Goal: Information Seeking & Learning: Learn about a topic

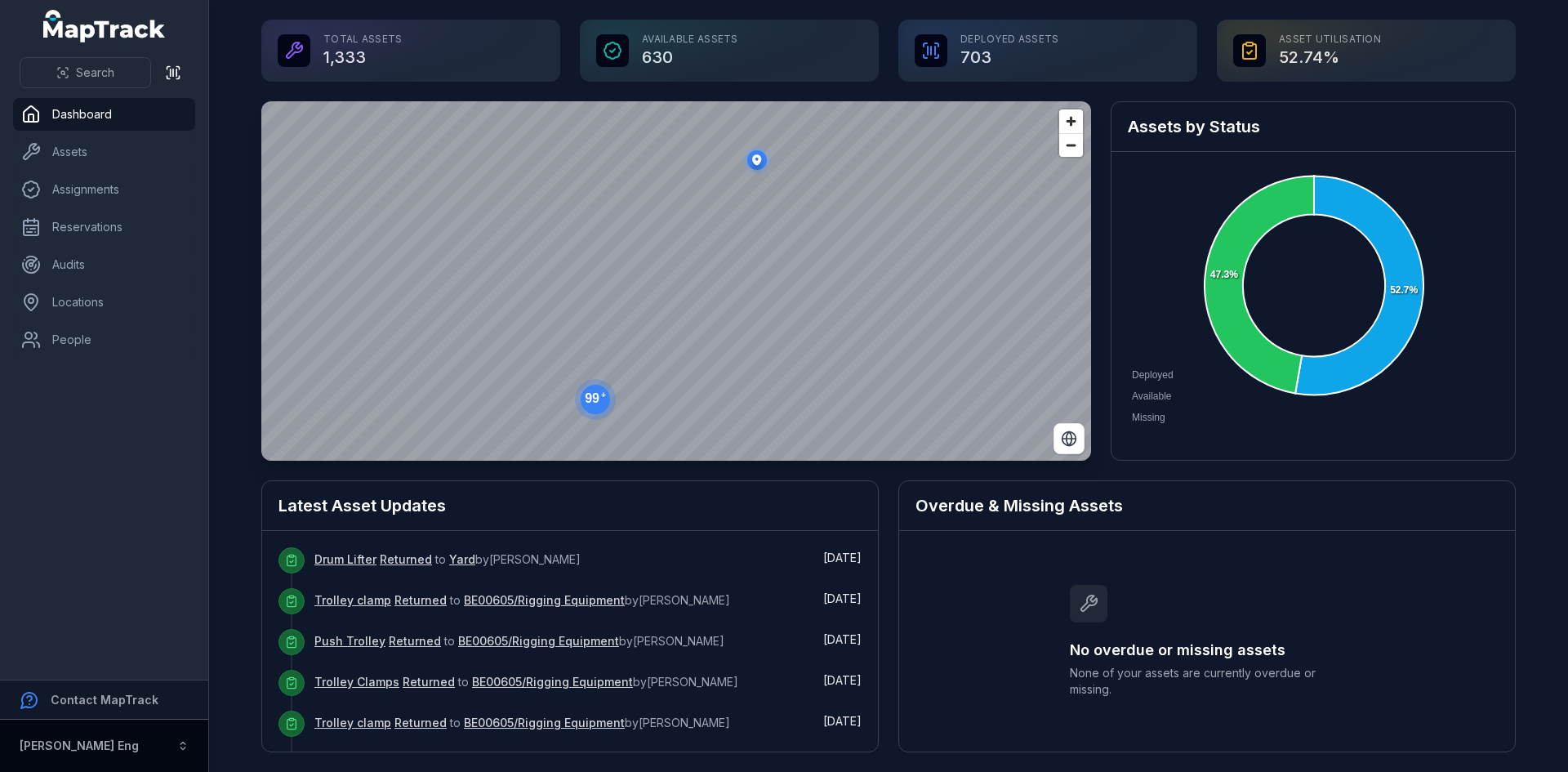
click at [183, 746] on icon "button" at bounding box center [183, 745] width 11 height 11
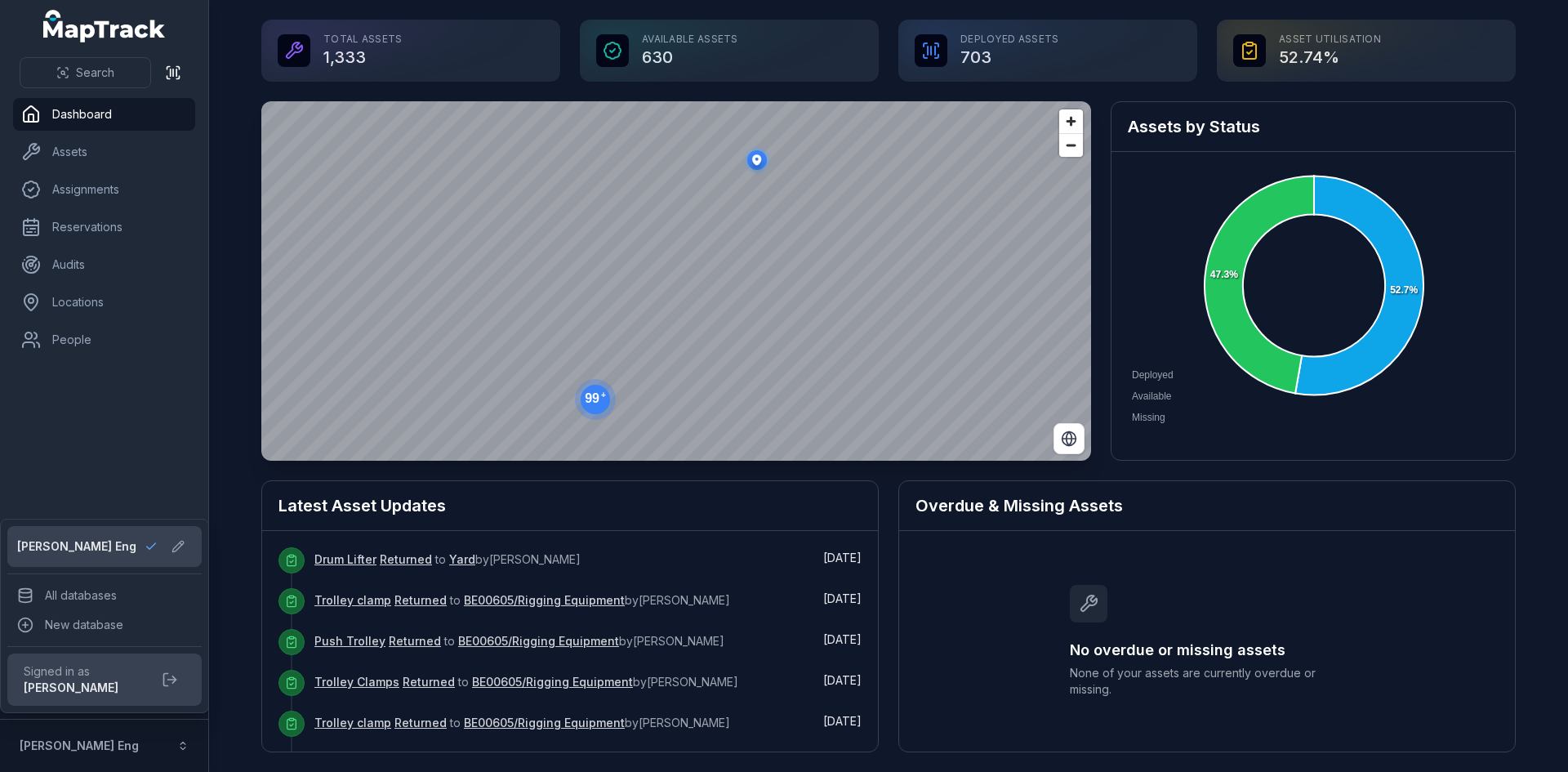
click at [179, 422] on div "Search Dashboard Assets Assignments Reservations Audits Locations People Contac…" at bounding box center [105, 386] width 209 height 772
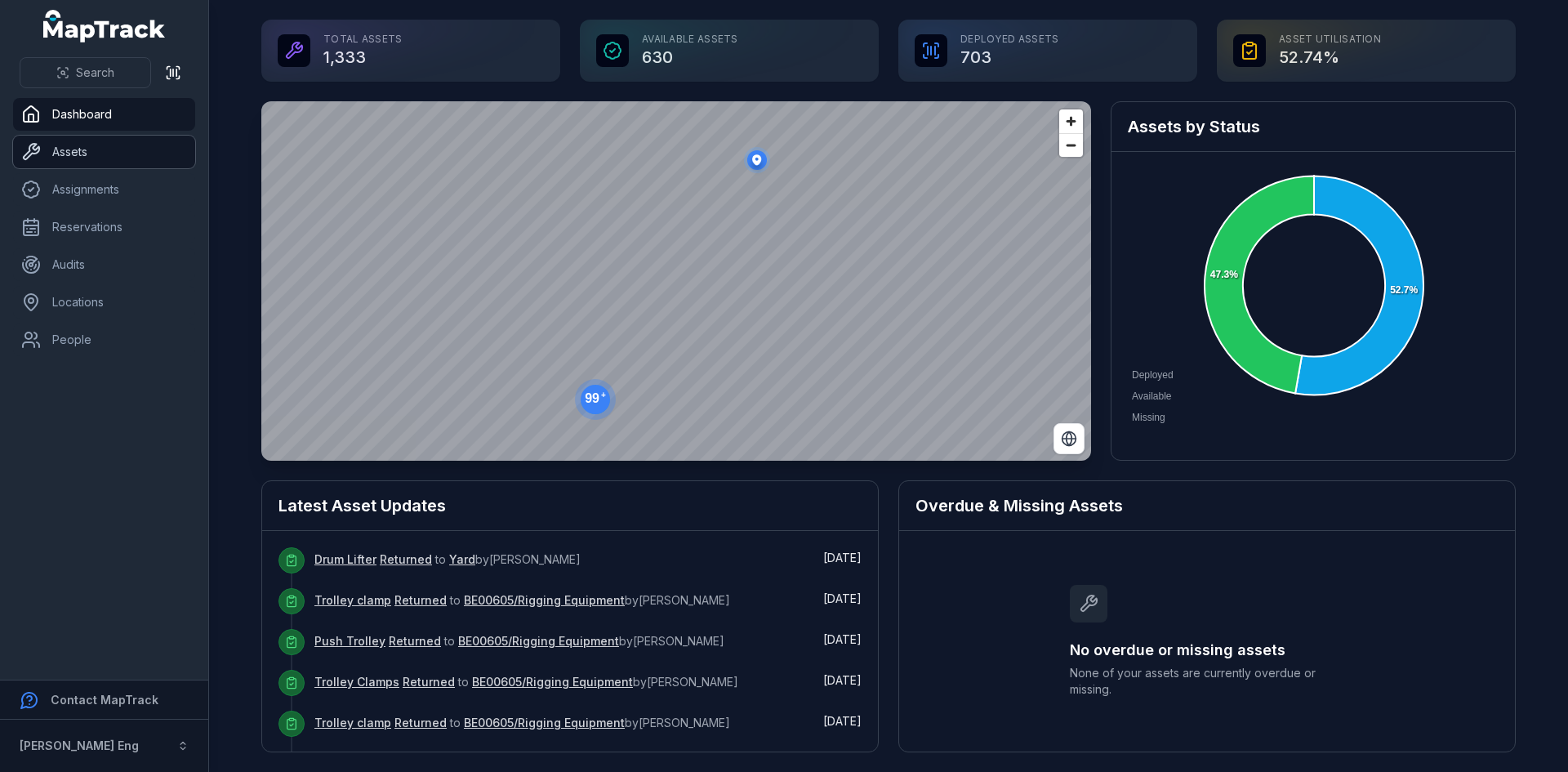
click at [67, 150] on link "Assets" at bounding box center [104, 152] width 182 height 33
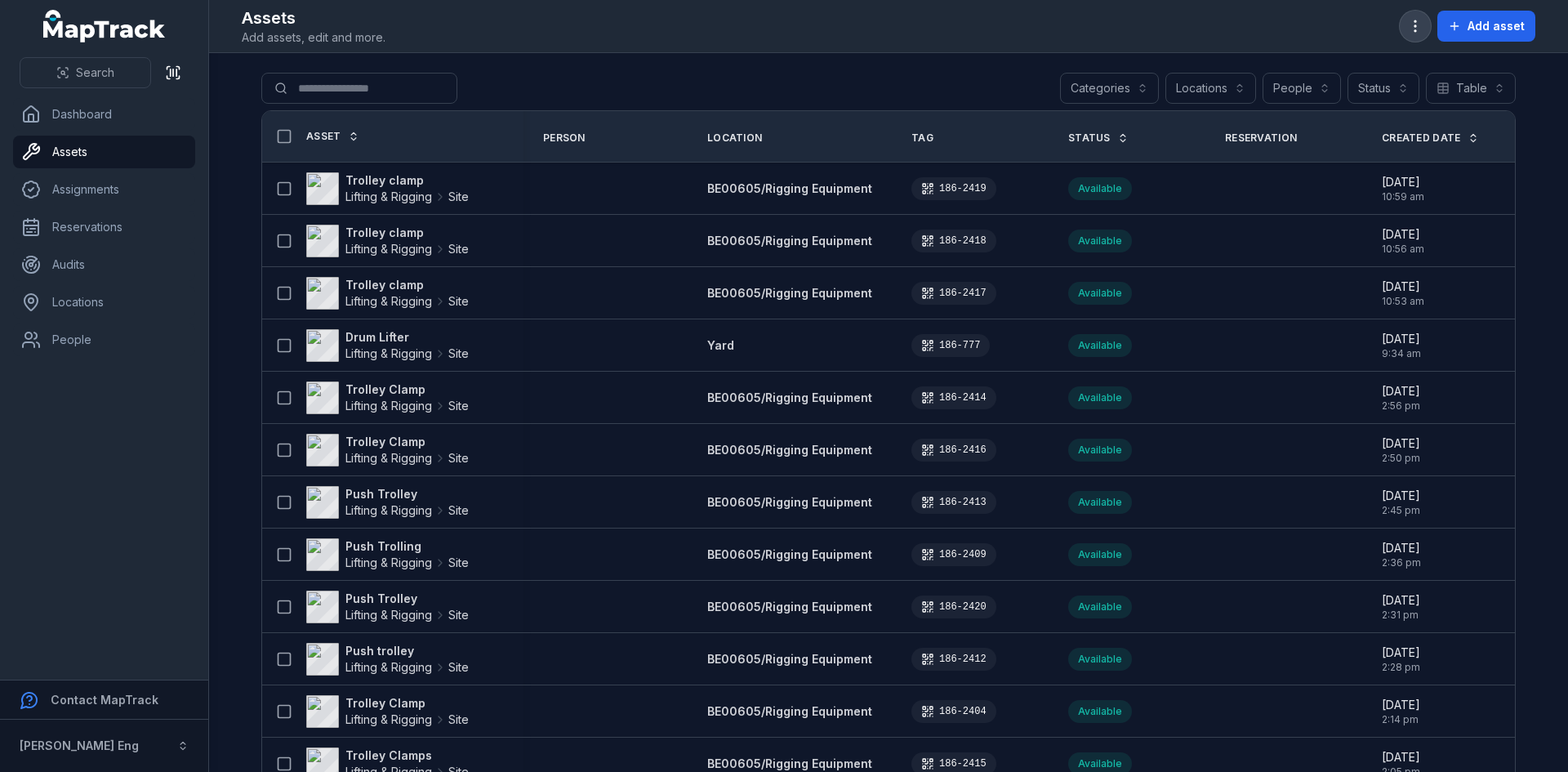
click at [1416, 26] on circle "button" at bounding box center [1415, 27] width 2 height 2
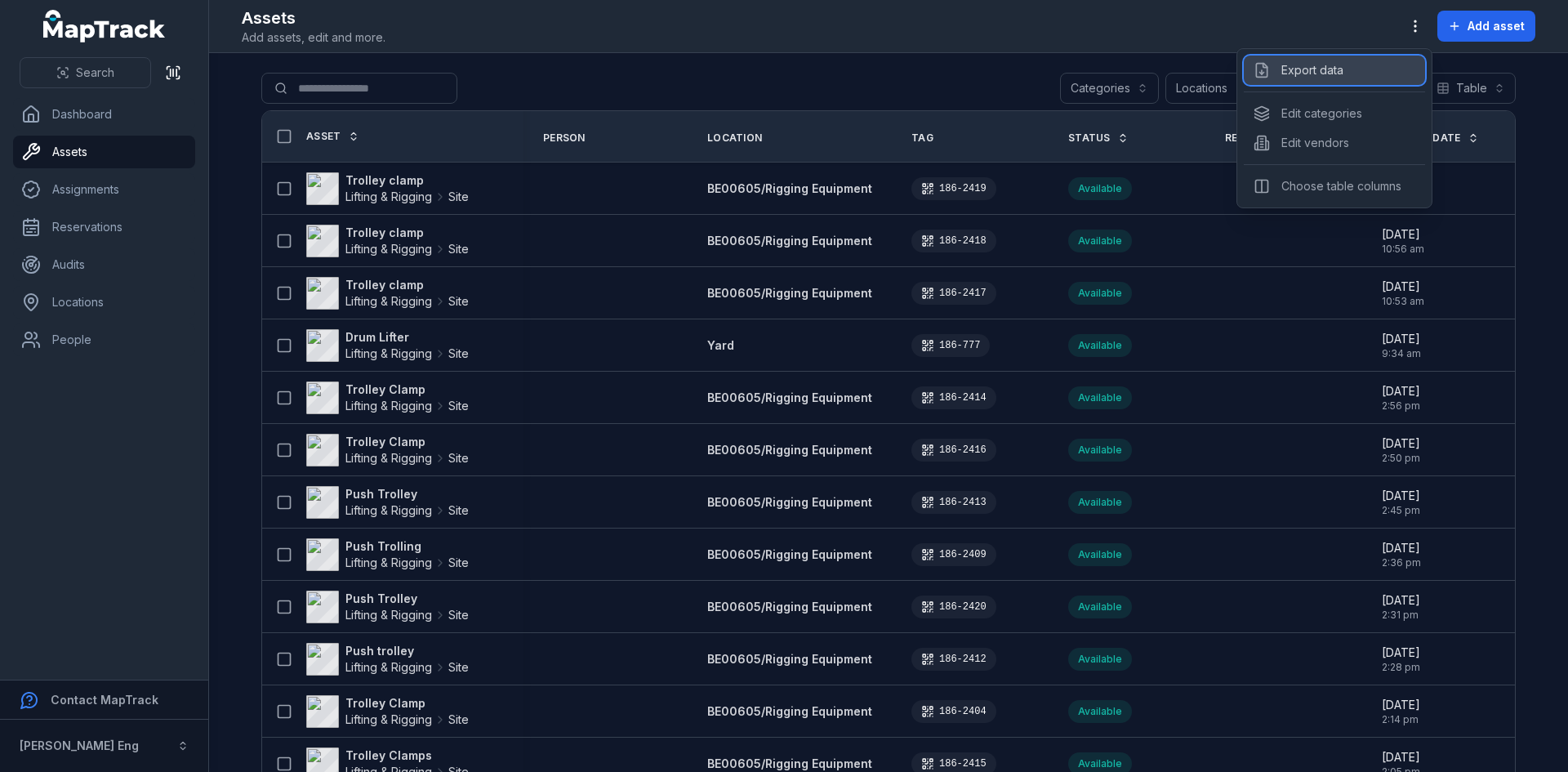
click at [1316, 67] on div "Export data" at bounding box center [1335, 70] width 181 height 29
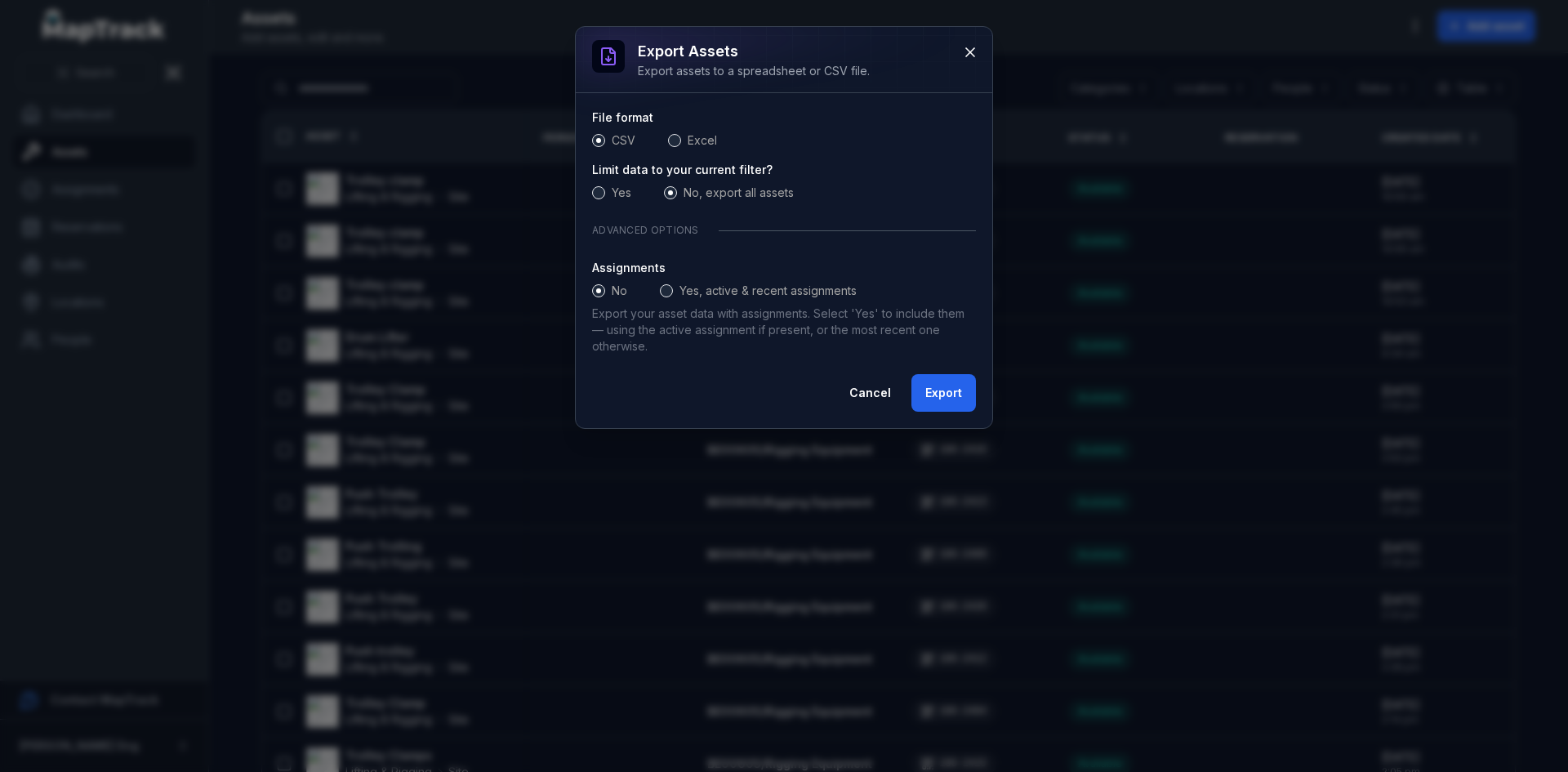
click at [675, 141] on span at bounding box center [675, 140] width 13 height 13
click at [663, 290] on span at bounding box center [666, 290] width 13 height 13
click at [931, 391] on button "Export" at bounding box center [943, 393] width 64 height 38
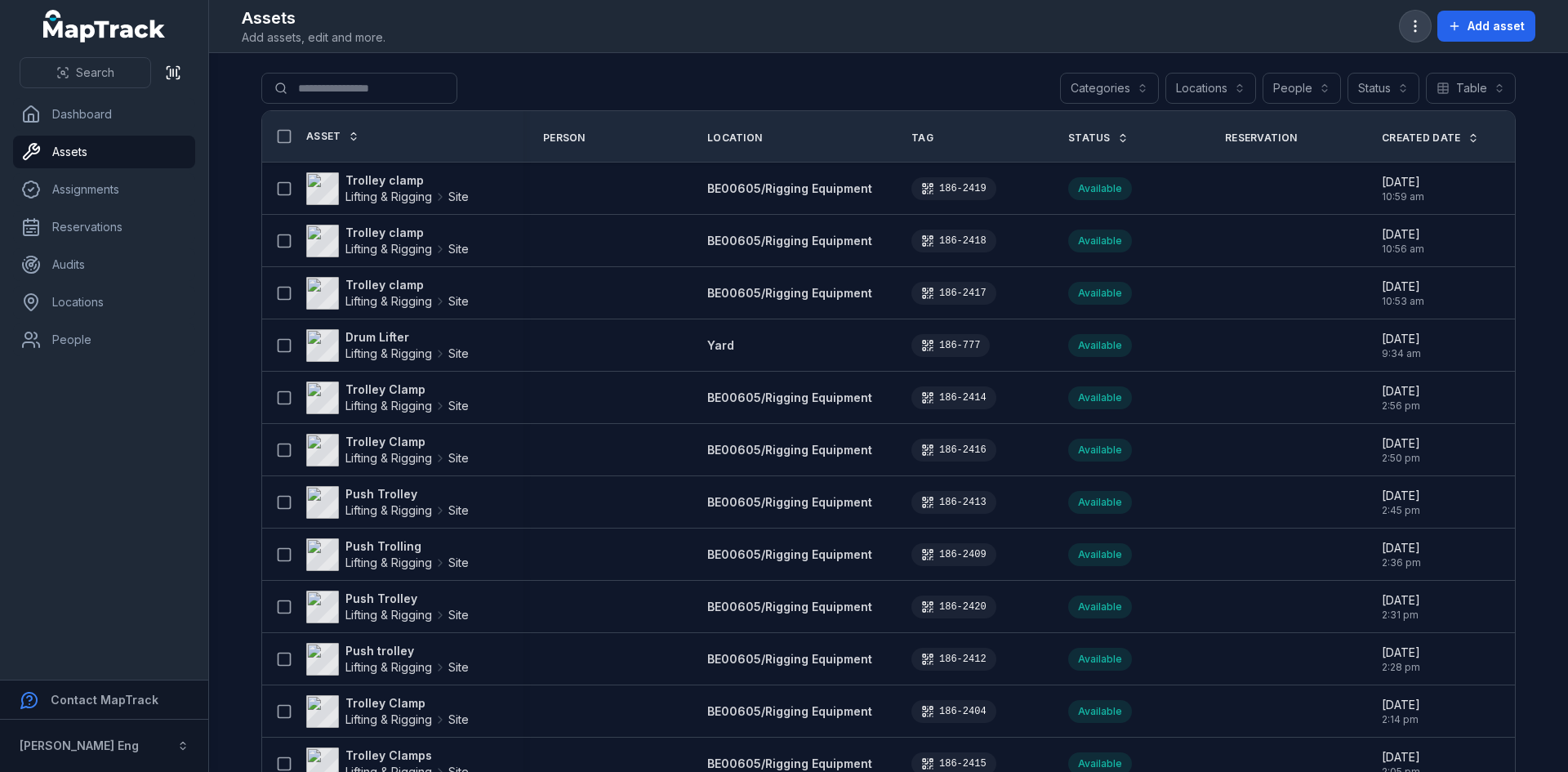
click at [1420, 24] on icon "button" at bounding box center [1415, 26] width 16 height 16
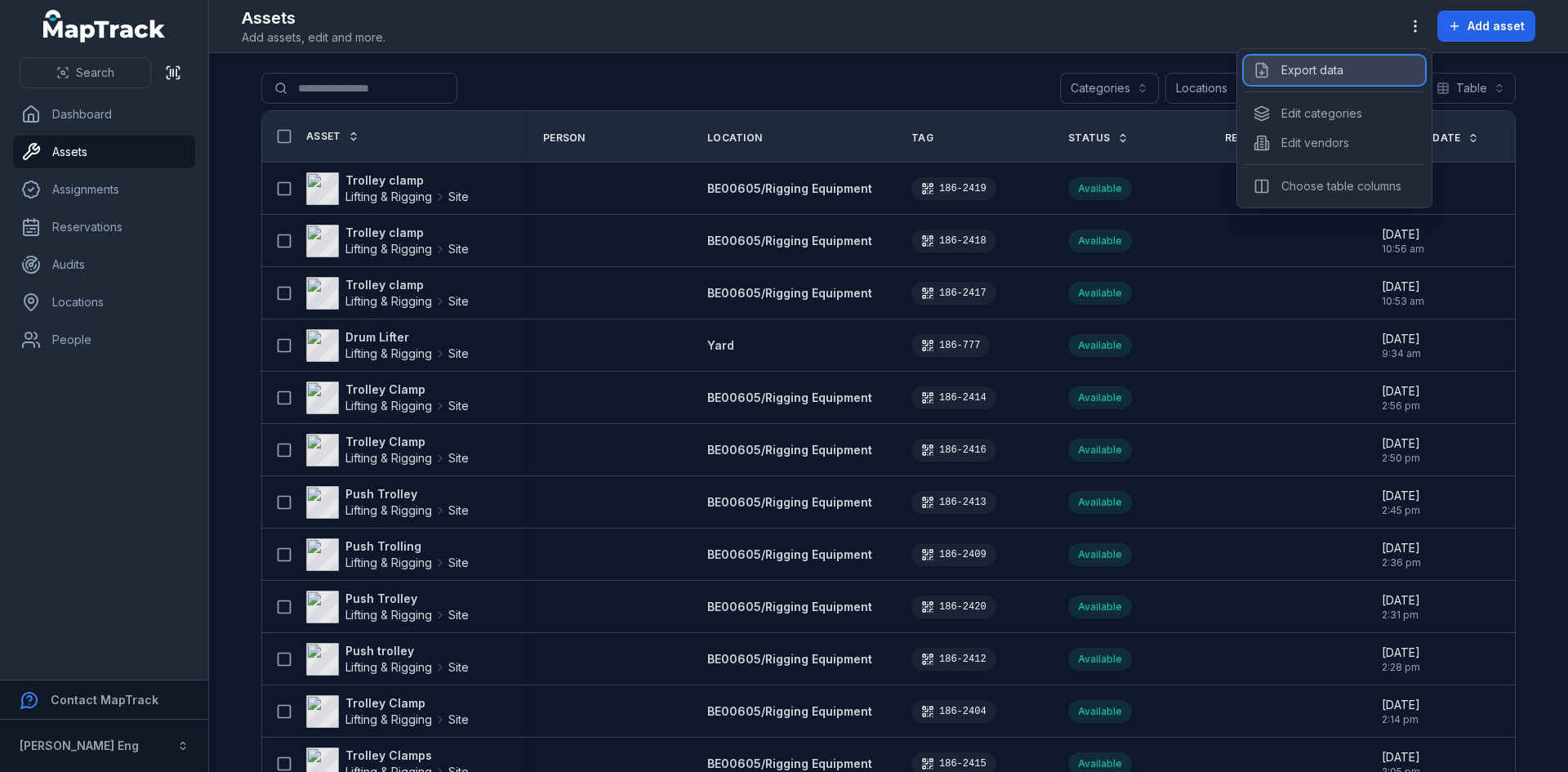
click at [1349, 74] on div "Export data" at bounding box center [1335, 70] width 181 height 29
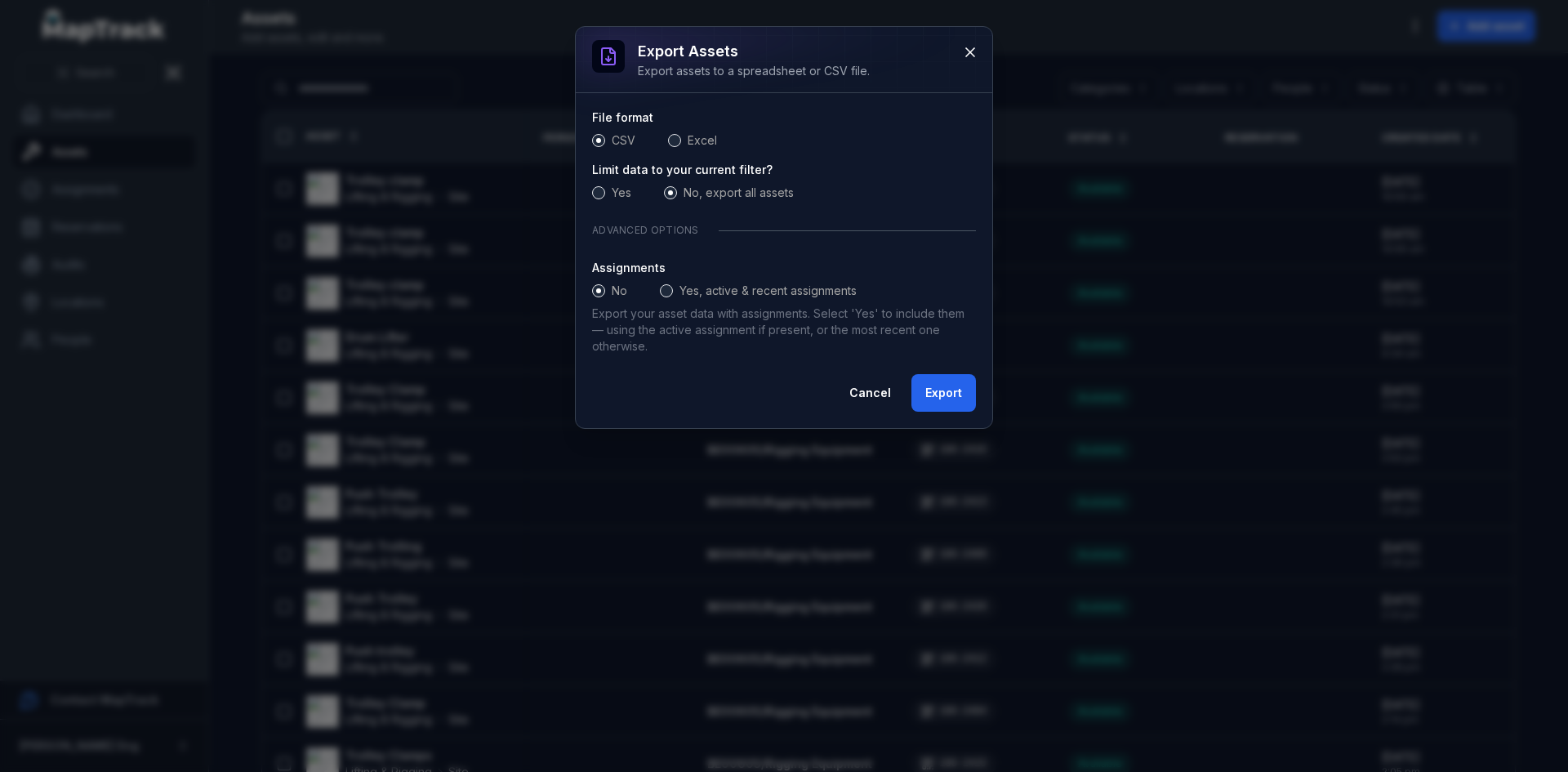
click at [707, 292] on label "Yes, active & recent assignments" at bounding box center [768, 290] width 178 height 16
click at [935, 386] on button "Export" at bounding box center [943, 393] width 64 height 38
click at [944, 402] on button "Export" at bounding box center [943, 393] width 64 height 38
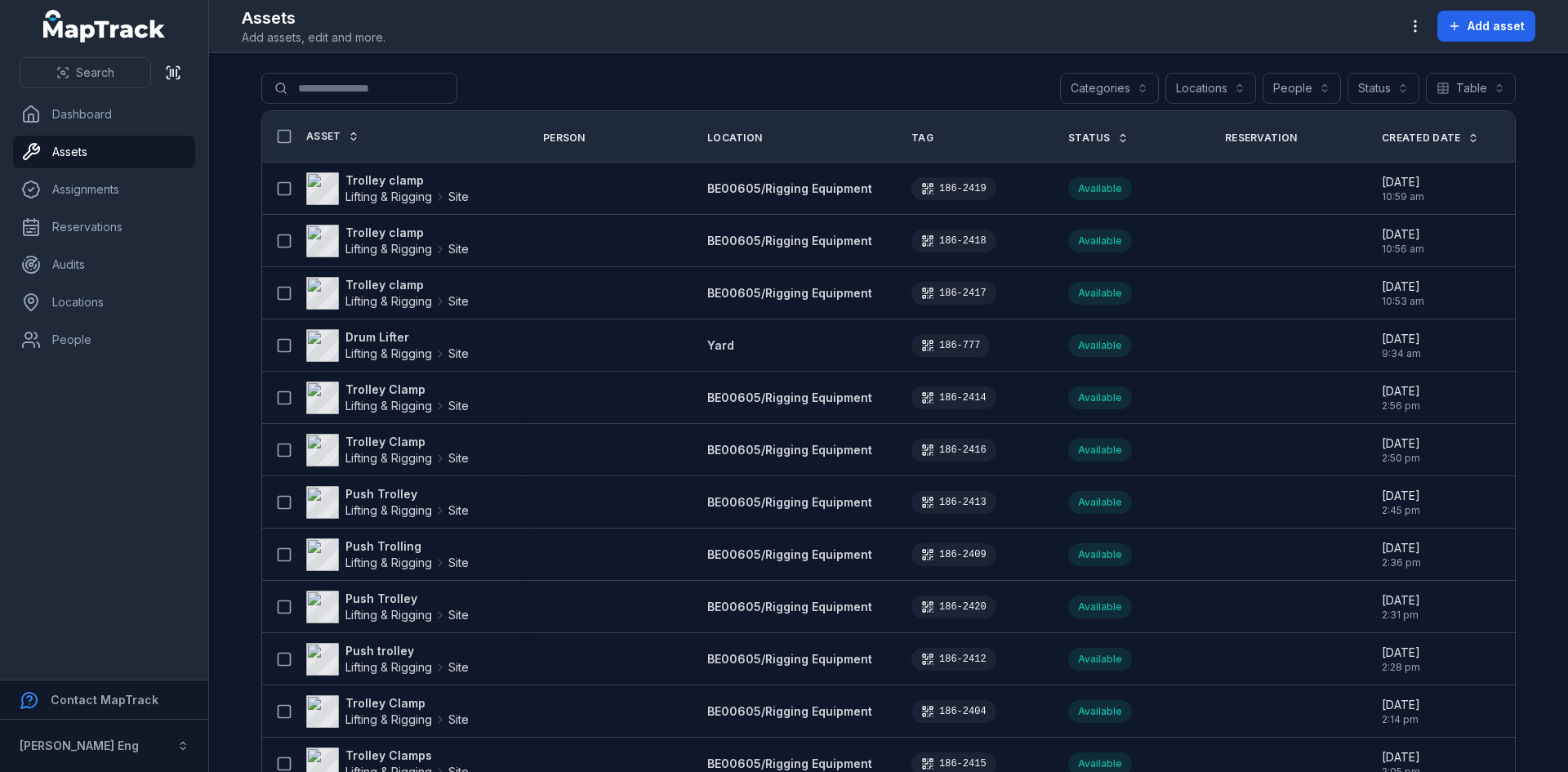
click at [812, 55] on main "Search for assets Categories Locations People Status Table ***** Asset Person L…" at bounding box center [889, 413] width 1359 height 720
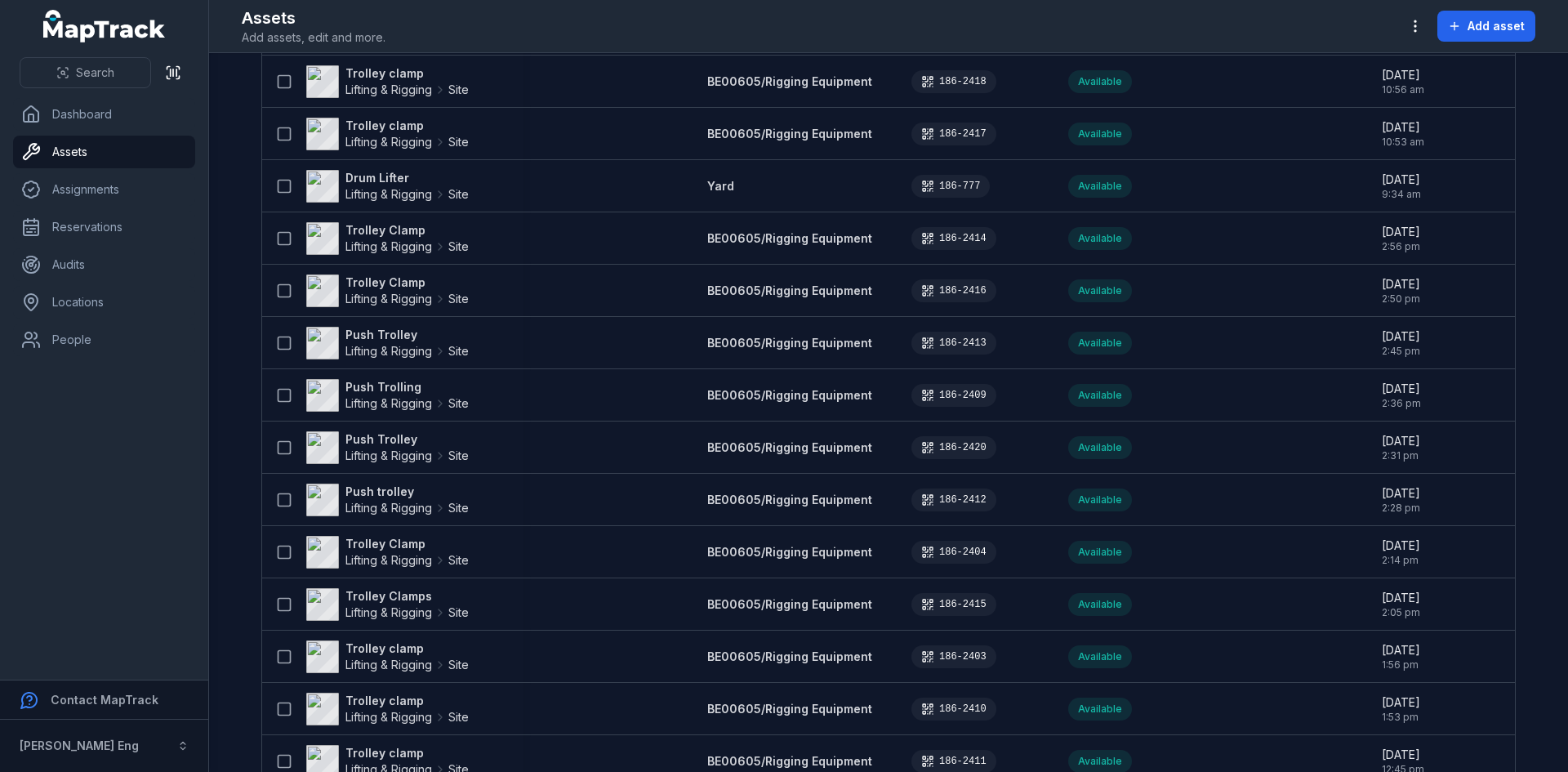
scroll to position [163, 0]
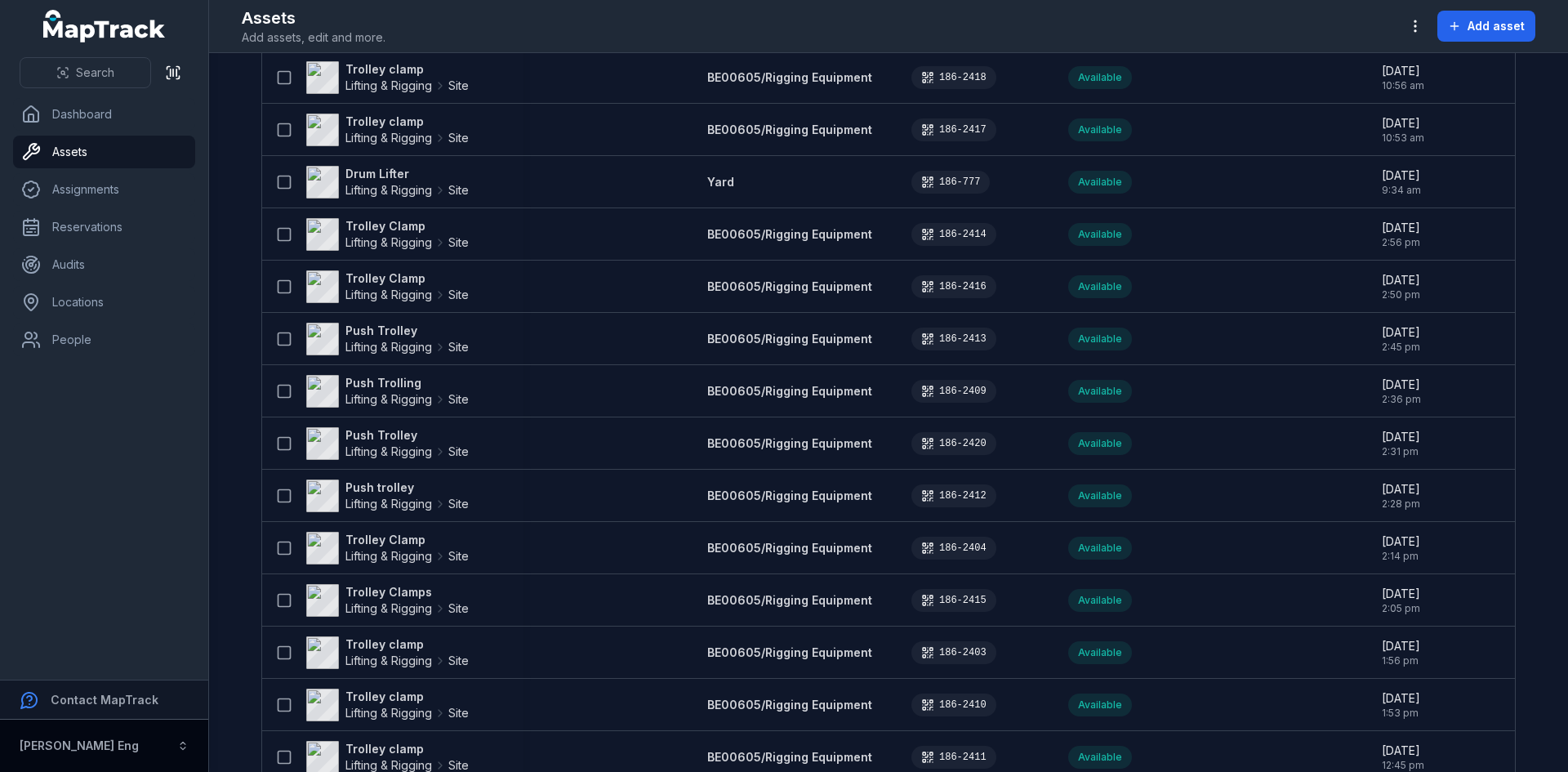
click at [180, 739] on button "[PERSON_NAME] Eng" at bounding box center [104, 745] width 209 height 52
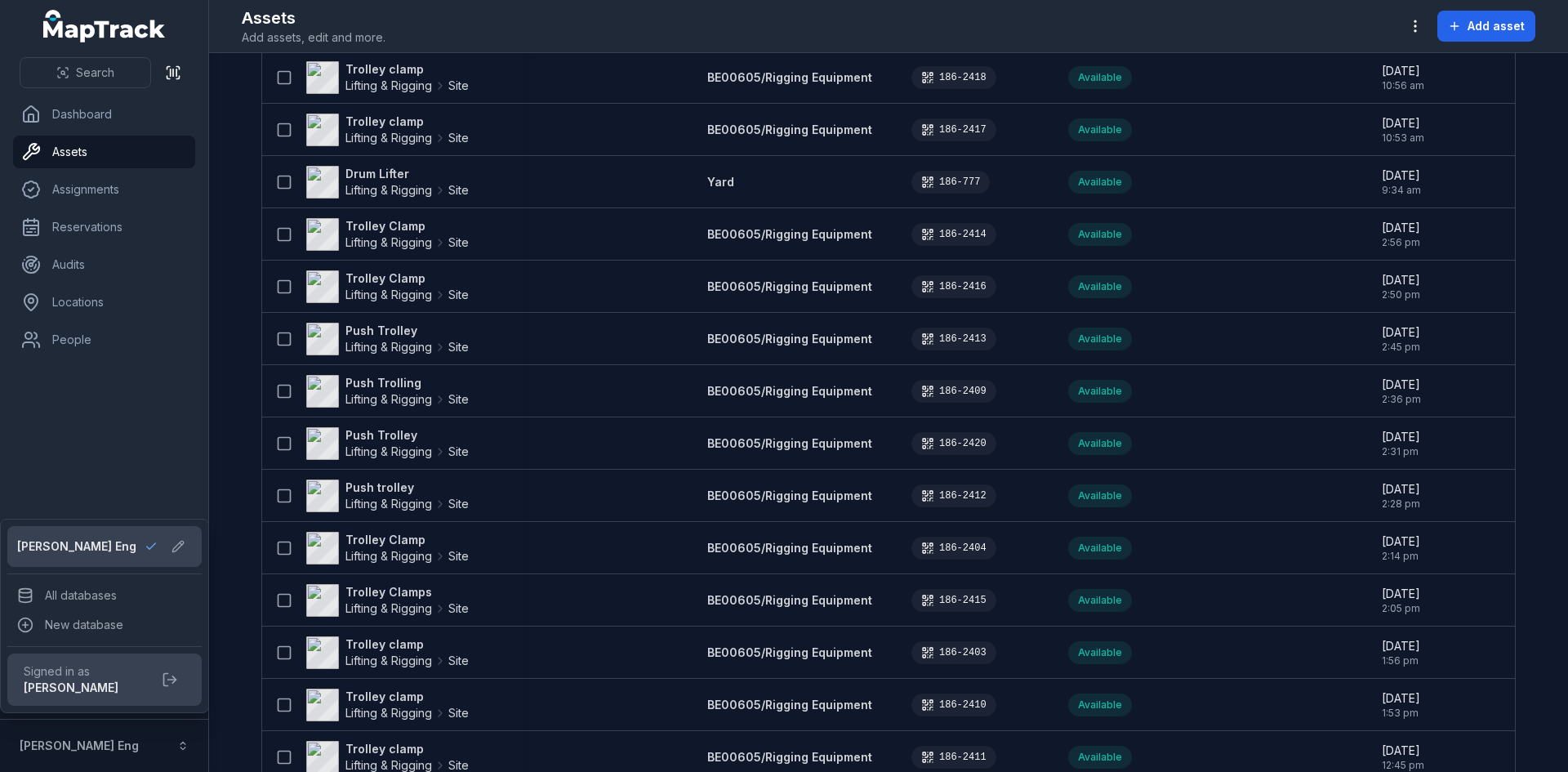
click at [146, 359] on div "Search Dashboard Assets Assignments Reservations Audits Locations People Contac…" at bounding box center [105, 386] width 209 height 772
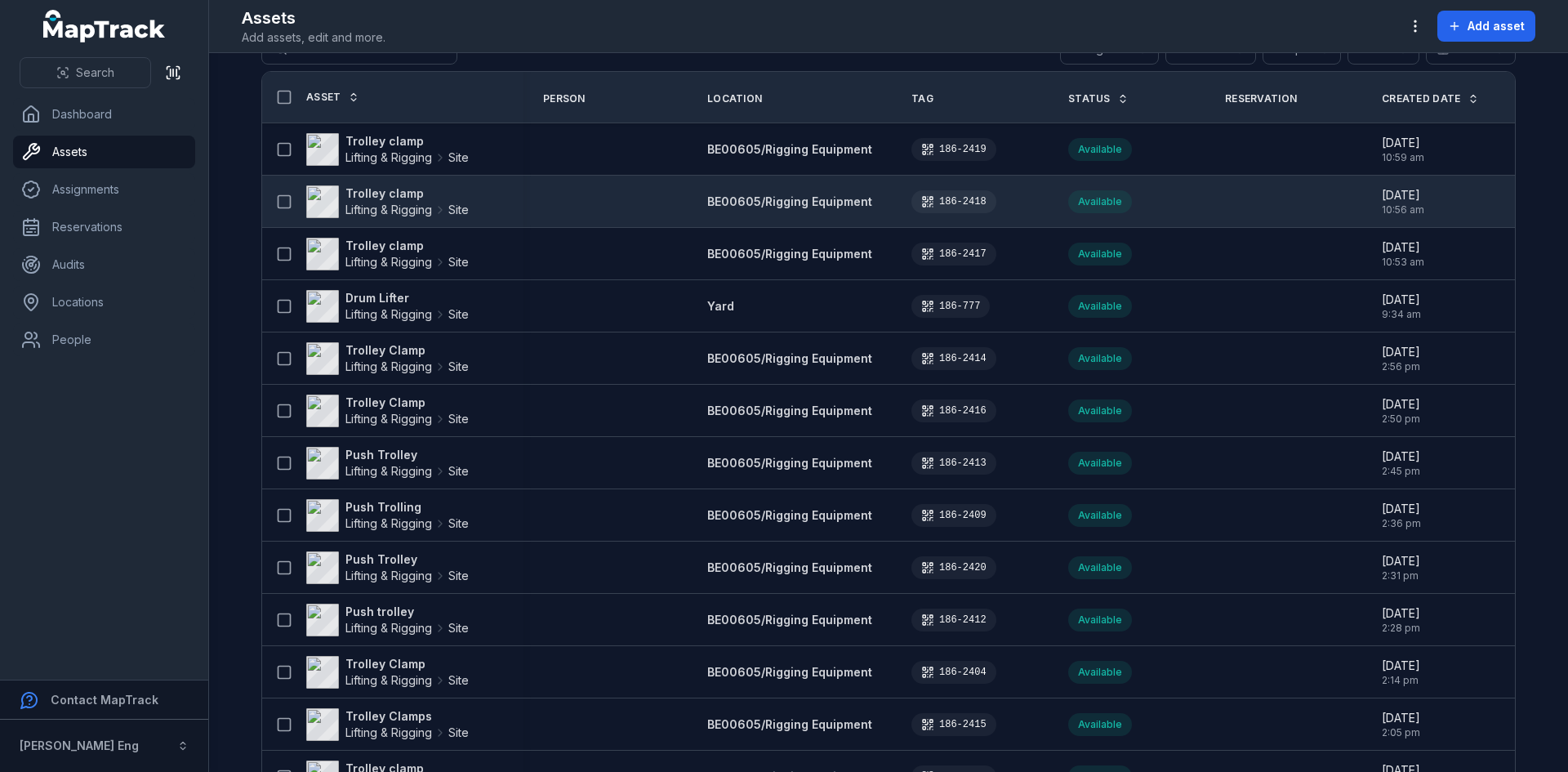
scroll to position [0, 0]
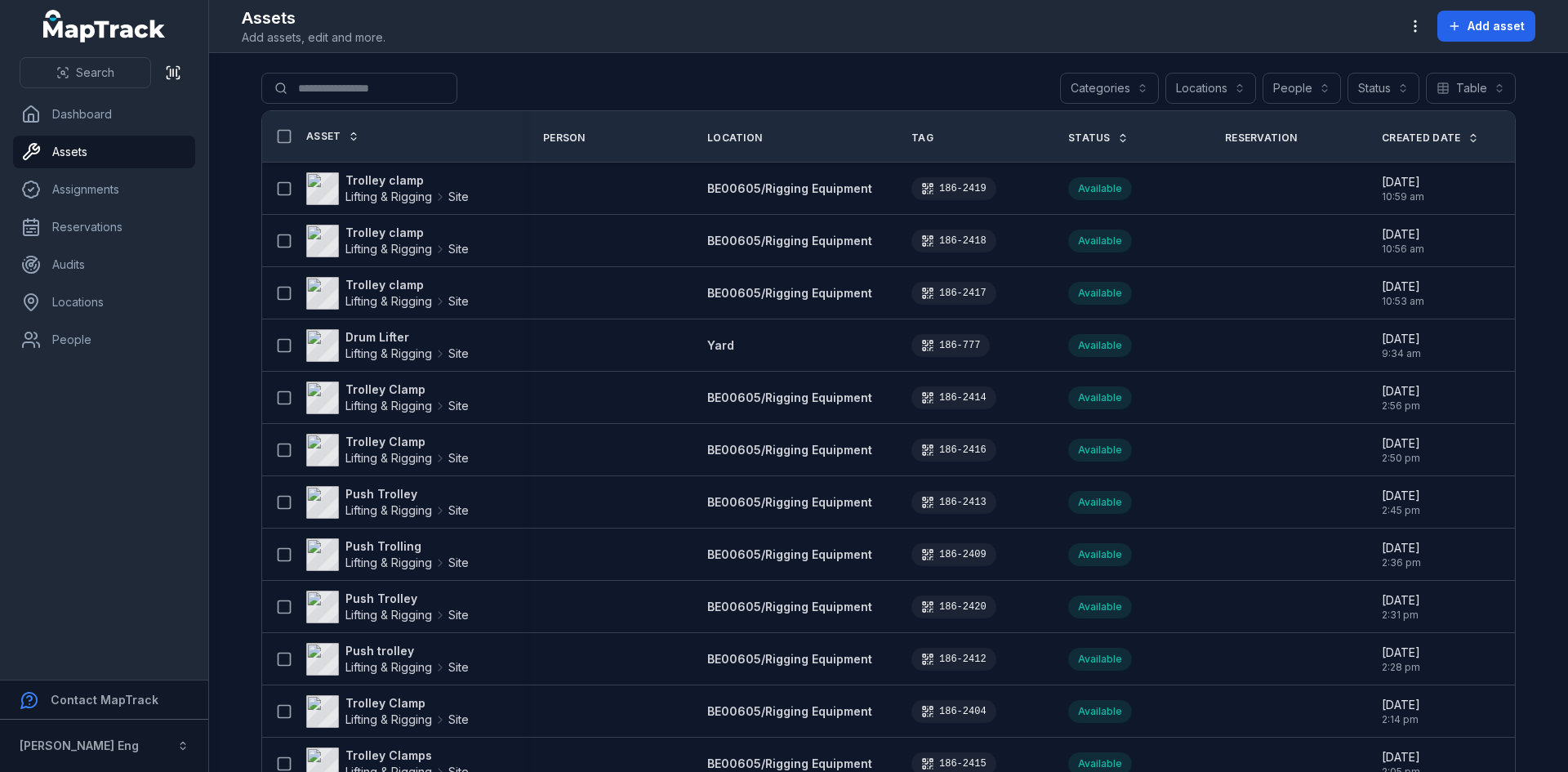
click at [1148, 88] on button "Categories" at bounding box center [1109, 88] width 99 height 31
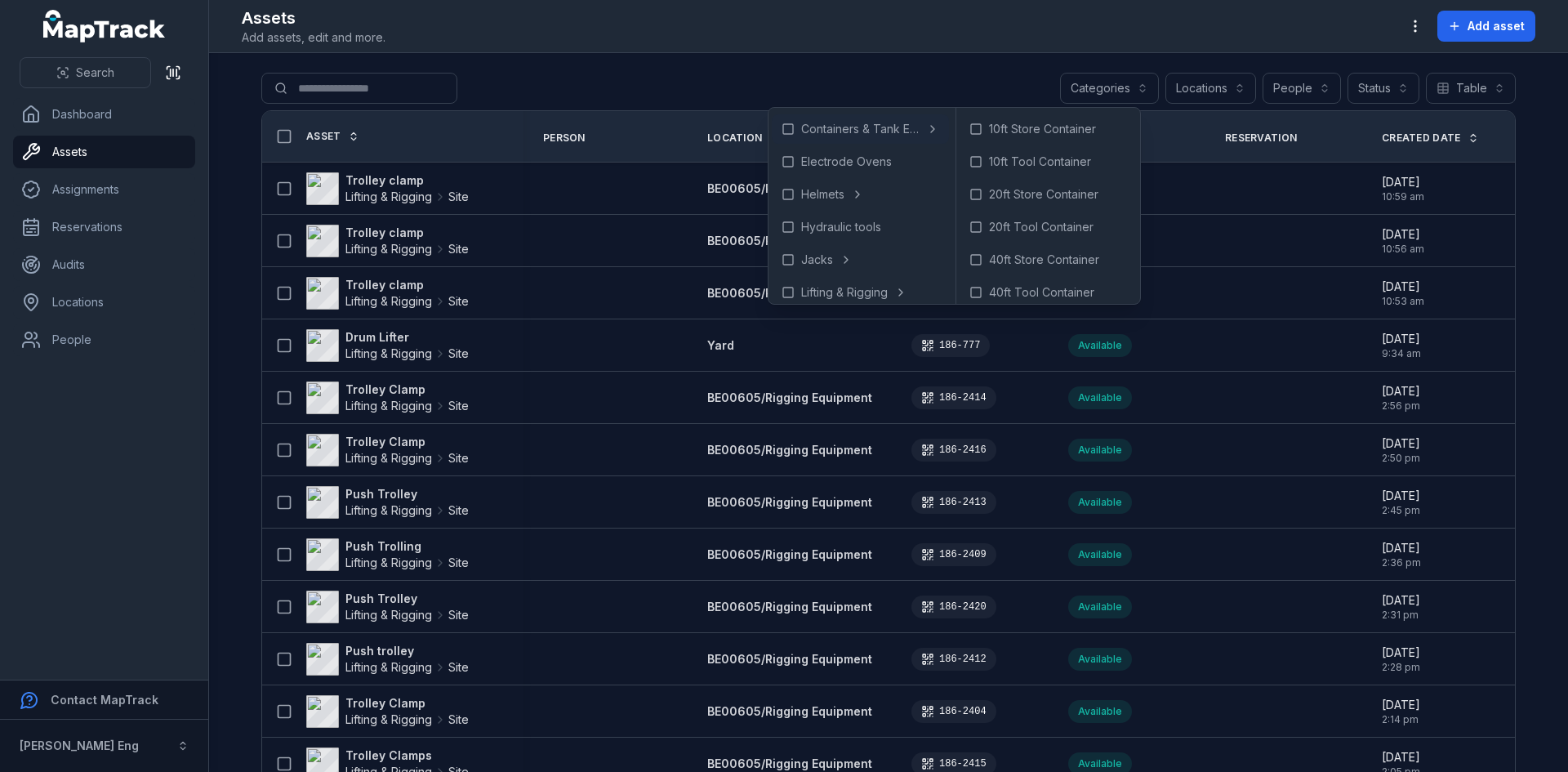
click at [620, 90] on div "Search for assets Categories Locations People Status Table *****" at bounding box center [889, 92] width 1255 height 38
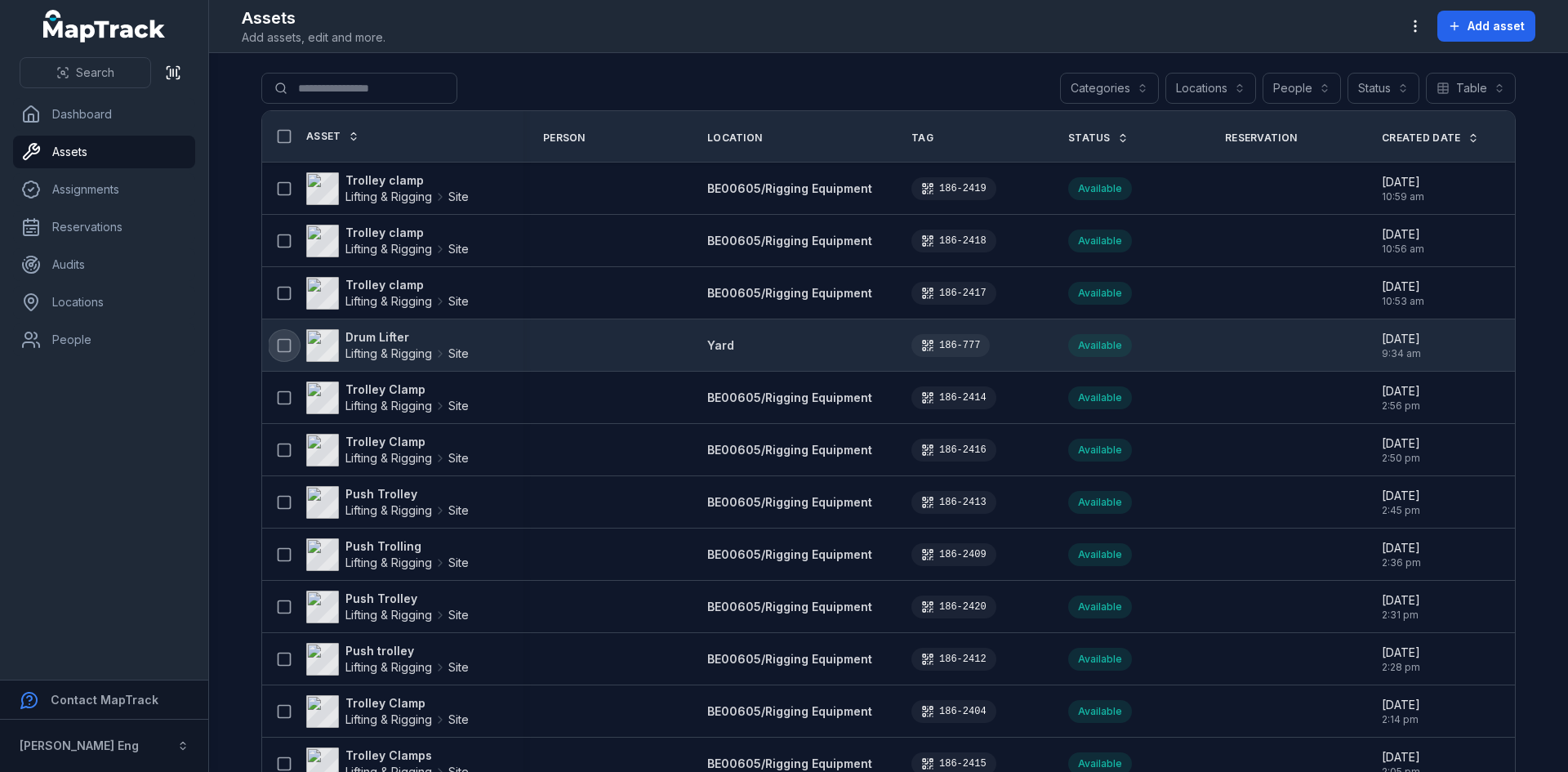
click at [279, 342] on icon at bounding box center [284, 345] width 16 height 16
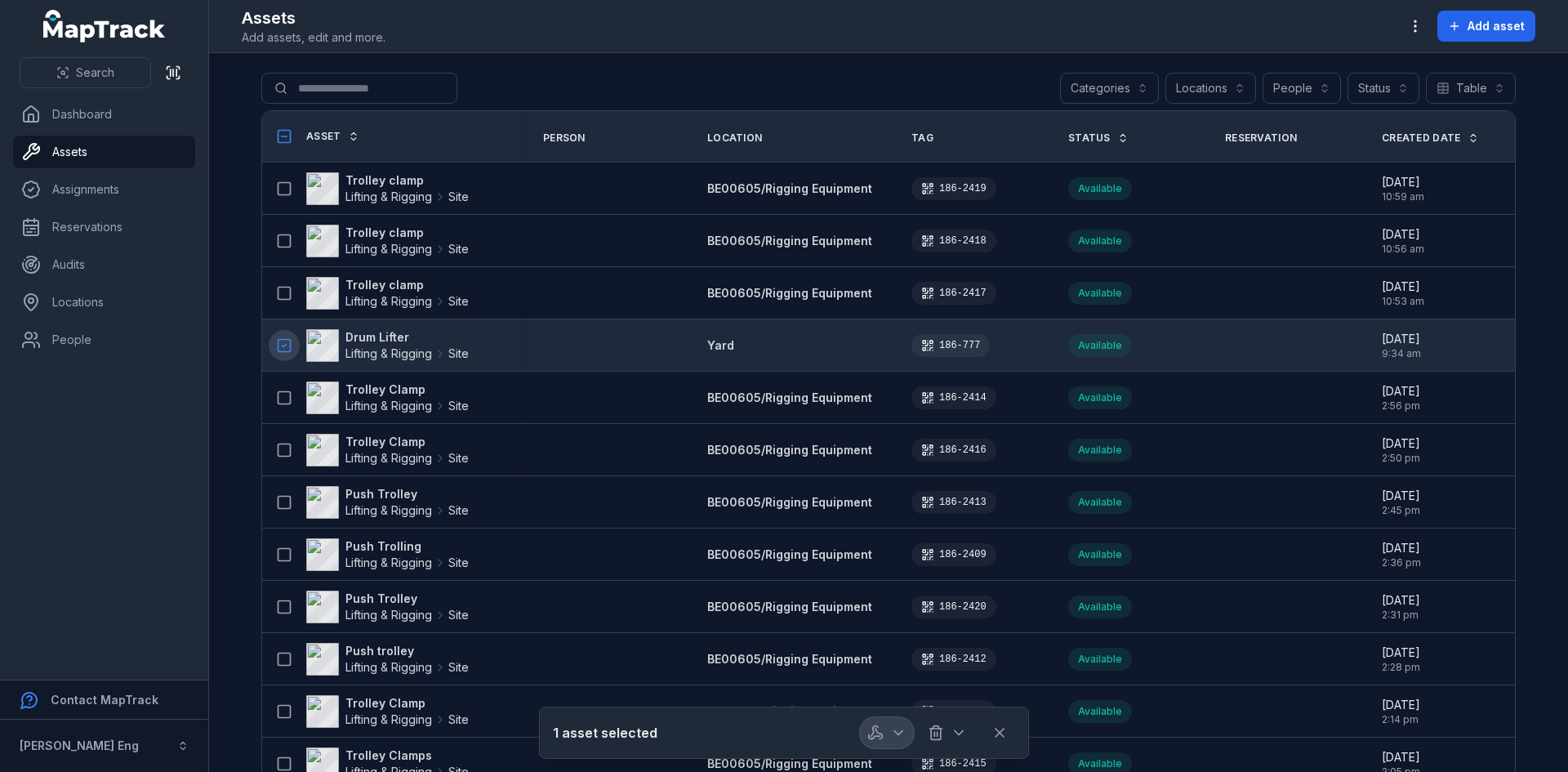
click at [897, 733] on icon "button" at bounding box center [899, 733] width 9 height 4
click at [958, 729] on div at bounding box center [917, 733] width 114 height 31
click at [958, 729] on icon "button" at bounding box center [959, 732] width 16 height 16
click at [651, 737] on div "1 asset selected" at bounding box center [784, 733] width 463 height 31
drag, startPoint x: 743, startPoint y: 738, endPoint x: 624, endPoint y: 735, distance: 119.0
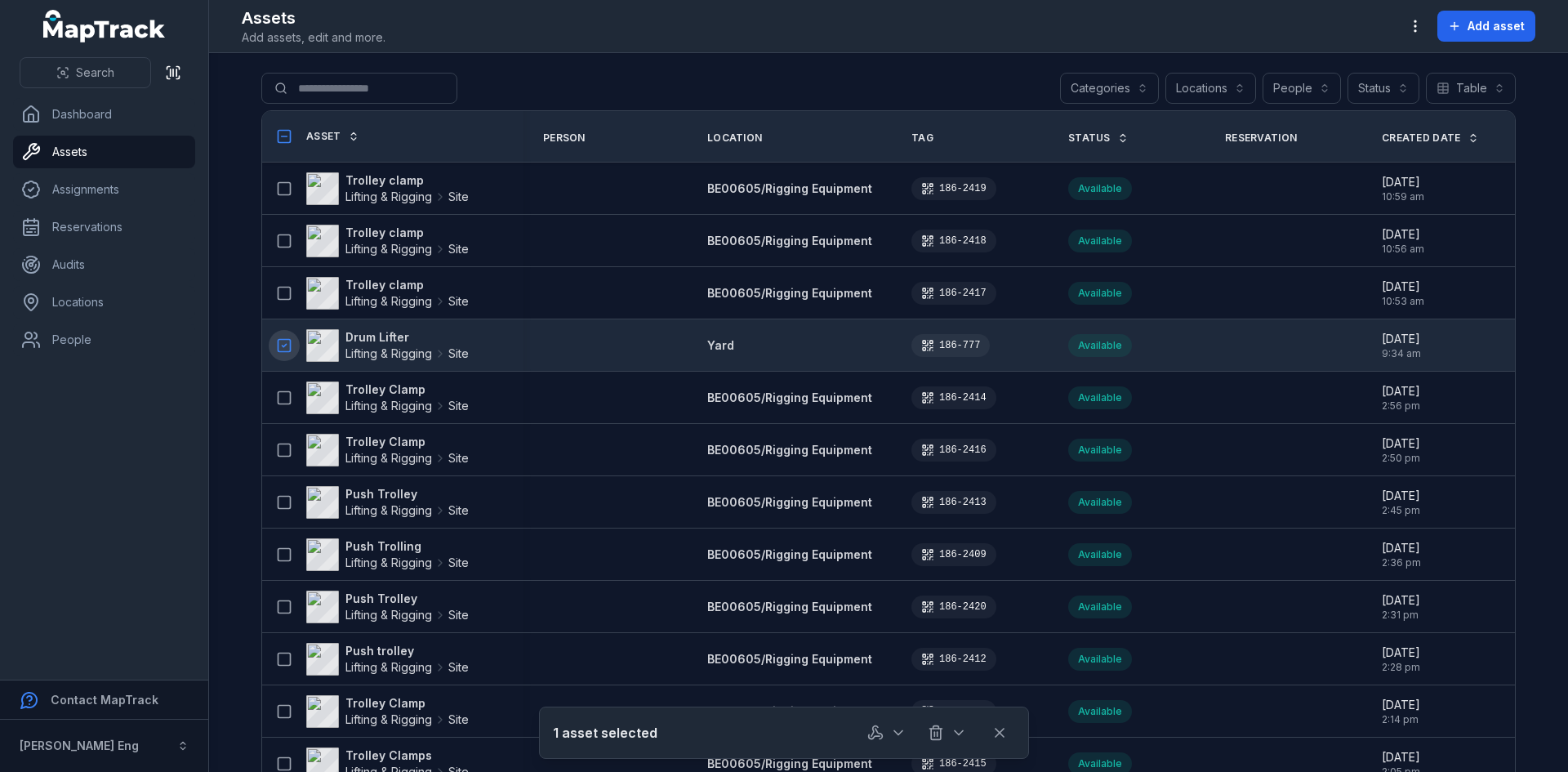
click at [748, 739] on div "1 asset selected" at bounding box center [784, 733] width 463 height 31
drag, startPoint x: 624, startPoint y: 735, endPoint x: 701, endPoint y: 744, distance: 77.5
click at [649, 736] on div "1 asset selected" at bounding box center [784, 733] width 463 height 31
click at [278, 346] on icon at bounding box center [284, 345] width 16 height 16
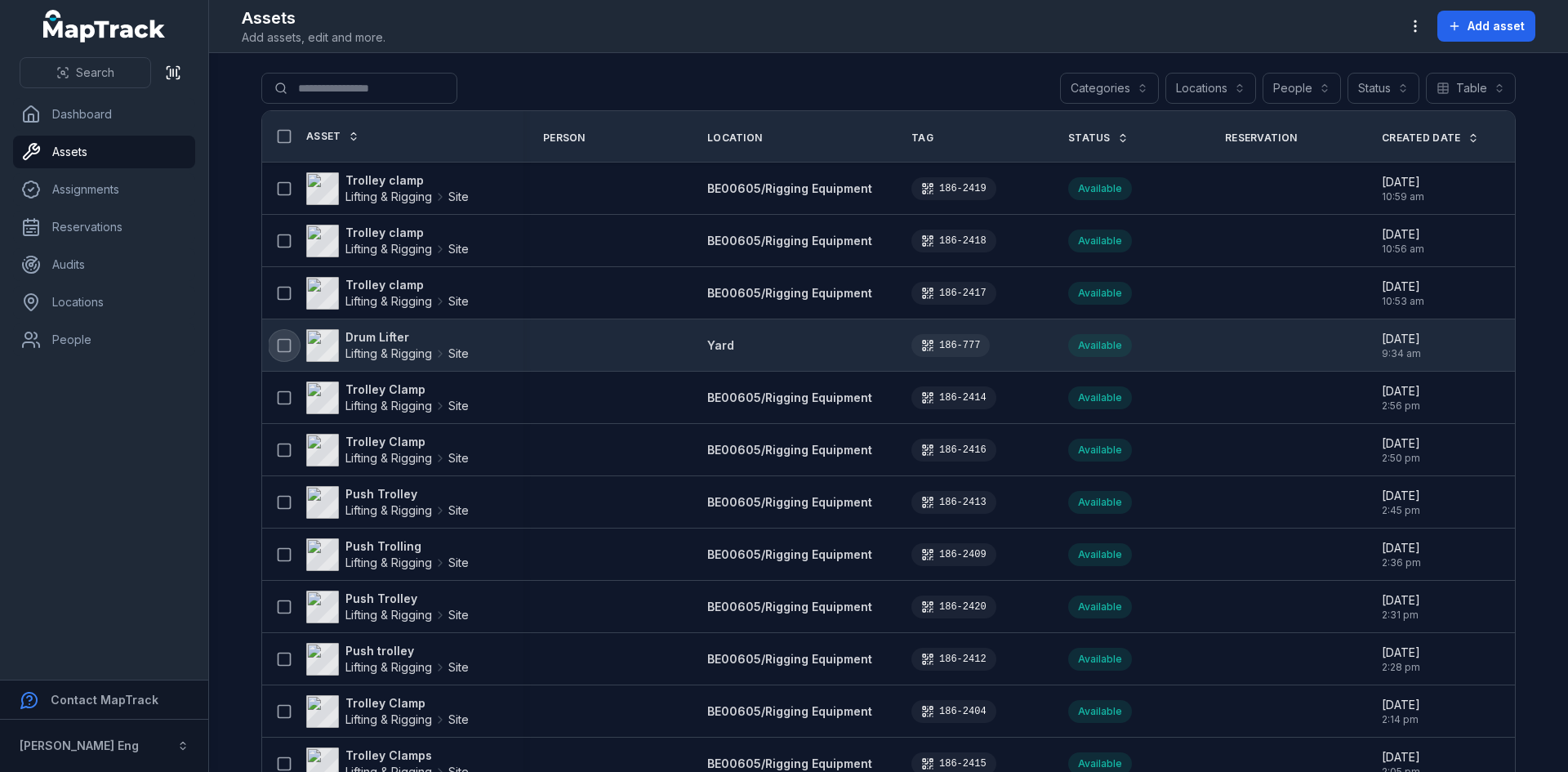
click at [278, 344] on icon at bounding box center [284, 345] width 16 height 16
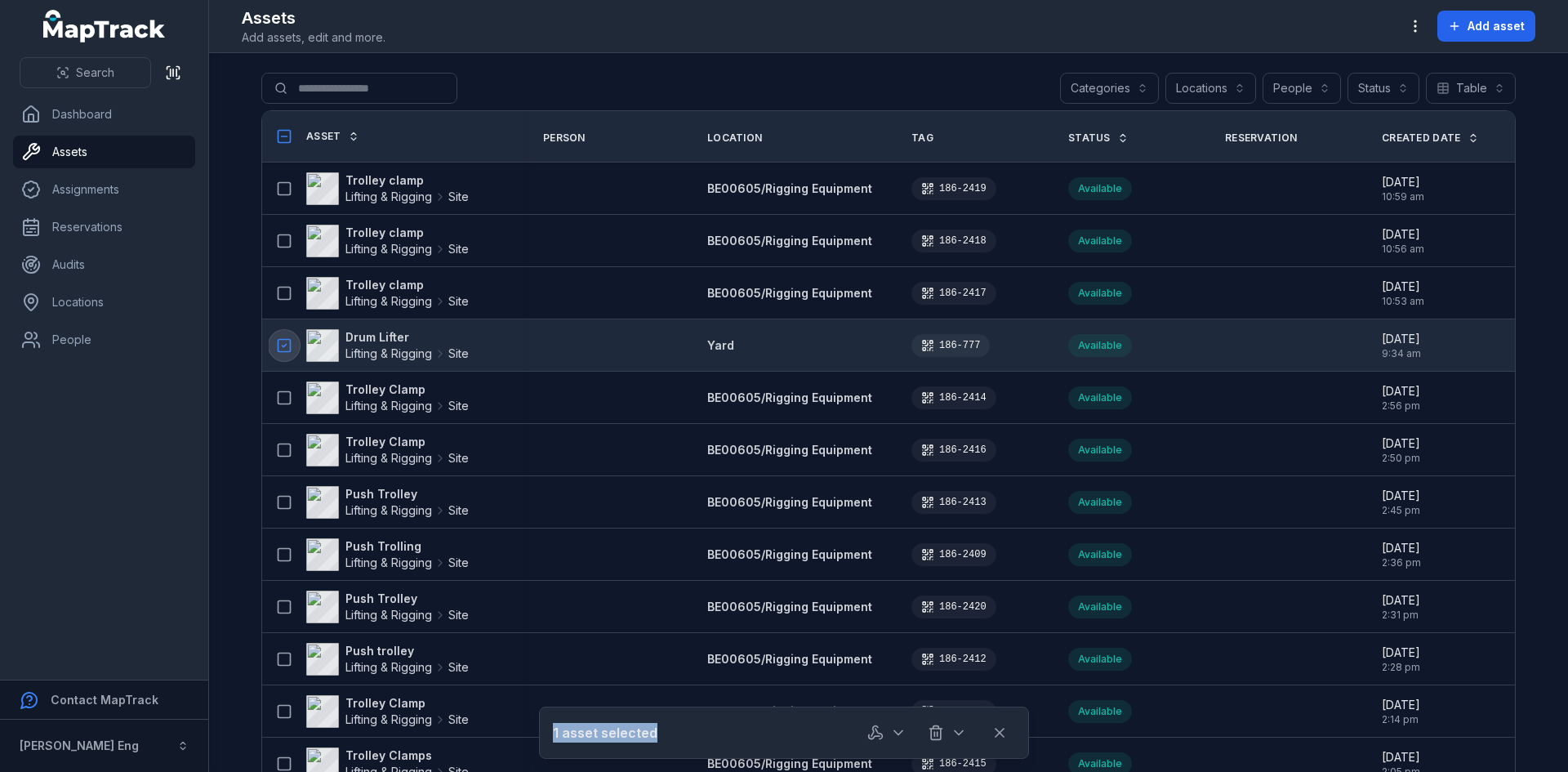
click at [1141, 88] on button "Categories" at bounding box center [1109, 88] width 99 height 31
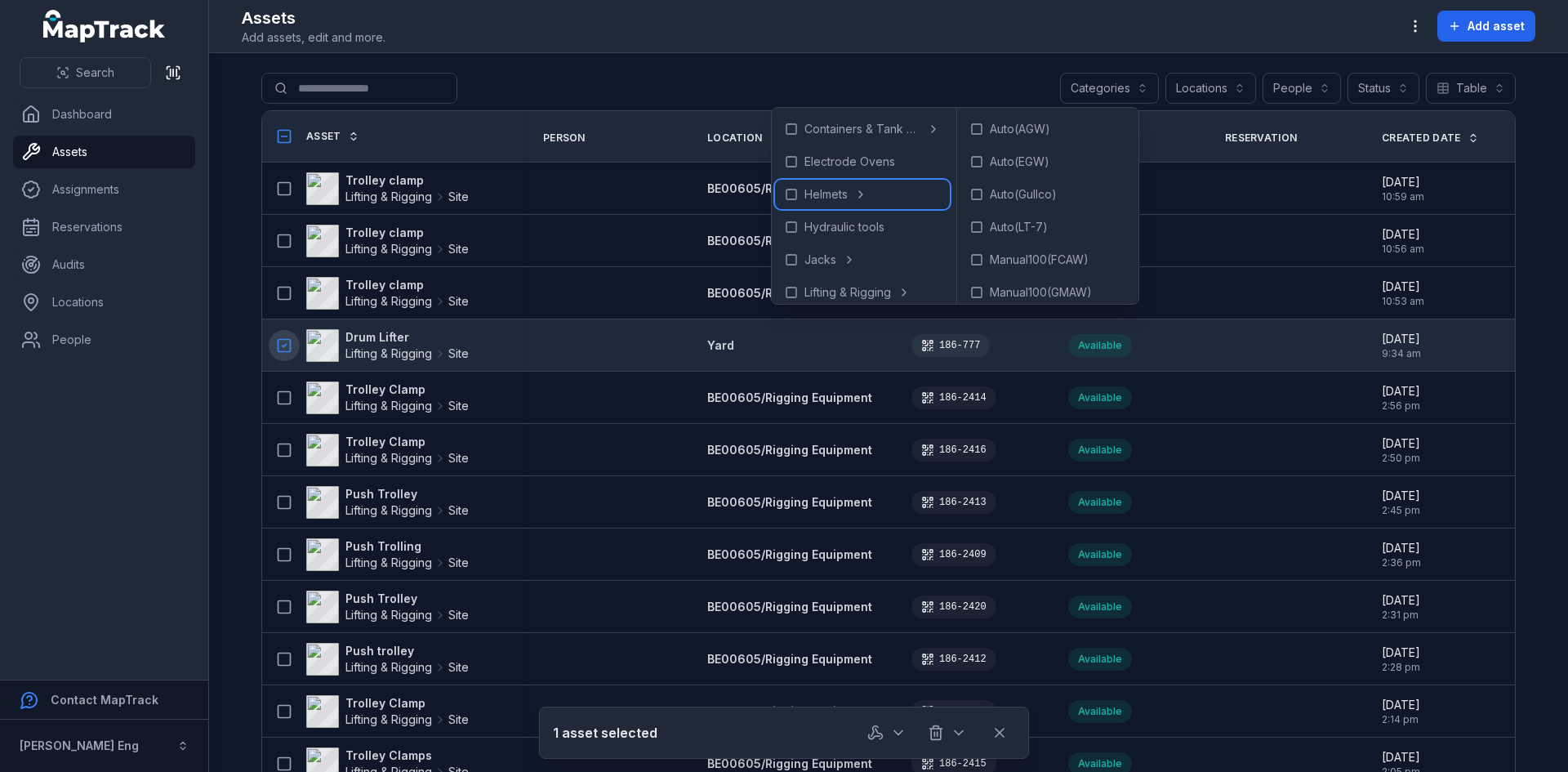
drag, startPoint x: 990, startPoint y: 160, endPoint x: 822, endPoint y: 198, distance: 172.2
click at [822, 198] on span "Helmets" at bounding box center [826, 194] width 43 height 16
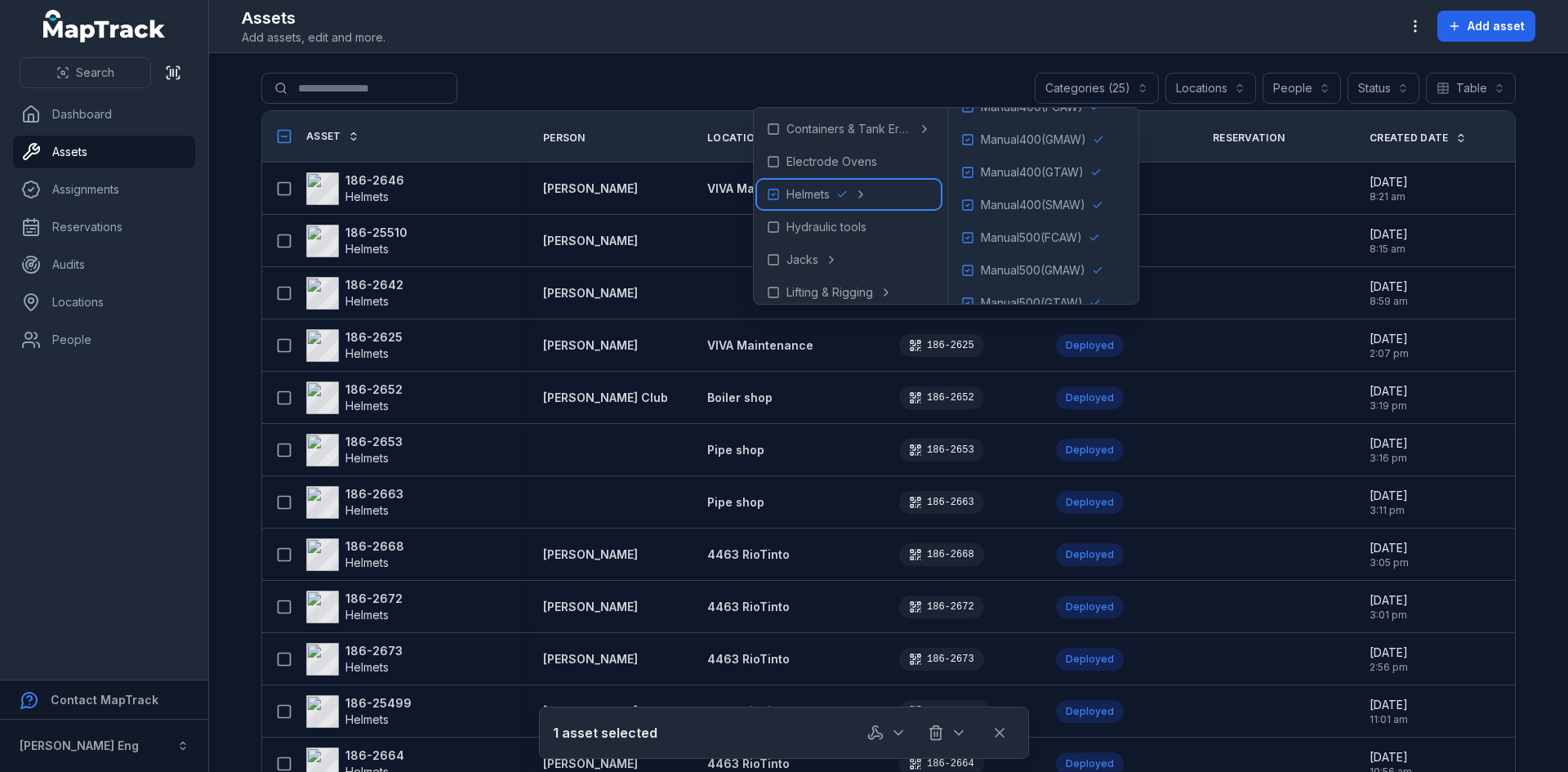
scroll to position [599, 0]
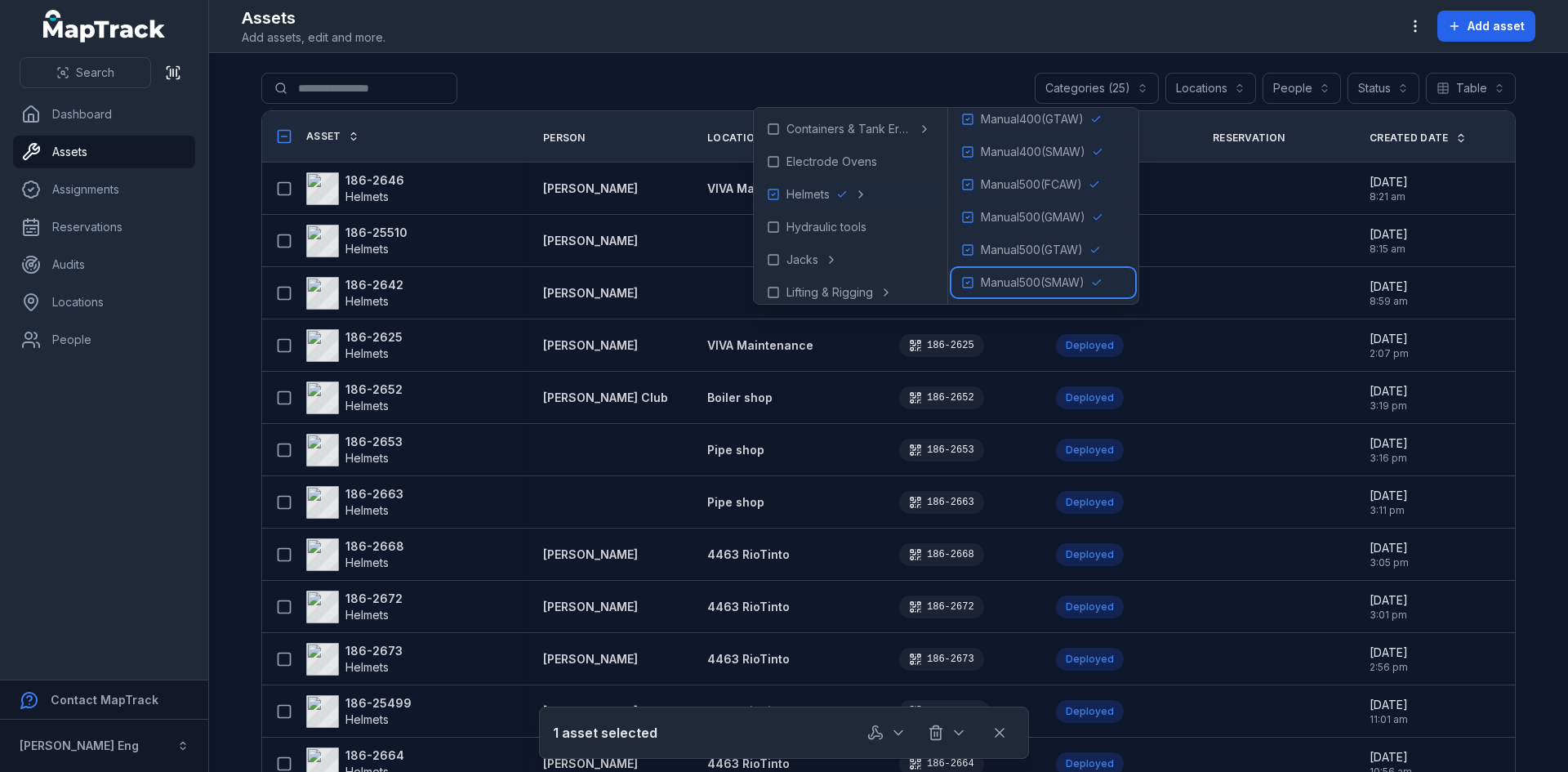
click at [974, 279] on icon at bounding box center [967, 283] width 13 height 13
click at [973, 247] on icon at bounding box center [967, 250] width 13 height 13
click at [973, 216] on icon at bounding box center [967, 217] width 13 height 13
click at [974, 178] on icon at bounding box center [967, 184] width 13 height 13
click at [973, 150] on icon at bounding box center [967, 151] width 13 height 13
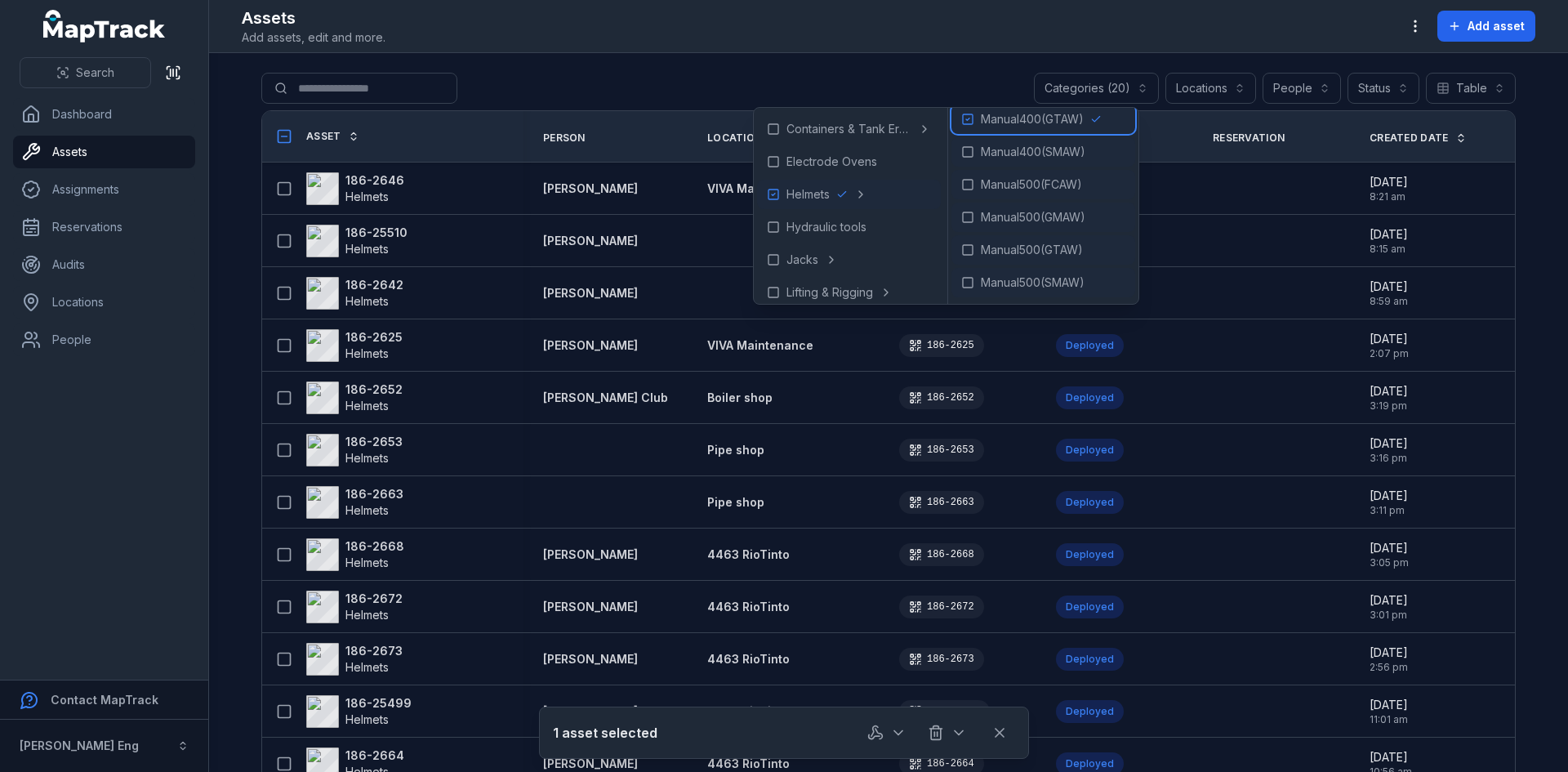
click at [974, 121] on icon at bounding box center [967, 119] width 13 height 13
click at [619, 85] on div "**********" at bounding box center [889, 92] width 1255 height 38
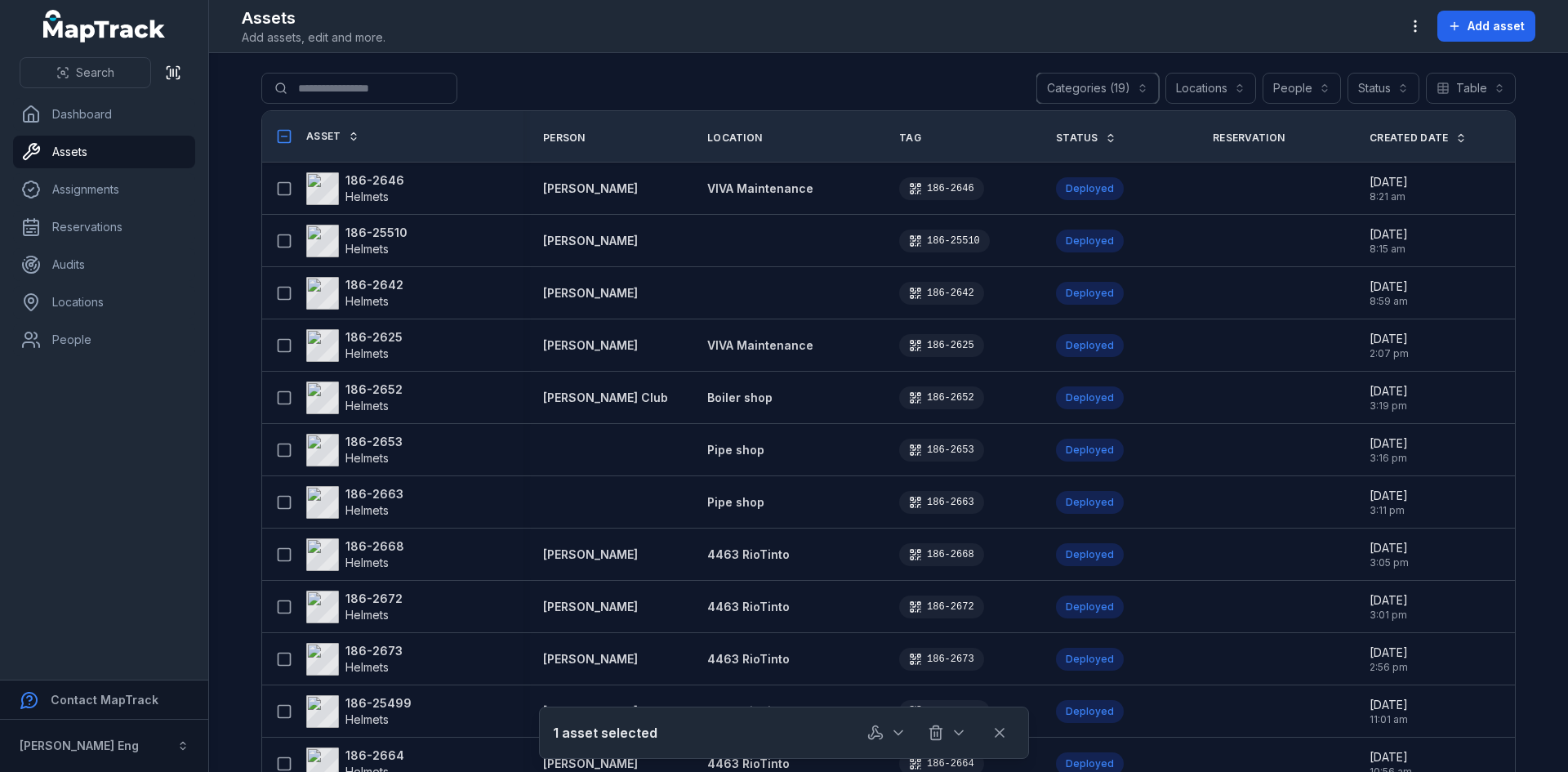
click at [1138, 88] on button "Categories (19)" at bounding box center [1098, 88] width 123 height 31
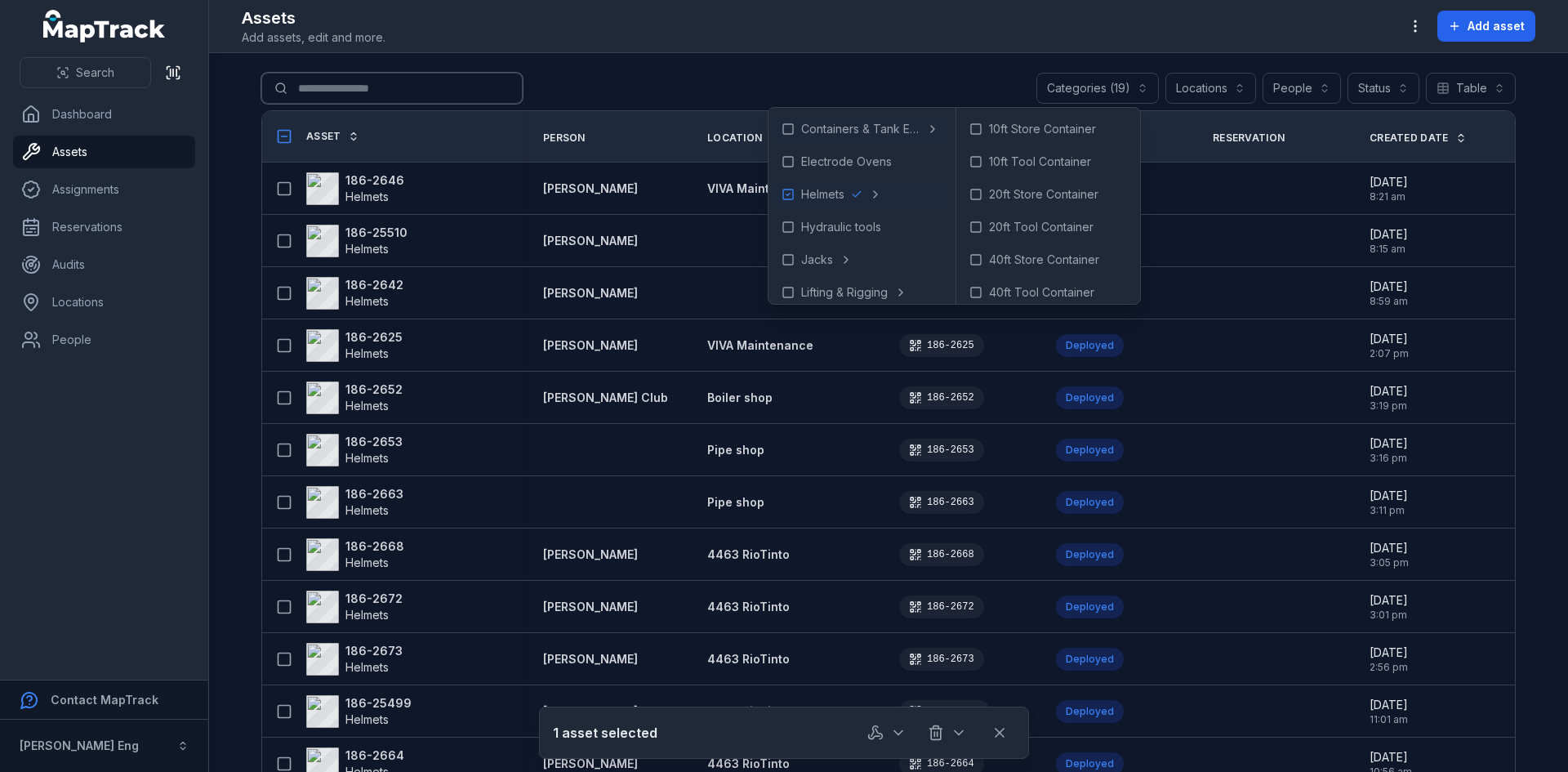
click at [384, 90] on input "Search for assets" at bounding box center [392, 88] width 262 height 31
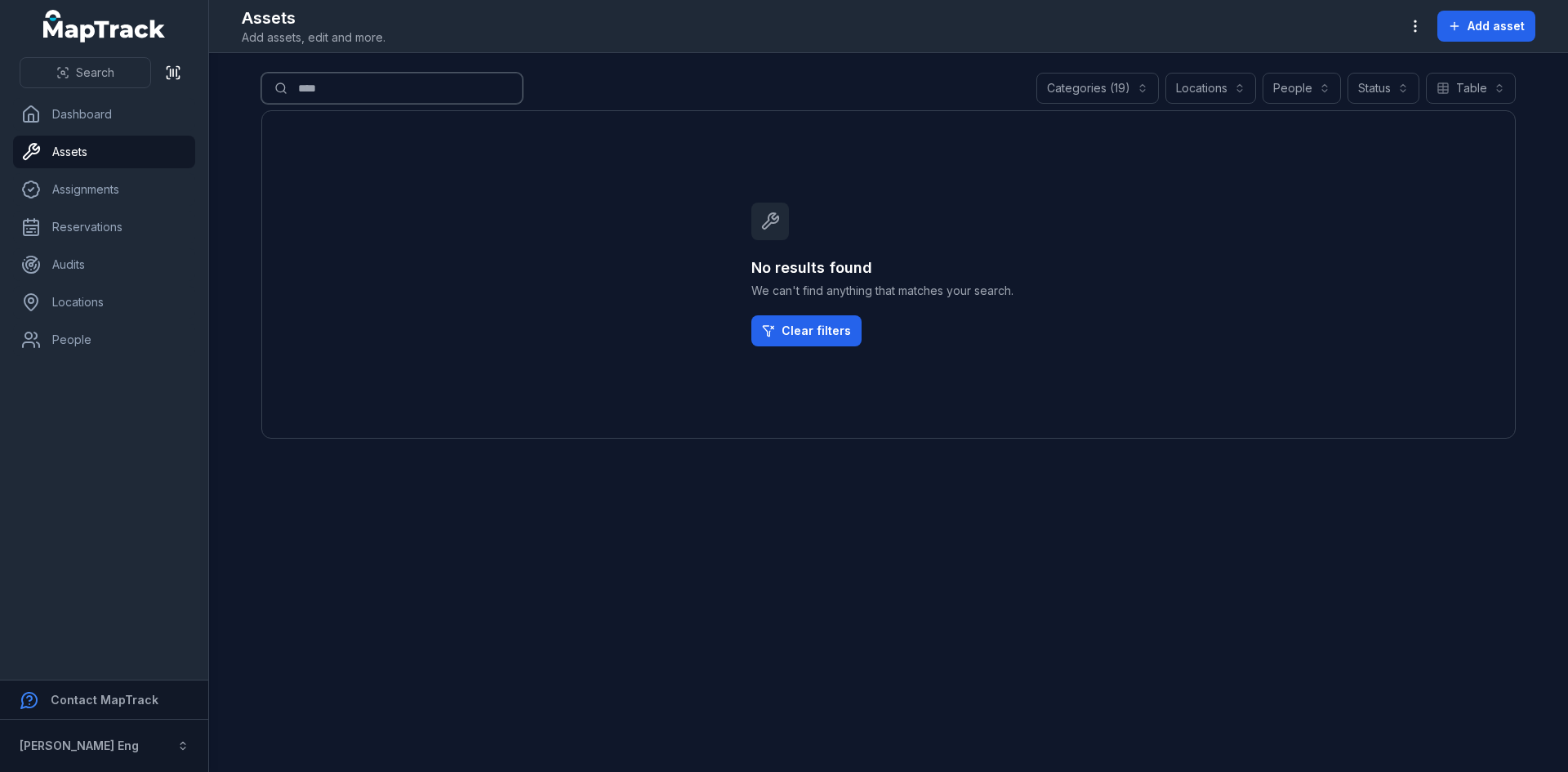
drag, startPoint x: 349, startPoint y: 89, endPoint x: 202, endPoint y: 88, distance: 147.0
click at [202, 88] on div "**********" at bounding box center [784, 386] width 1568 height 772
drag, startPoint x: 354, startPoint y: 77, endPoint x: 350, endPoint y: 90, distance: 13.6
click at [354, 82] on input "****" at bounding box center [392, 88] width 262 height 31
click at [347, 91] on input "****" at bounding box center [392, 88] width 262 height 31
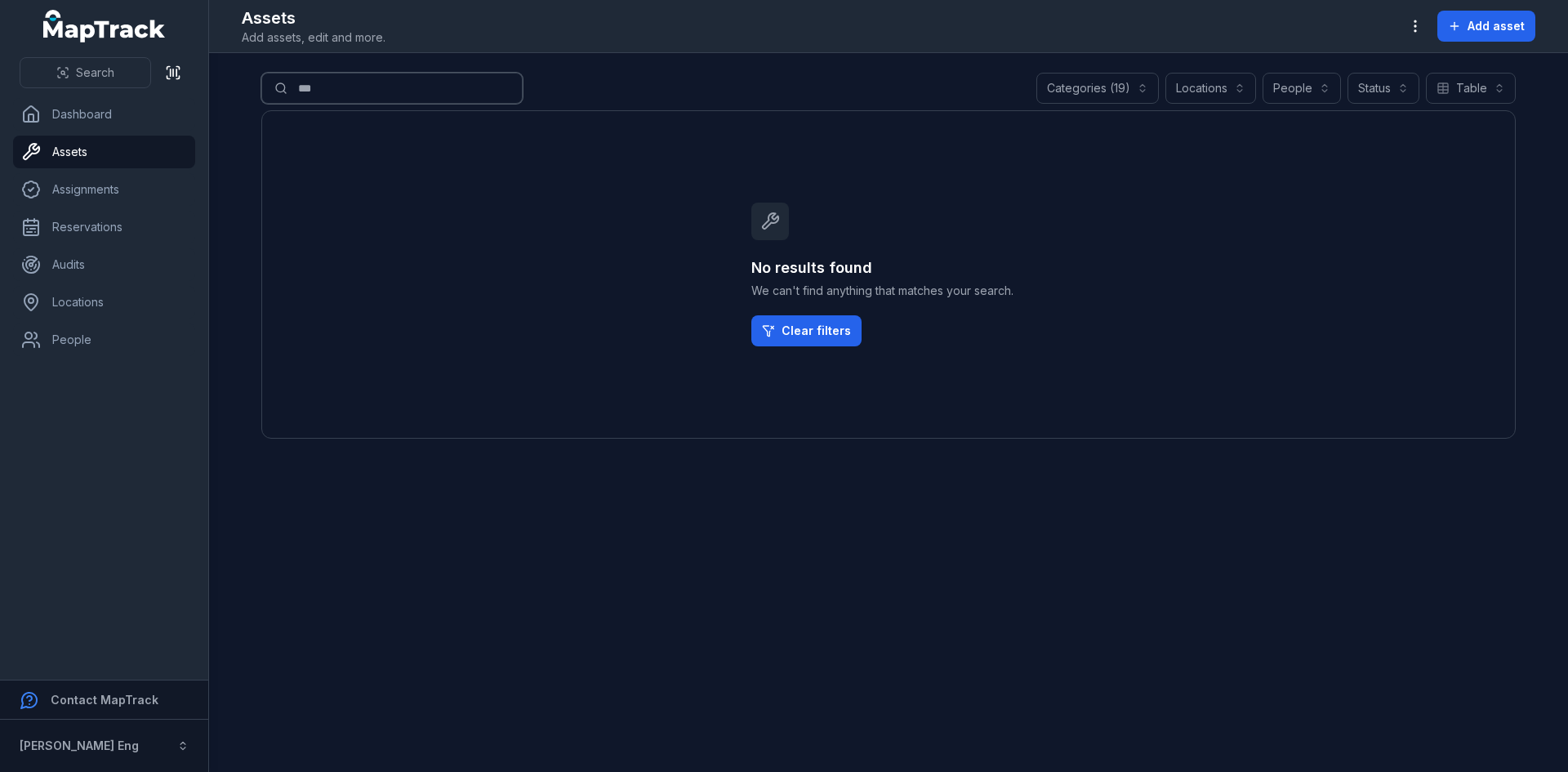
drag, startPoint x: 334, startPoint y: 87, endPoint x: 344, endPoint y: 91, distance: 10.8
click at [335, 87] on input "***" at bounding box center [392, 88] width 262 height 31
drag, startPoint x: 266, startPoint y: 88, endPoint x: 258, endPoint y: 101, distance: 15.3
click at [244, 90] on main "**********" at bounding box center [889, 413] width 1359 height 720
type input "******"
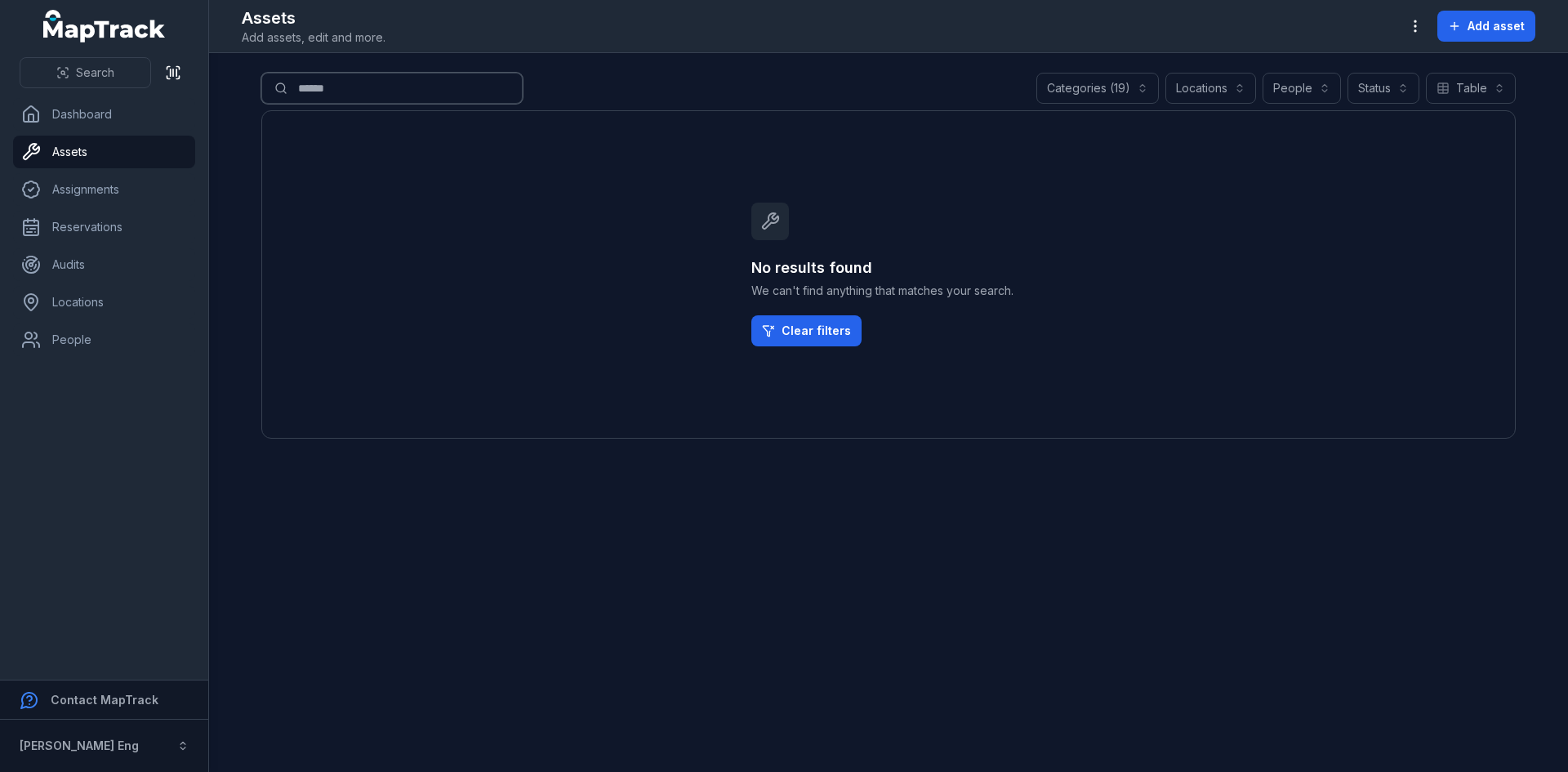
click at [1148, 91] on button "Categories (19)" at bounding box center [1098, 88] width 123 height 31
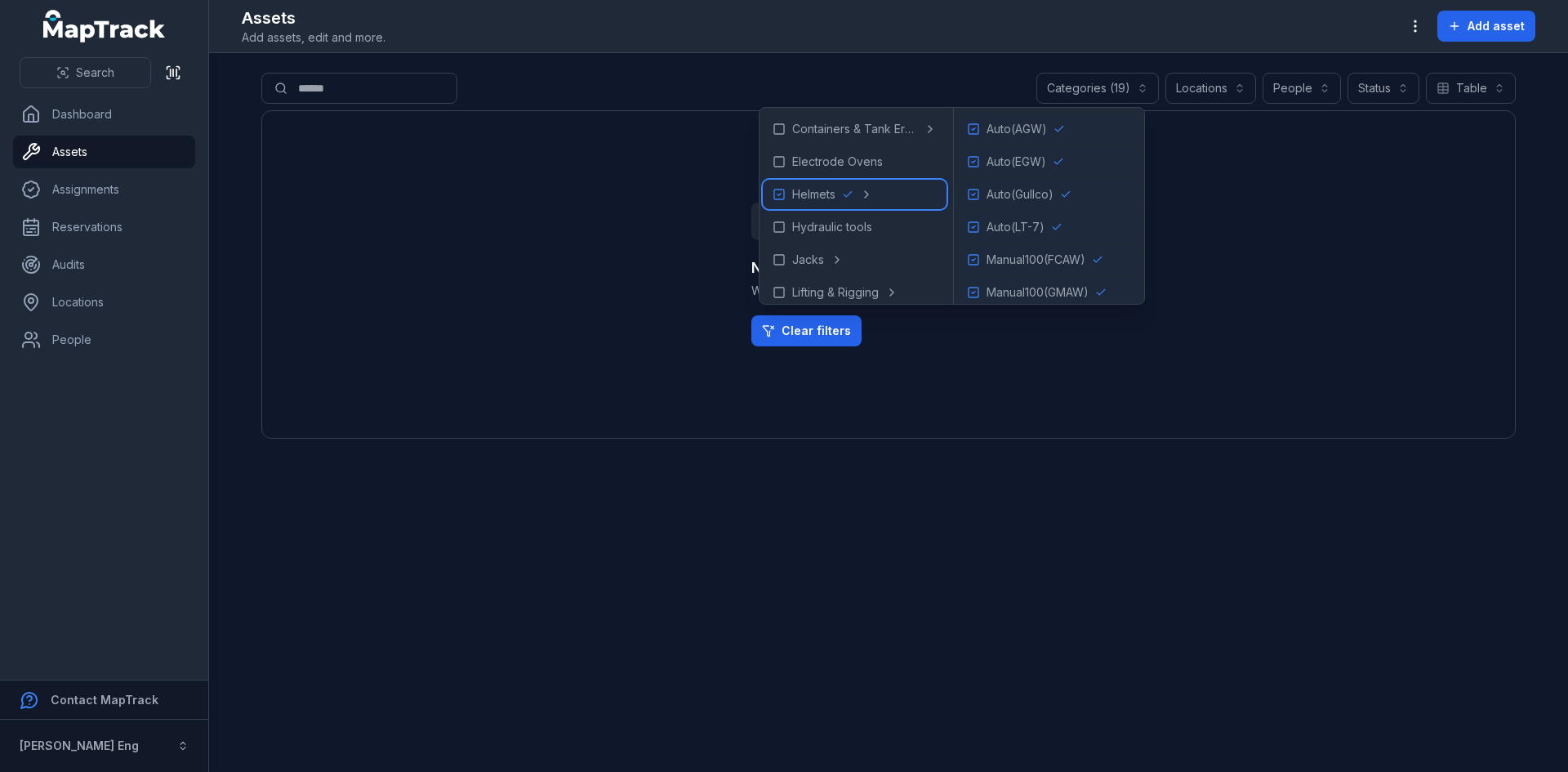
click at [777, 195] on icon at bounding box center [778, 194] width 13 height 13
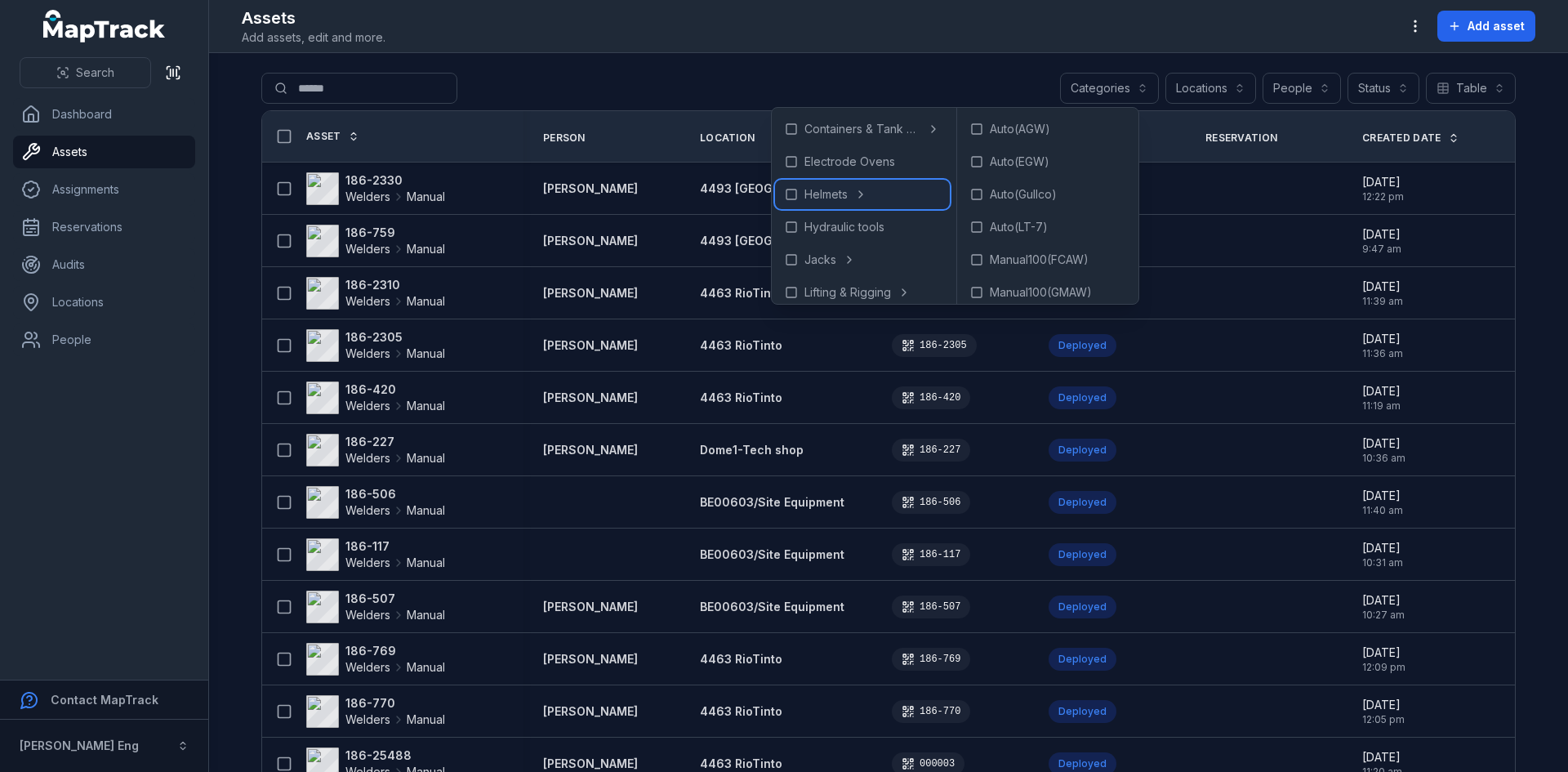
click at [795, 192] on icon at bounding box center [791, 194] width 13 height 13
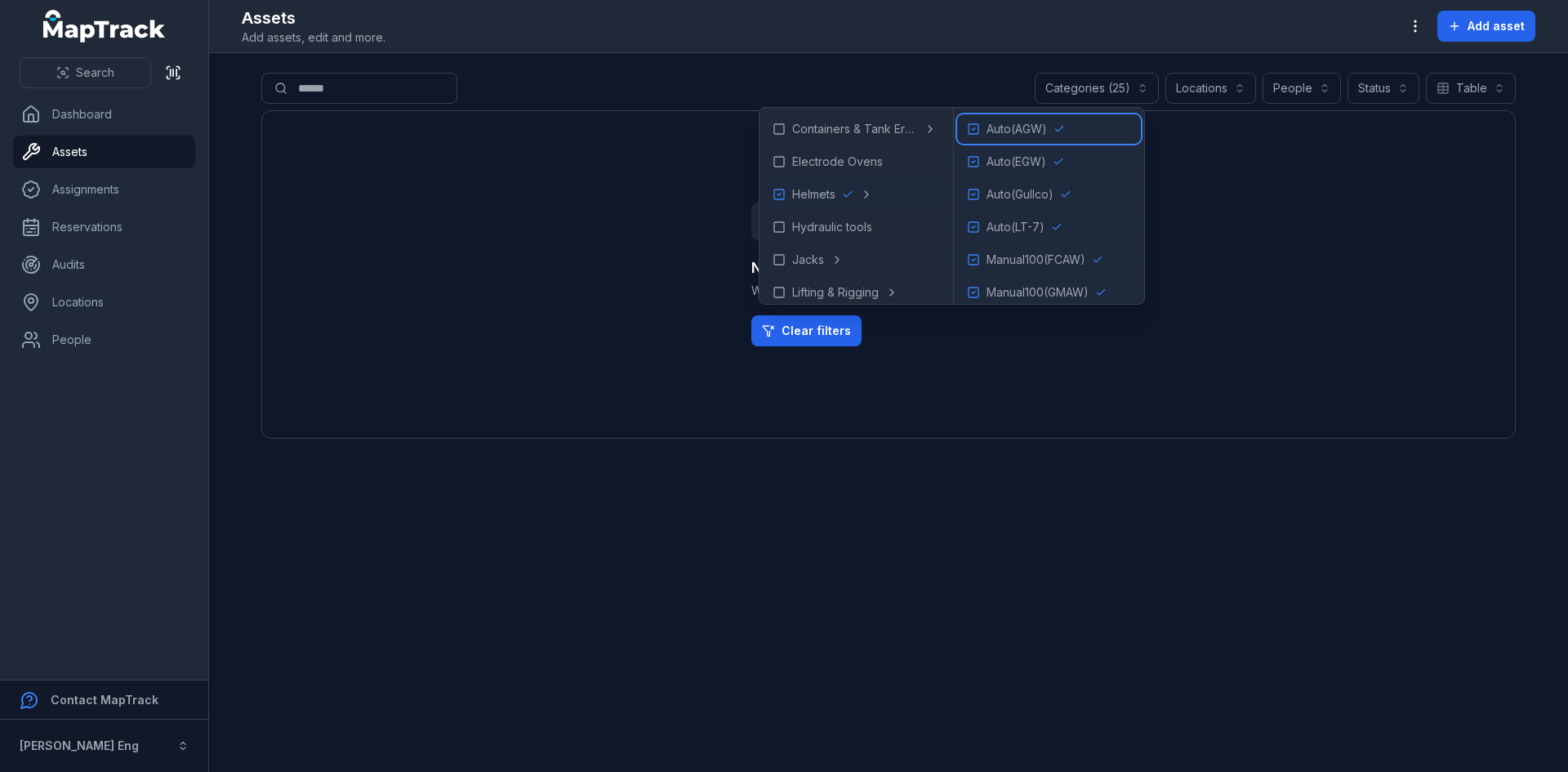
click at [980, 127] on icon at bounding box center [973, 129] width 13 height 13
click at [980, 155] on div "Auto(EGW)" at bounding box center [1049, 161] width 184 height 29
click at [978, 190] on rect at bounding box center [973, 194] width 9 height 9
click at [978, 222] on rect at bounding box center [973, 227] width 9 height 9
click at [975, 261] on icon at bounding box center [974, 260] width 3 height 3
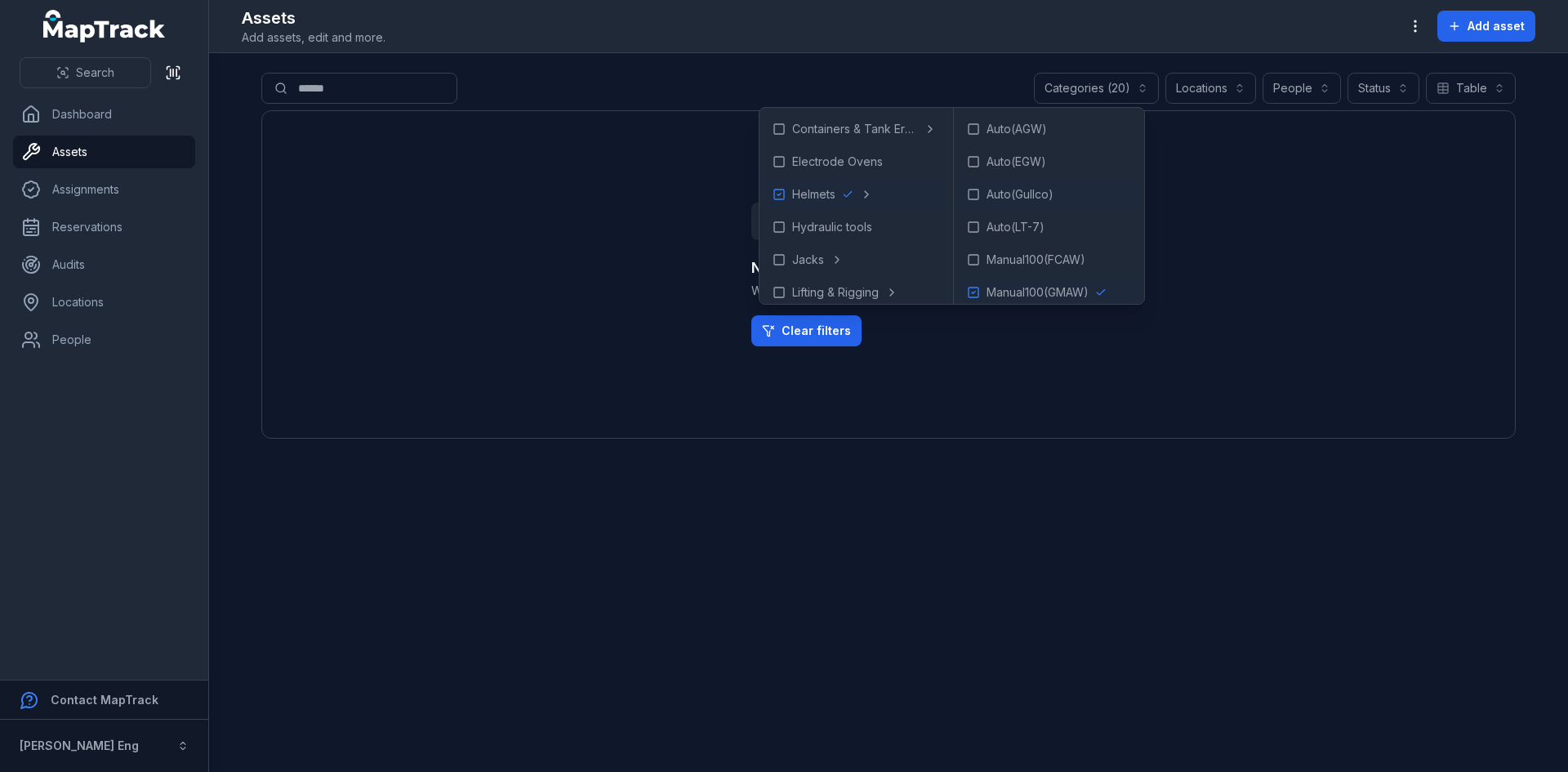
scroll to position [163, 0]
click at [980, 127] on icon at bounding box center [973, 129] width 13 height 13
click at [986, 155] on div "Manual100(GTAW)" at bounding box center [1049, 161] width 184 height 29
click at [978, 194] on icon at bounding box center [973, 194] width 13 height 13
click at [978, 222] on icon at bounding box center [973, 227] width 13 height 13
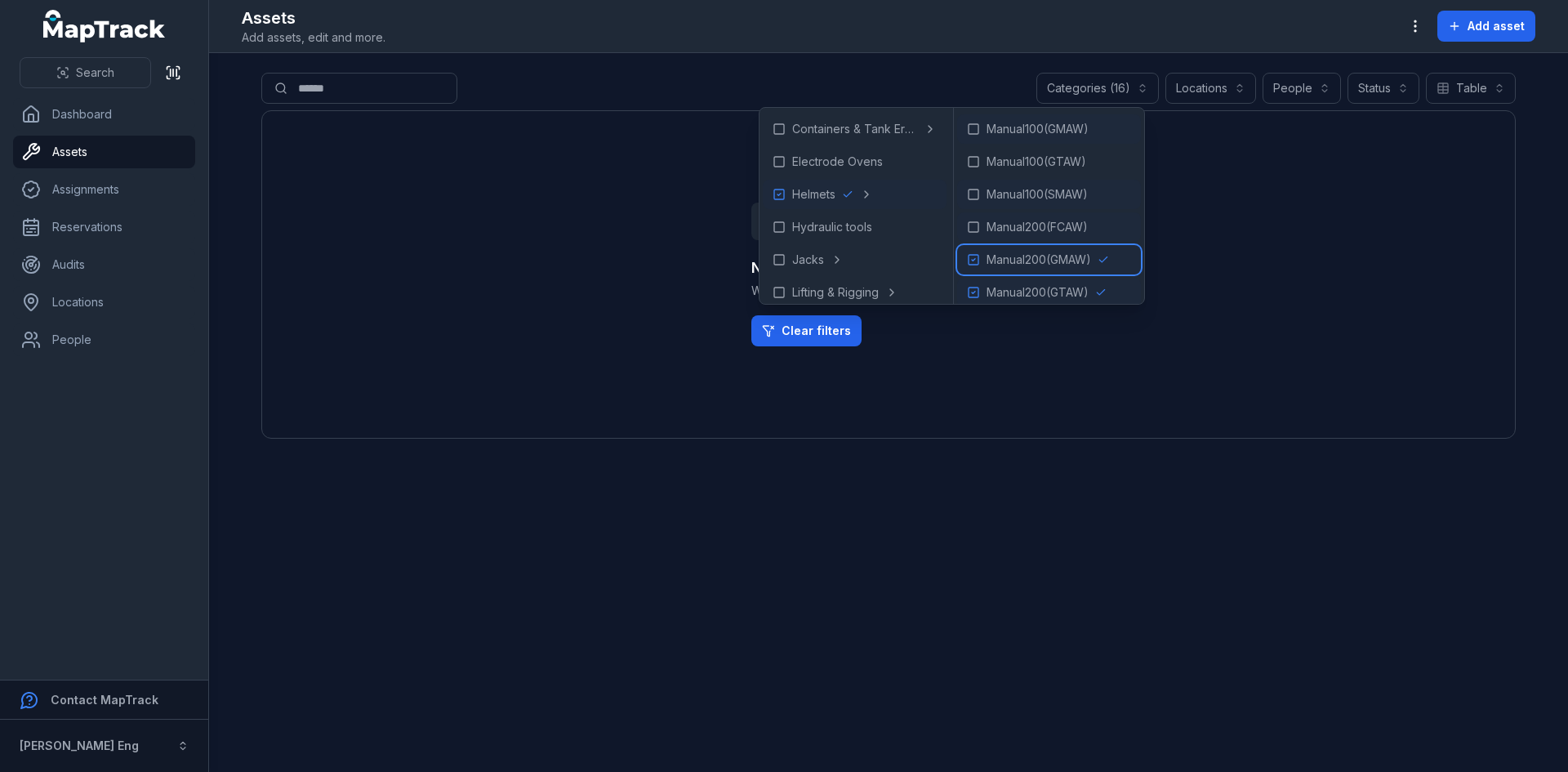
click at [980, 257] on icon at bounding box center [973, 259] width 13 height 13
click at [983, 281] on div "Manual200(GTAW)" at bounding box center [1049, 293] width 184 height 29
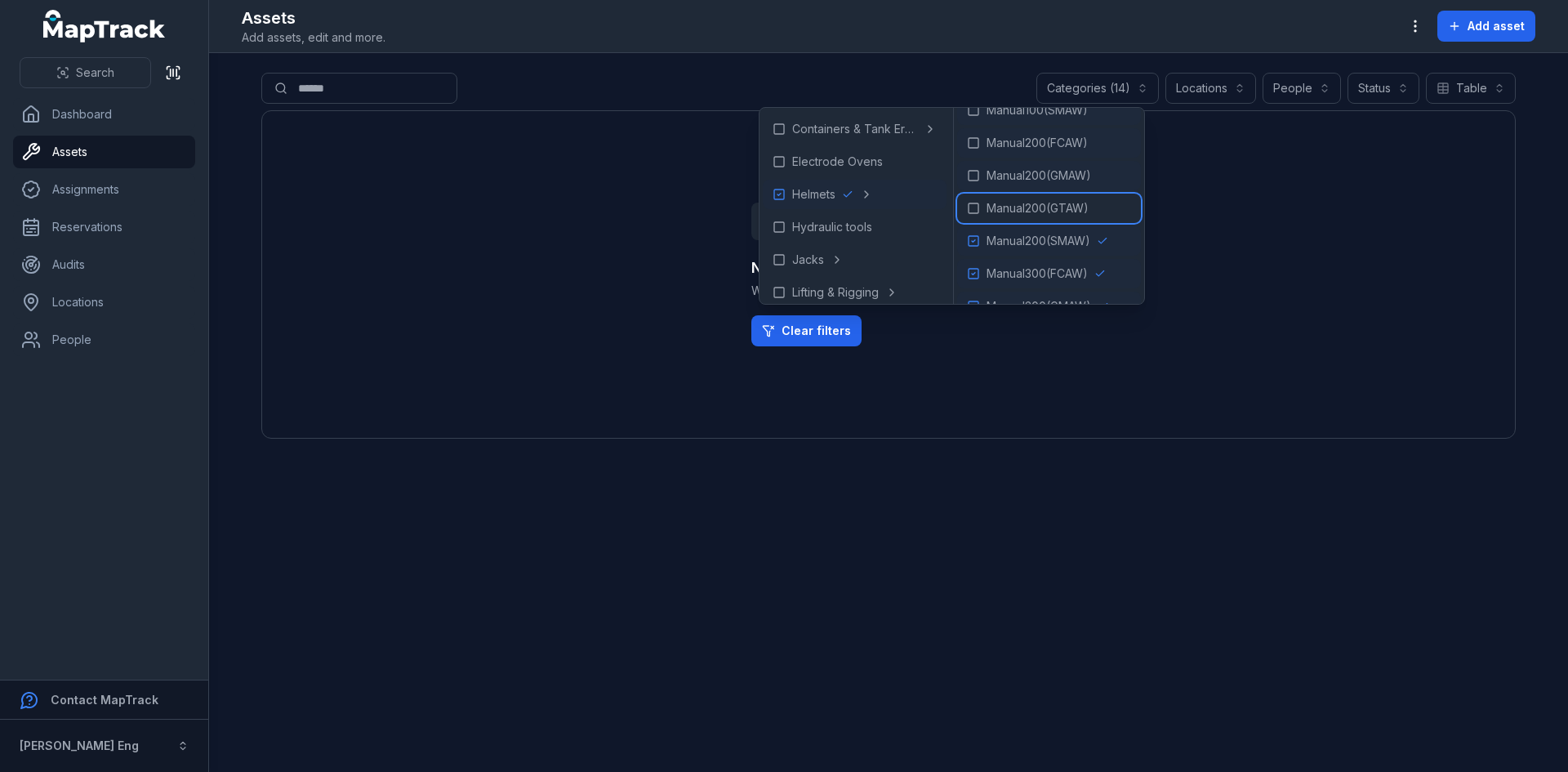
scroll to position [327, 0]
click at [978, 240] on icon at bounding box center [973, 243] width 13 height 13
click at [980, 272] on icon at bounding box center [973, 276] width 13 height 13
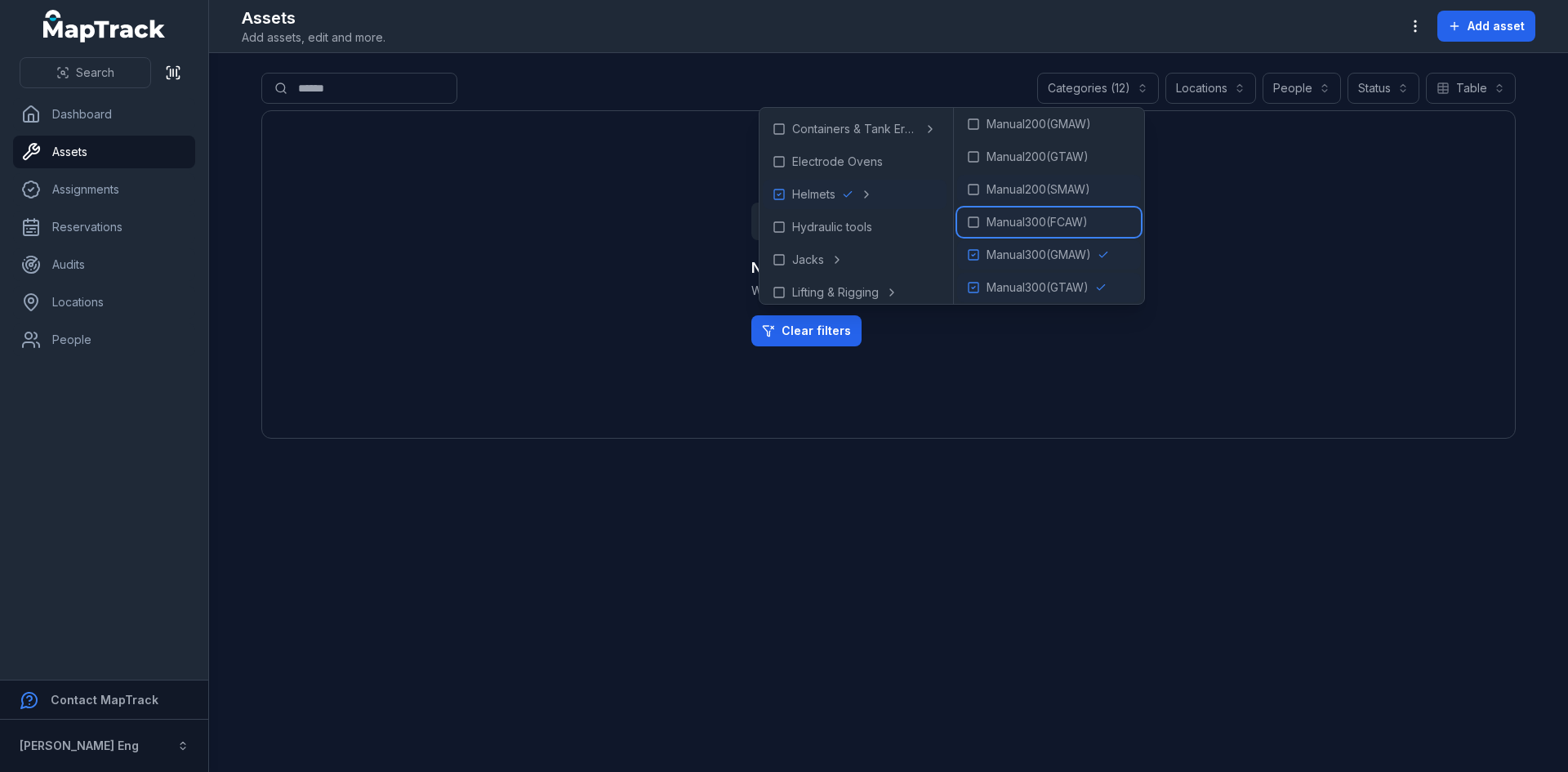
scroll to position [327, 0]
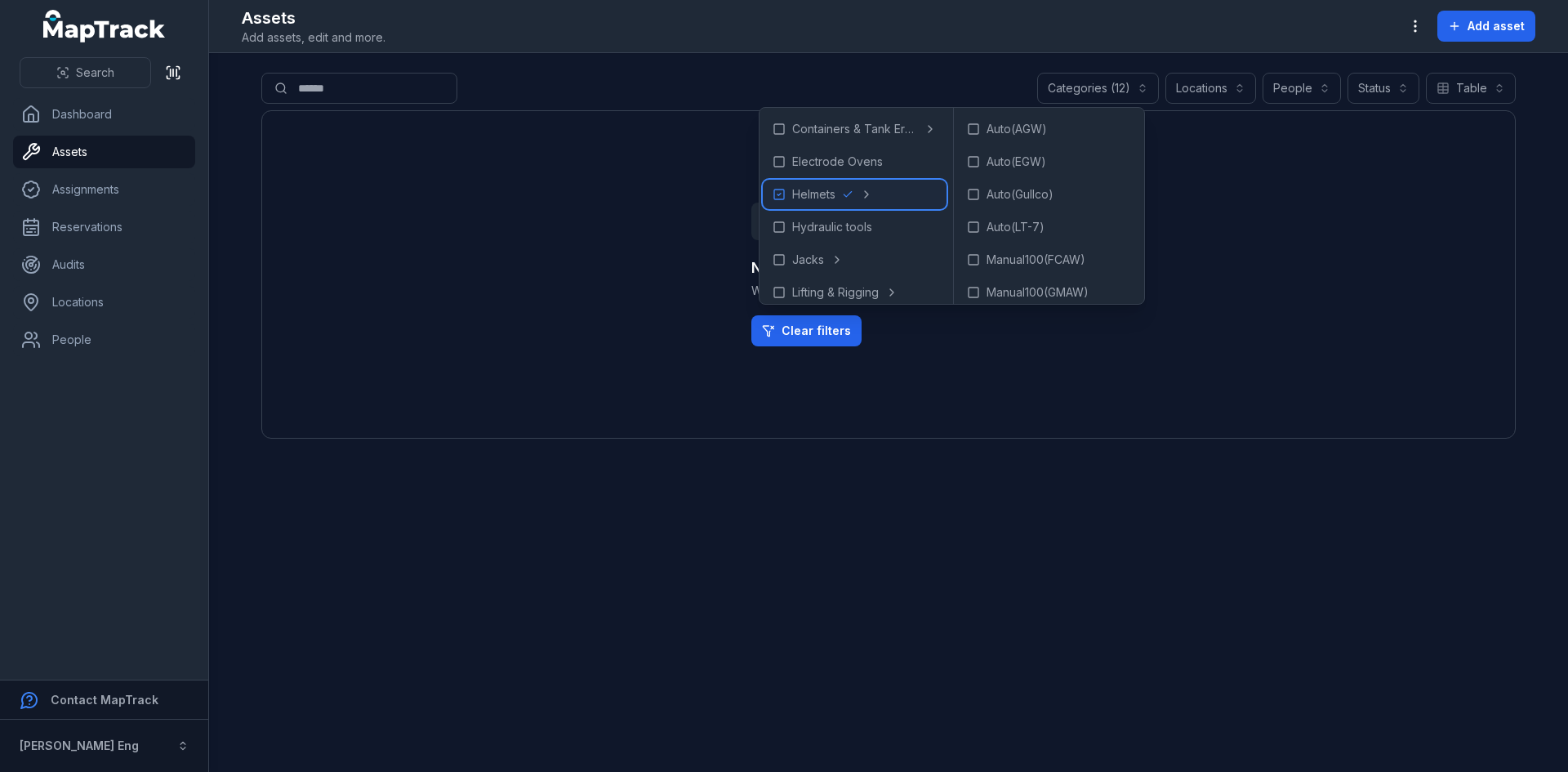
click at [777, 195] on icon at bounding box center [778, 194] width 13 height 13
click at [855, 197] on div "Helmets" at bounding box center [869, 194] width 175 height 29
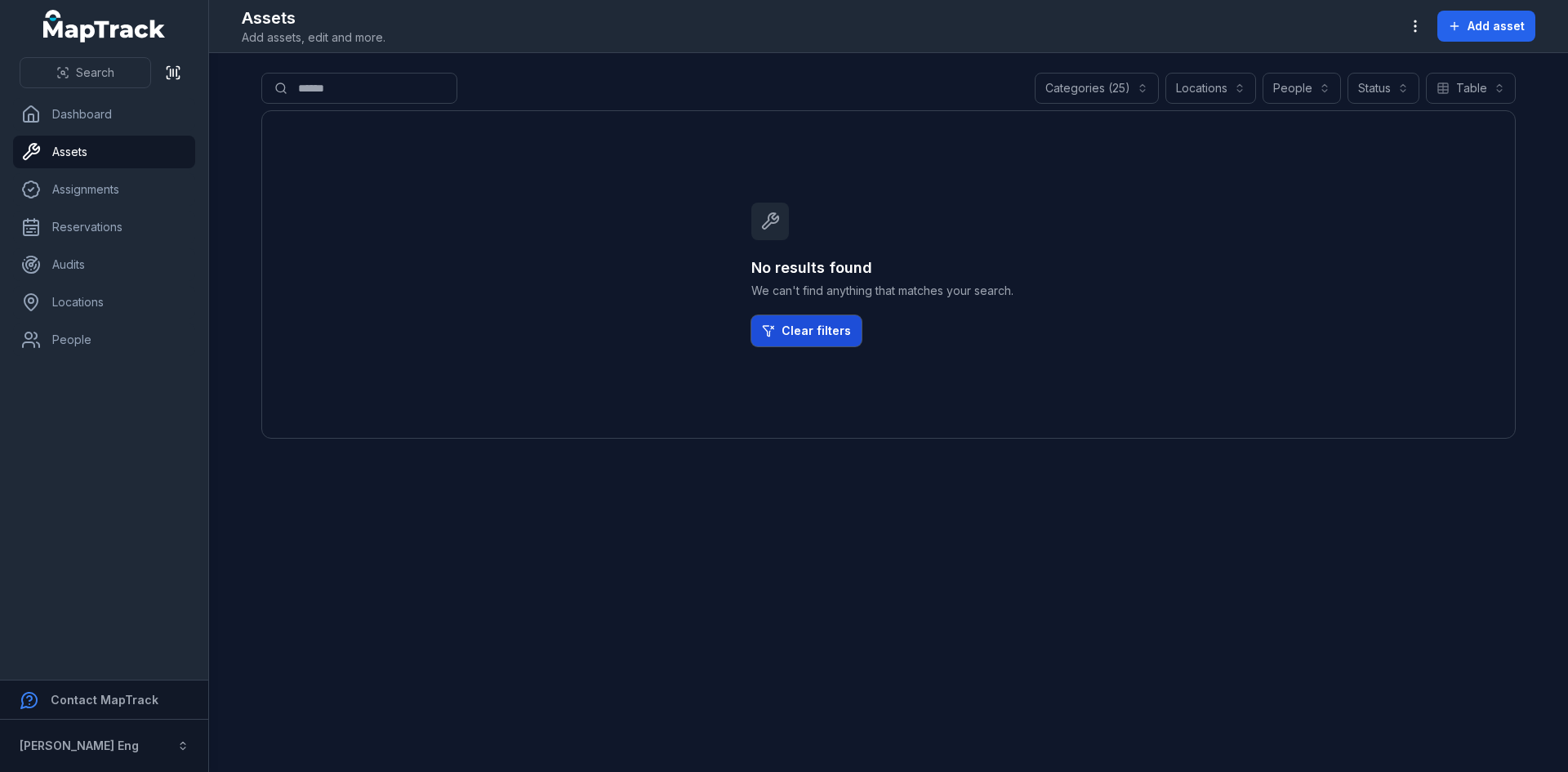
click at [806, 339] on link "Clear filters" at bounding box center [807, 331] width 110 height 31
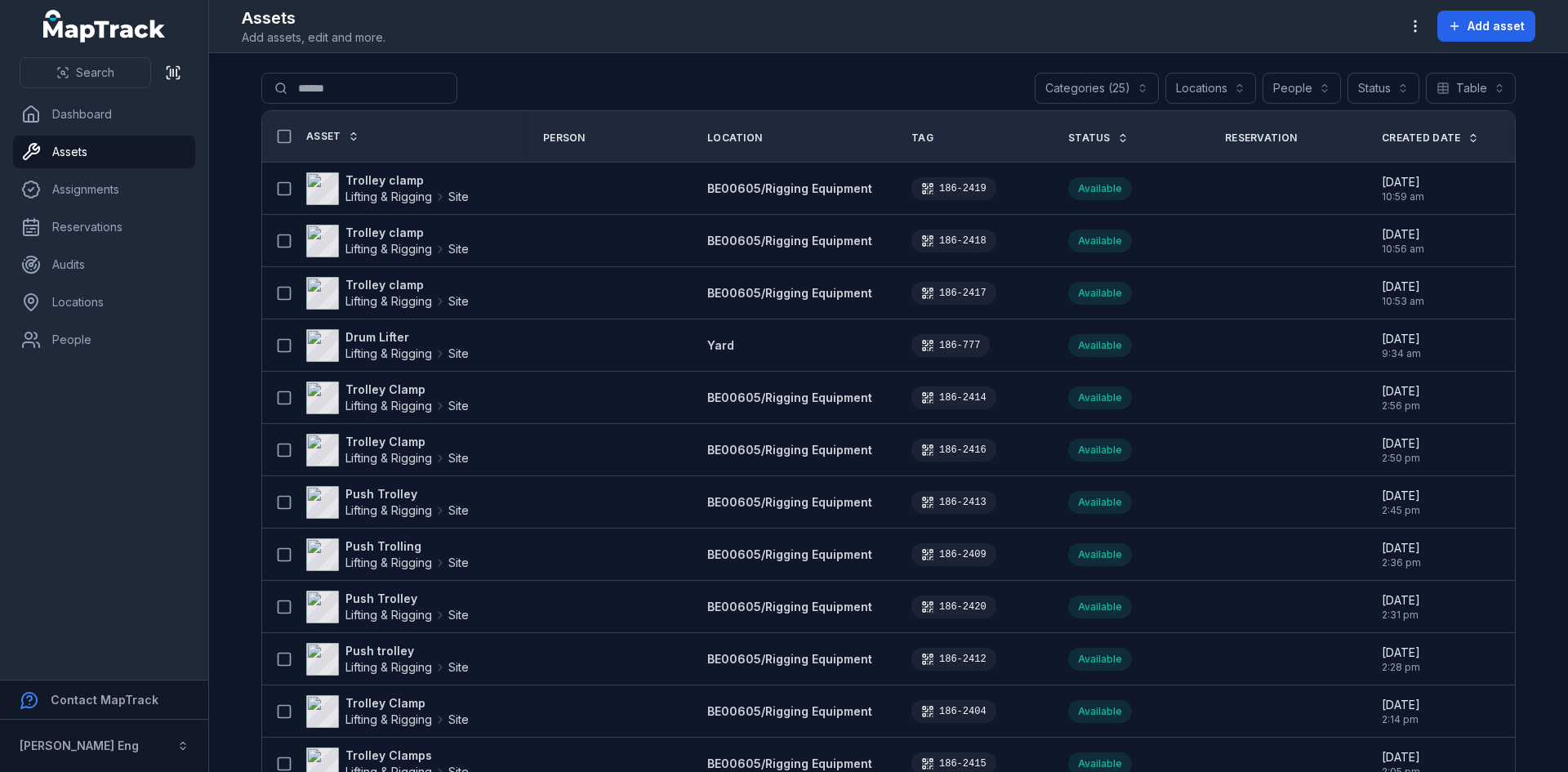
click at [1132, 86] on button "Categories (25)" at bounding box center [1097, 88] width 124 height 31
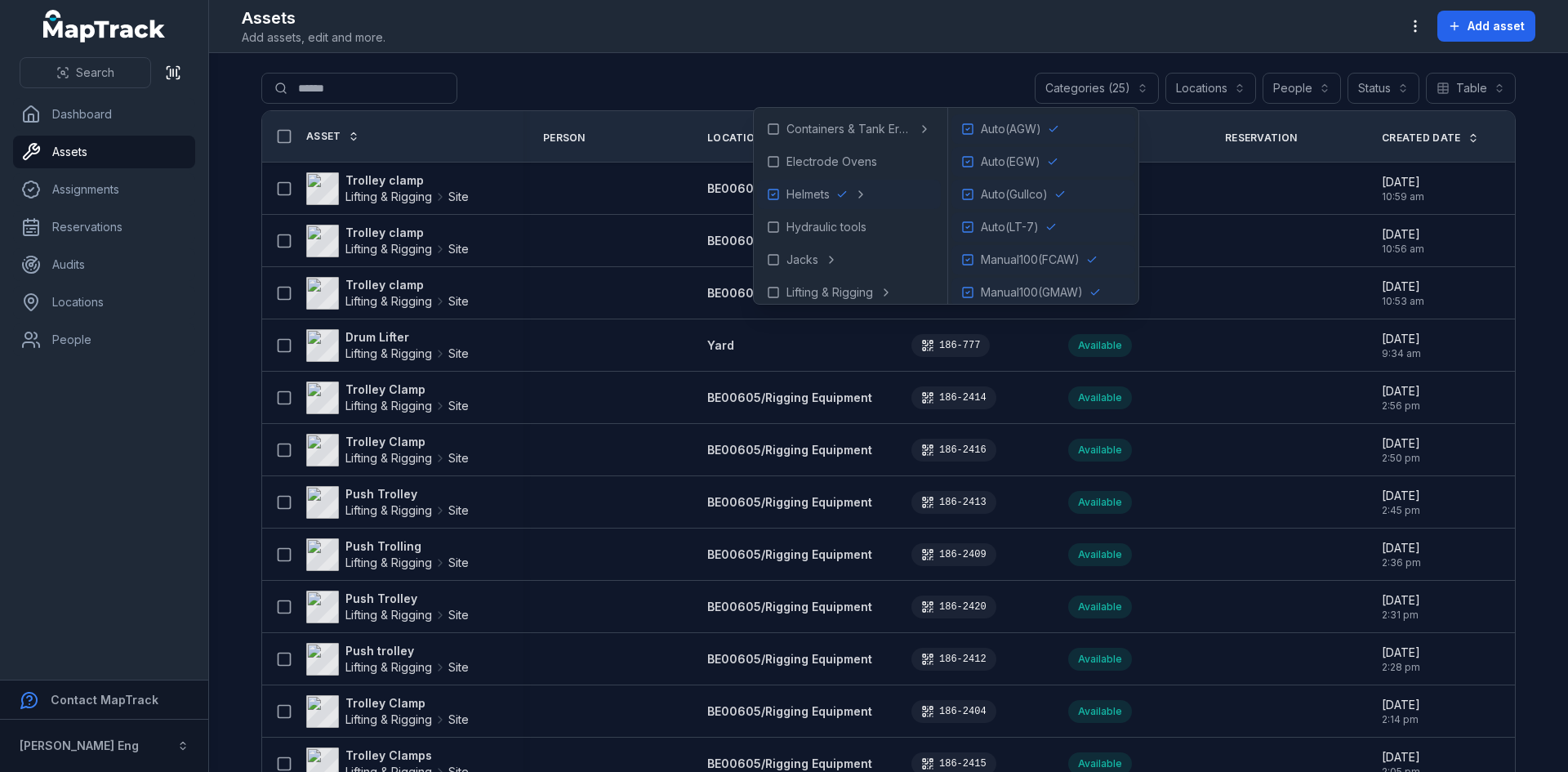
click at [868, 68] on main "**********" at bounding box center [889, 413] width 1359 height 720
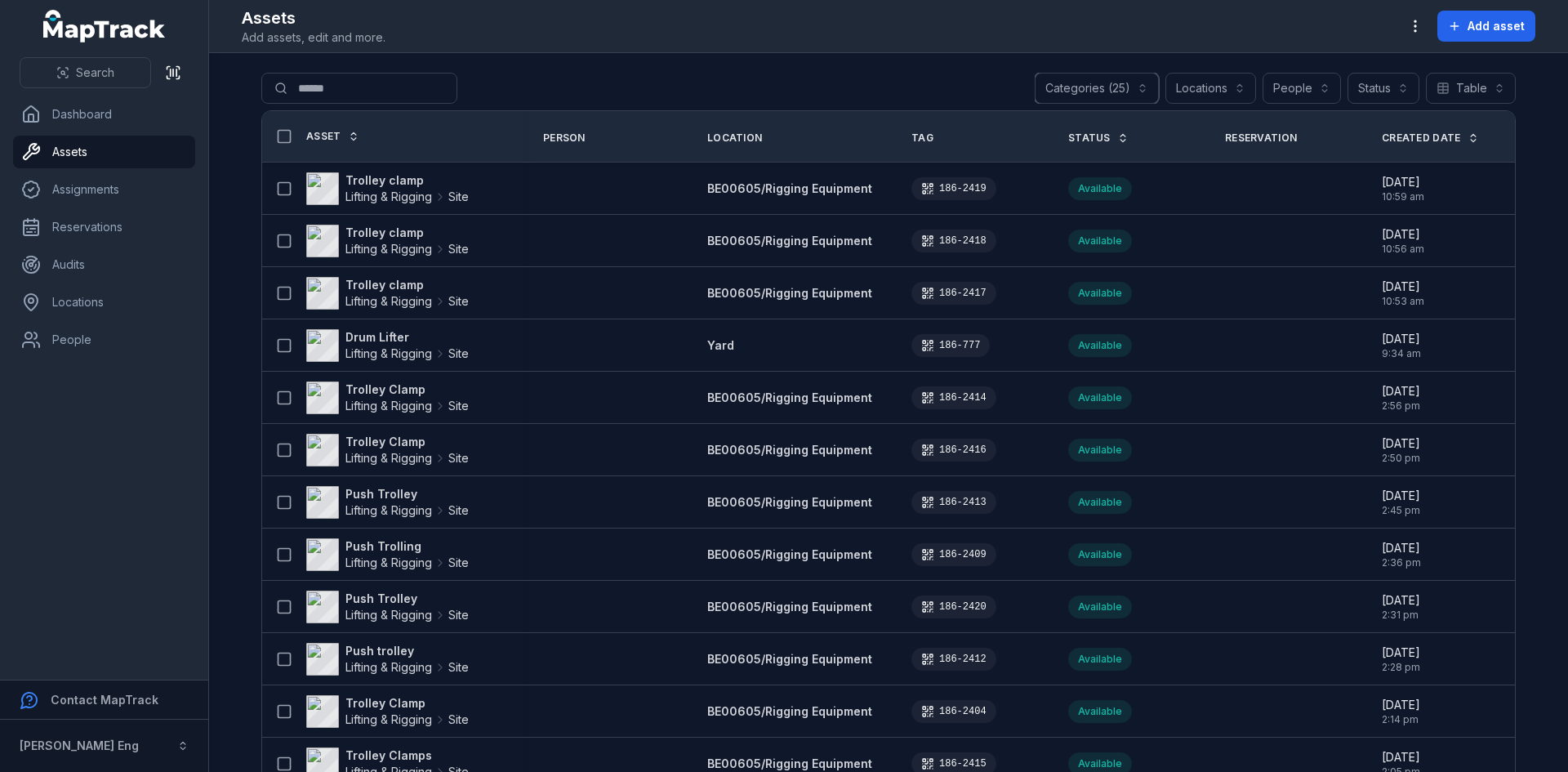
click at [1149, 88] on button "Categories (25)" at bounding box center [1097, 88] width 124 height 31
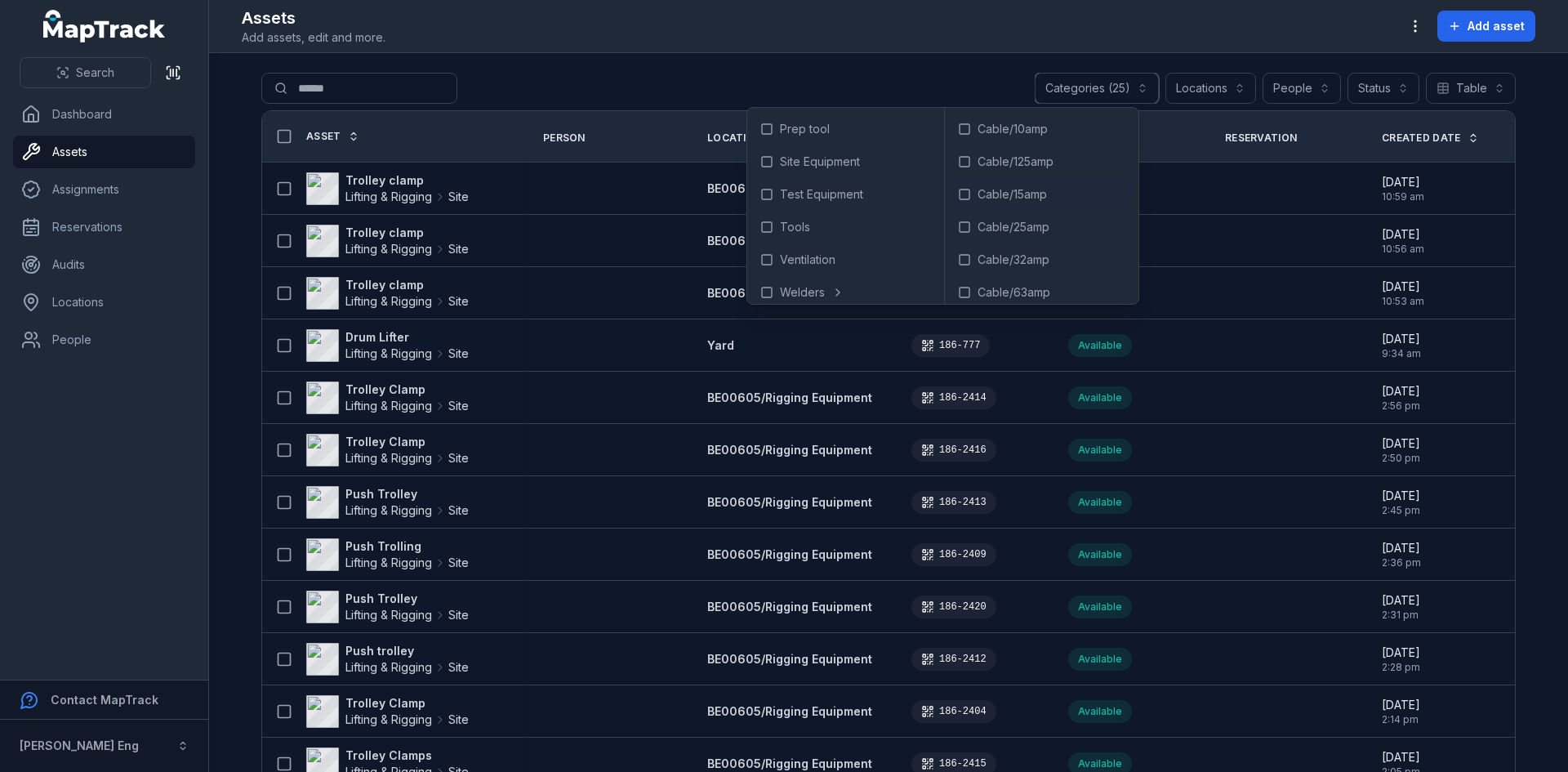
scroll to position [435, 0]
click at [780, 201] on span "Test Equipment" at bounding box center [821, 194] width 83 height 16
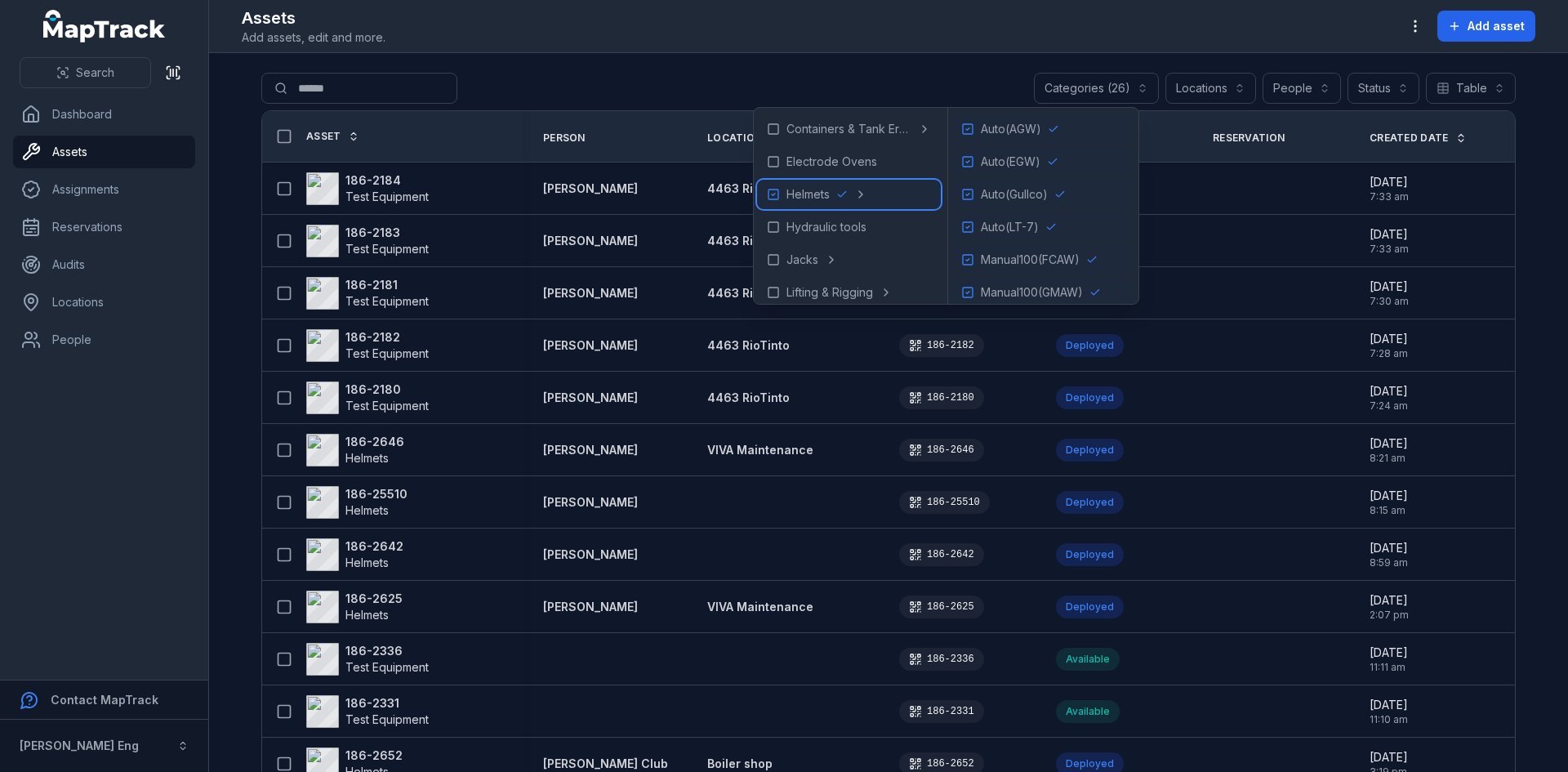
click at [772, 195] on icon at bounding box center [773, 194] width 13 height 13
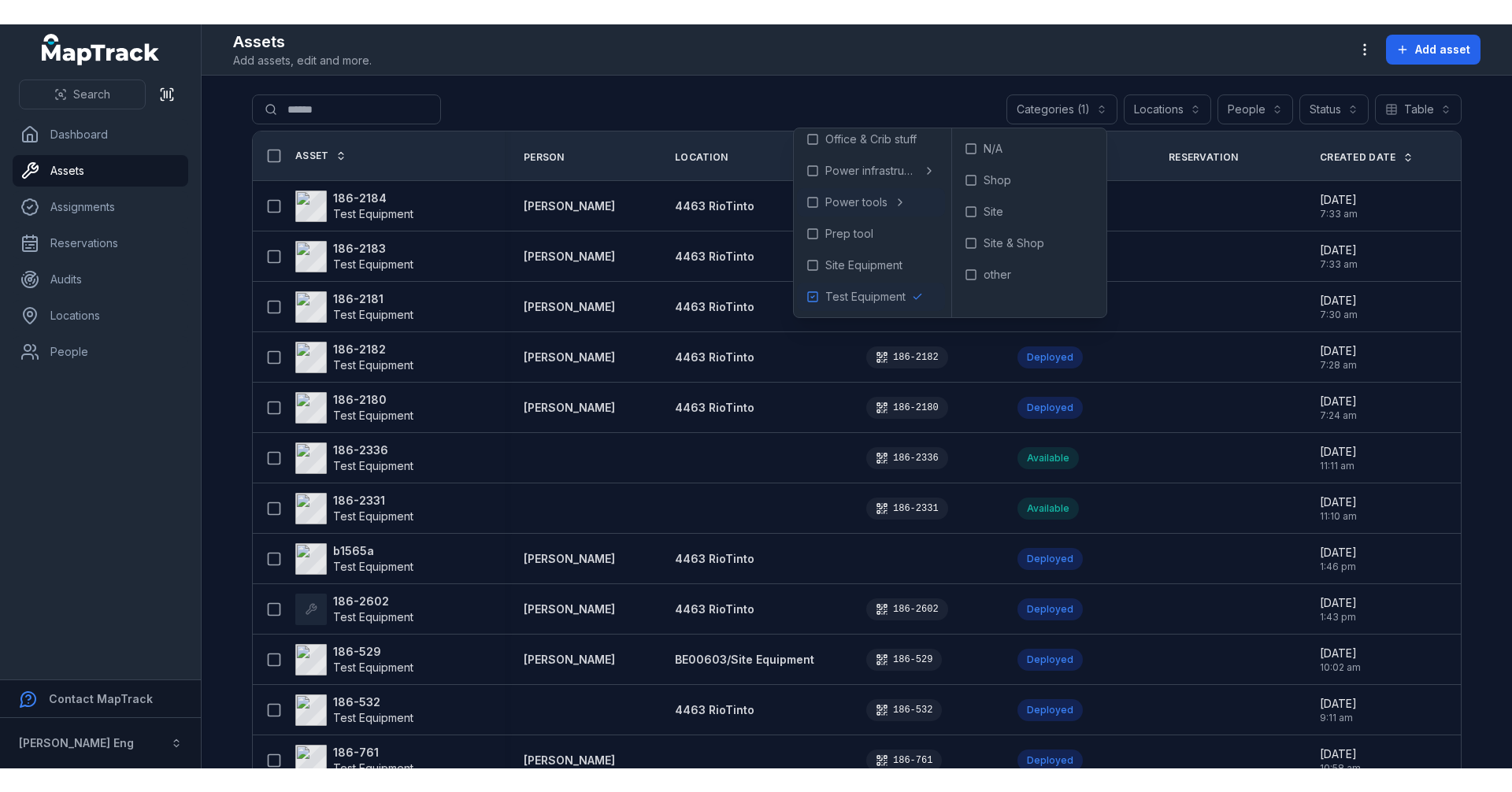
scroll to position [387, 0]
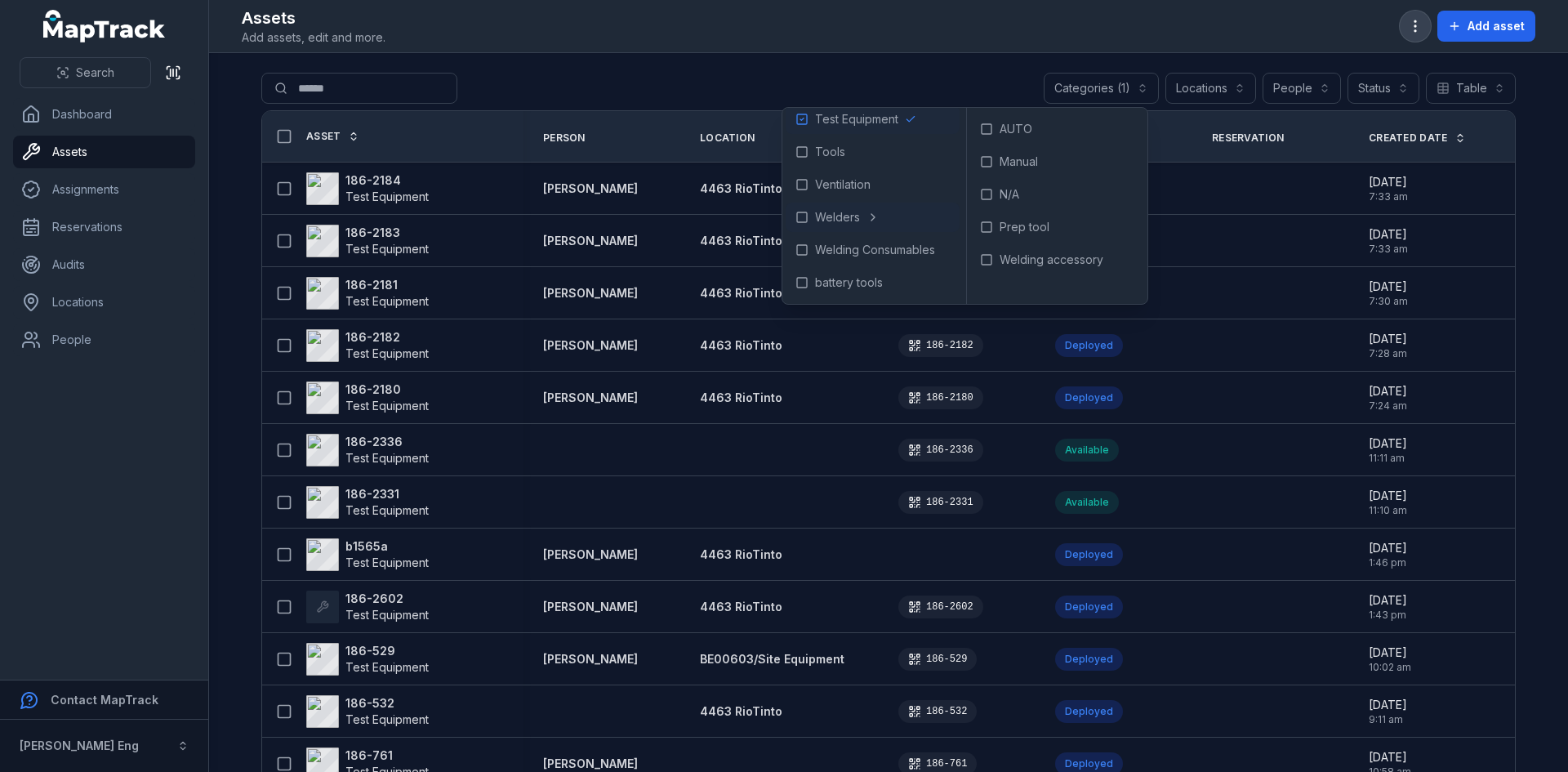
click at [1423, 26] on icon "button" at bounding box center [1415, 26] width 16 height 16
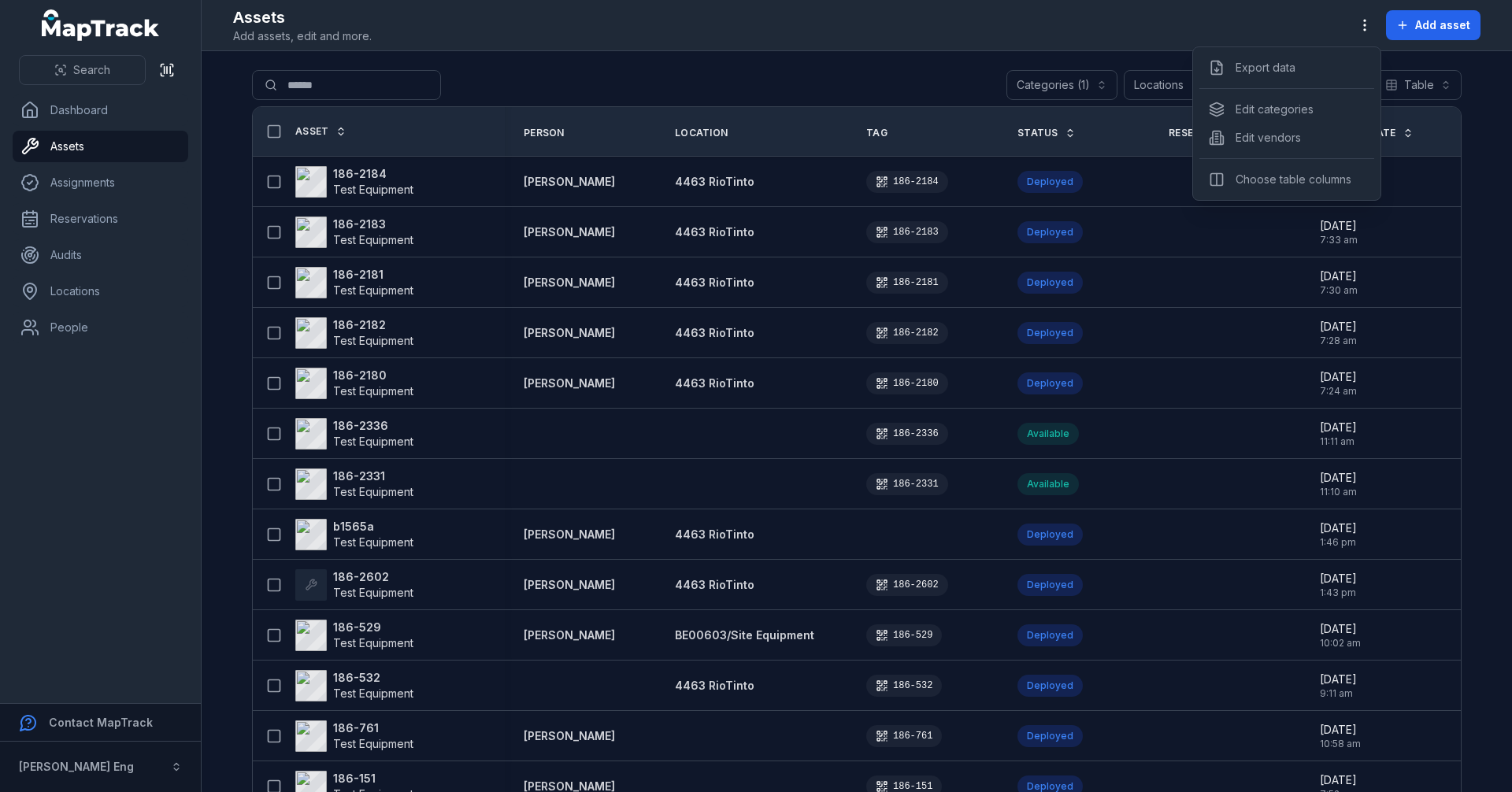
click at [934, 79] on div "**********" at bounding box center [857, 396] width 1311 height 792
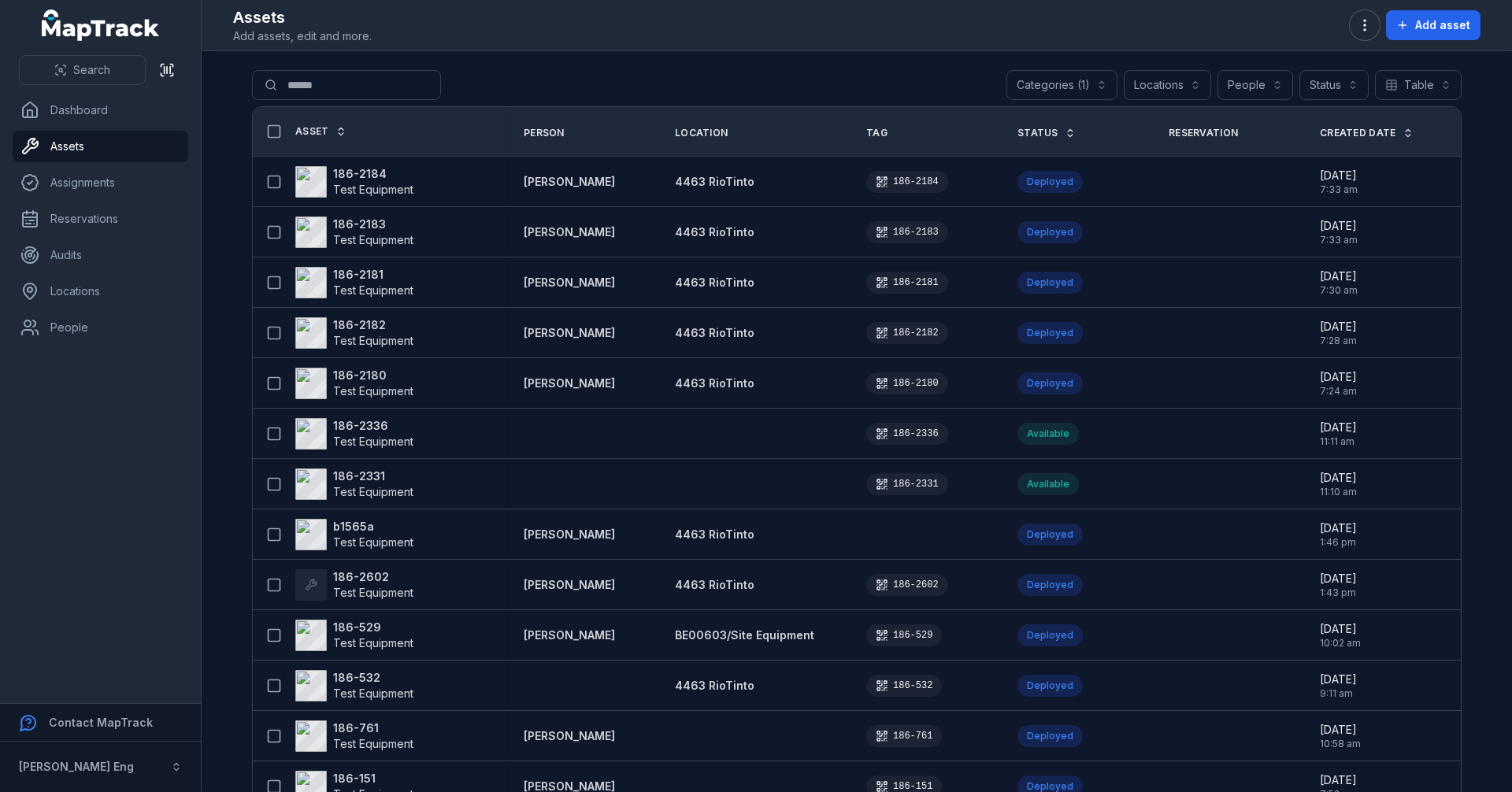
click at [1090, 82] on button "Categories (1)" at bounding box center [1062, 85] width 111 height 30
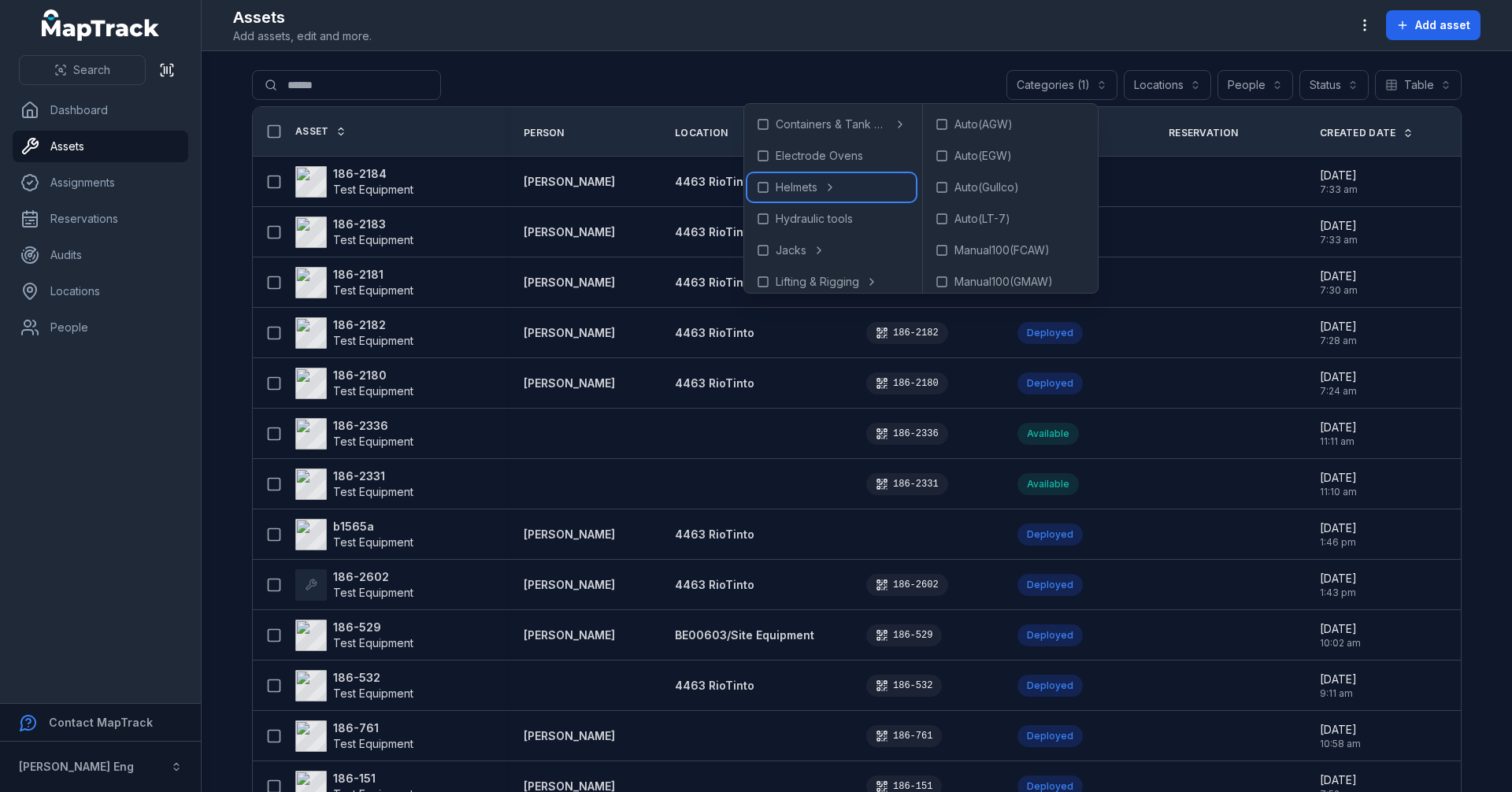
click at [801, 185] on span "Helmets" at bounding box center [796, 187] width 41 height 16
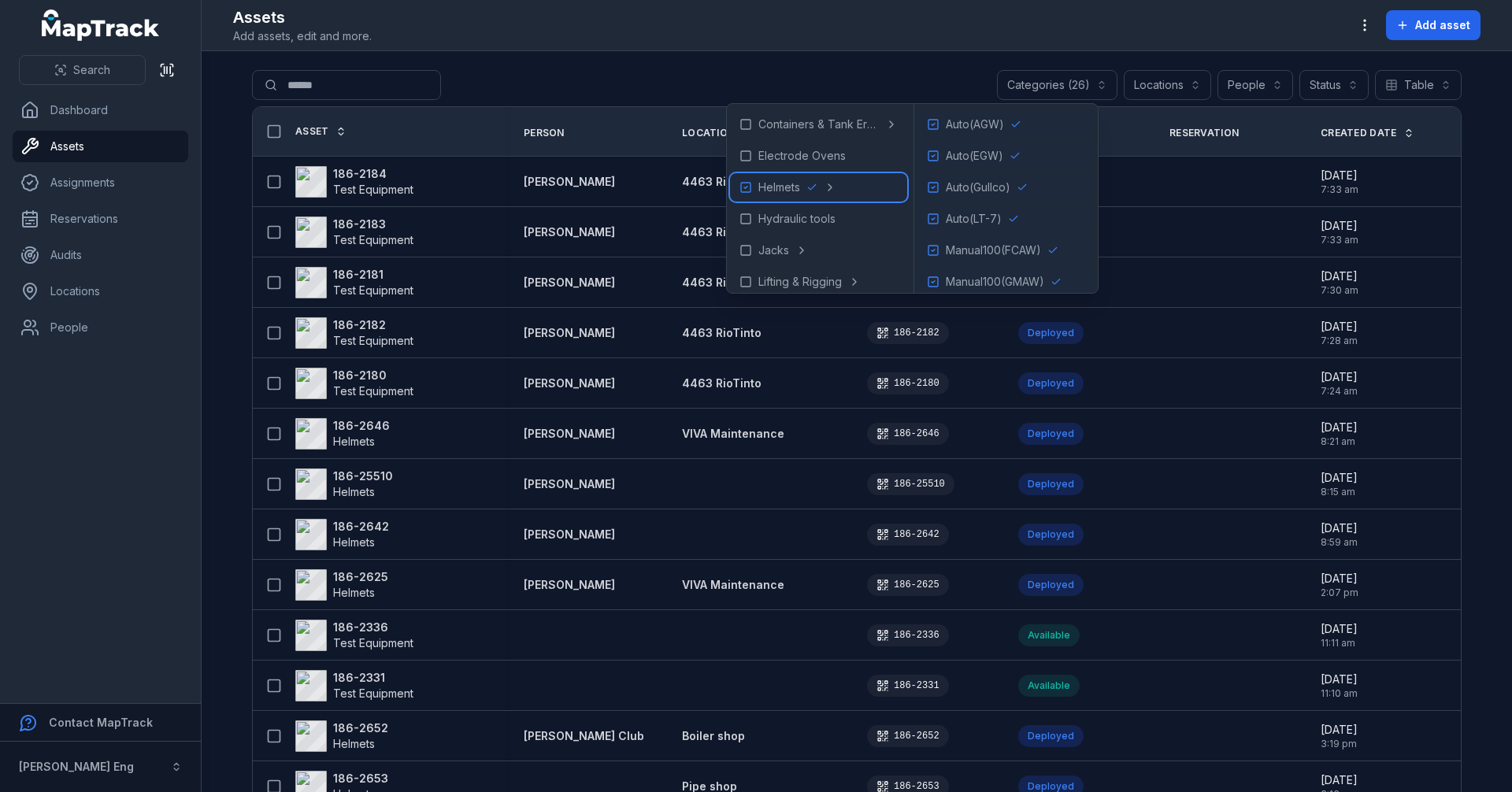
click at [759, 185] on span "Helmets" at bounding box center [780, 187] width 41 height 16
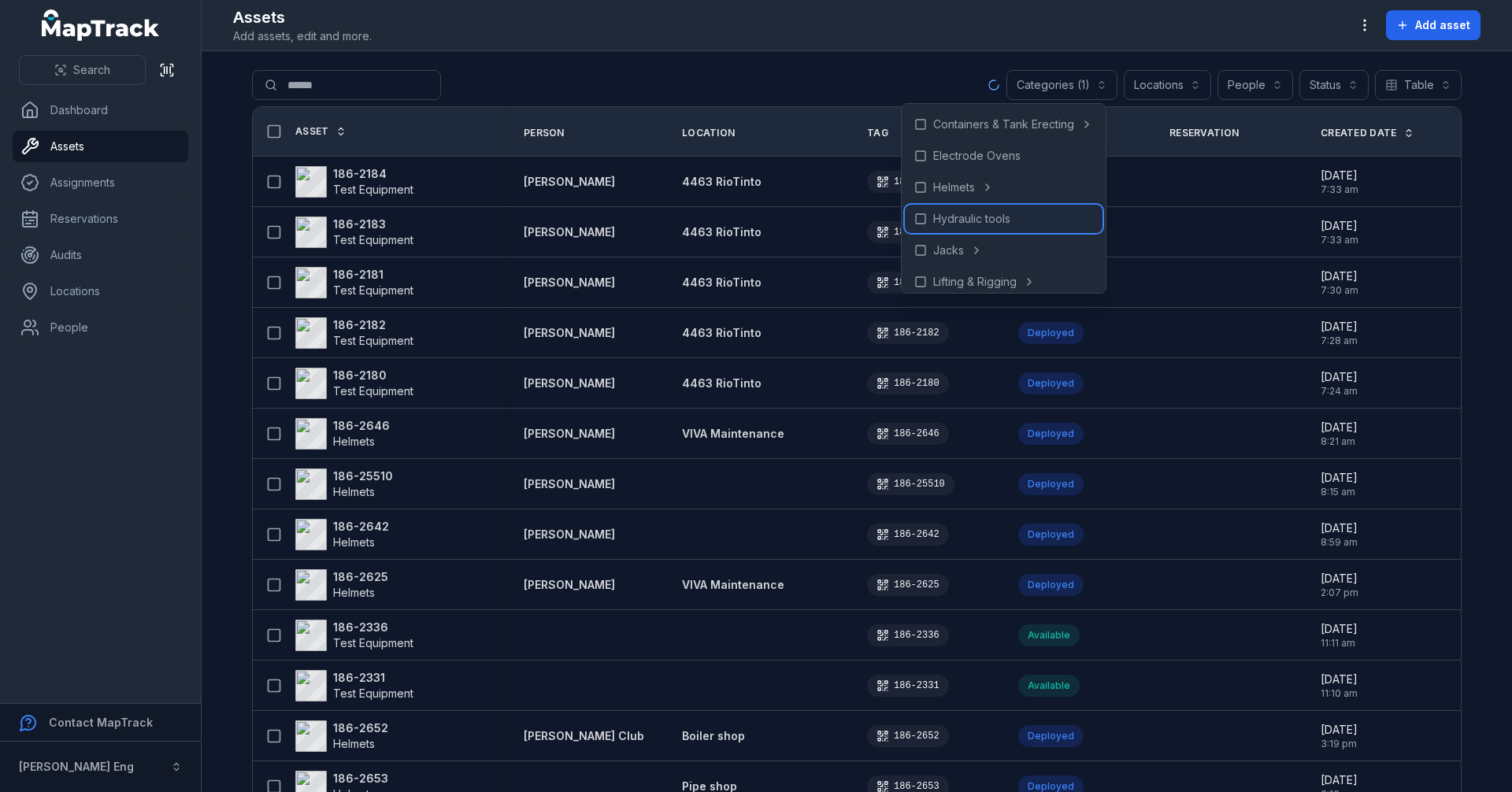
click at [946, 220] on span "Hydraulic tools" at bounding box center [972, 218] width 77 height 16
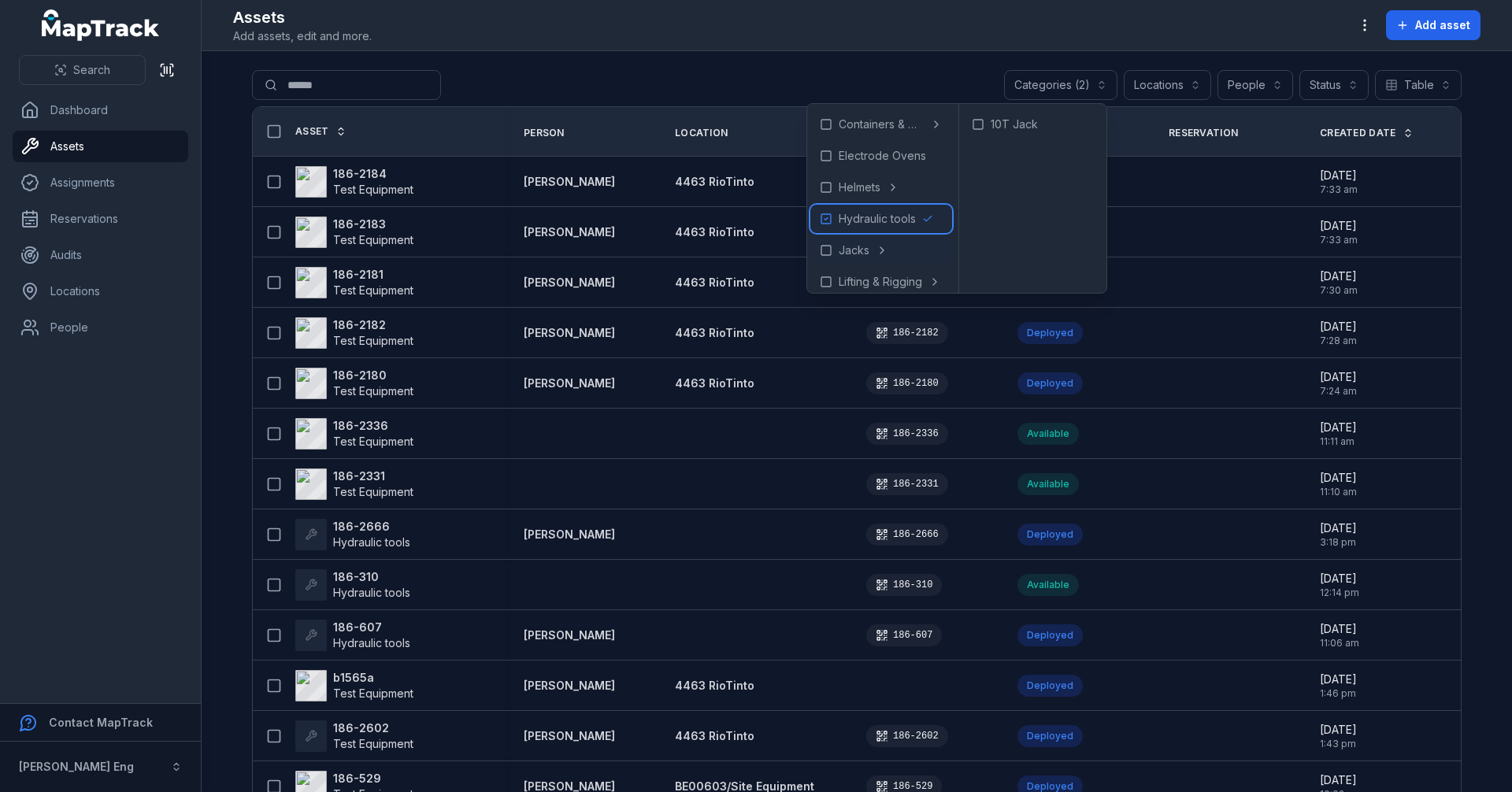
click at [874, 223] on span "Hydraulic tools" at bounding box center [877, 218] width 77 height 16
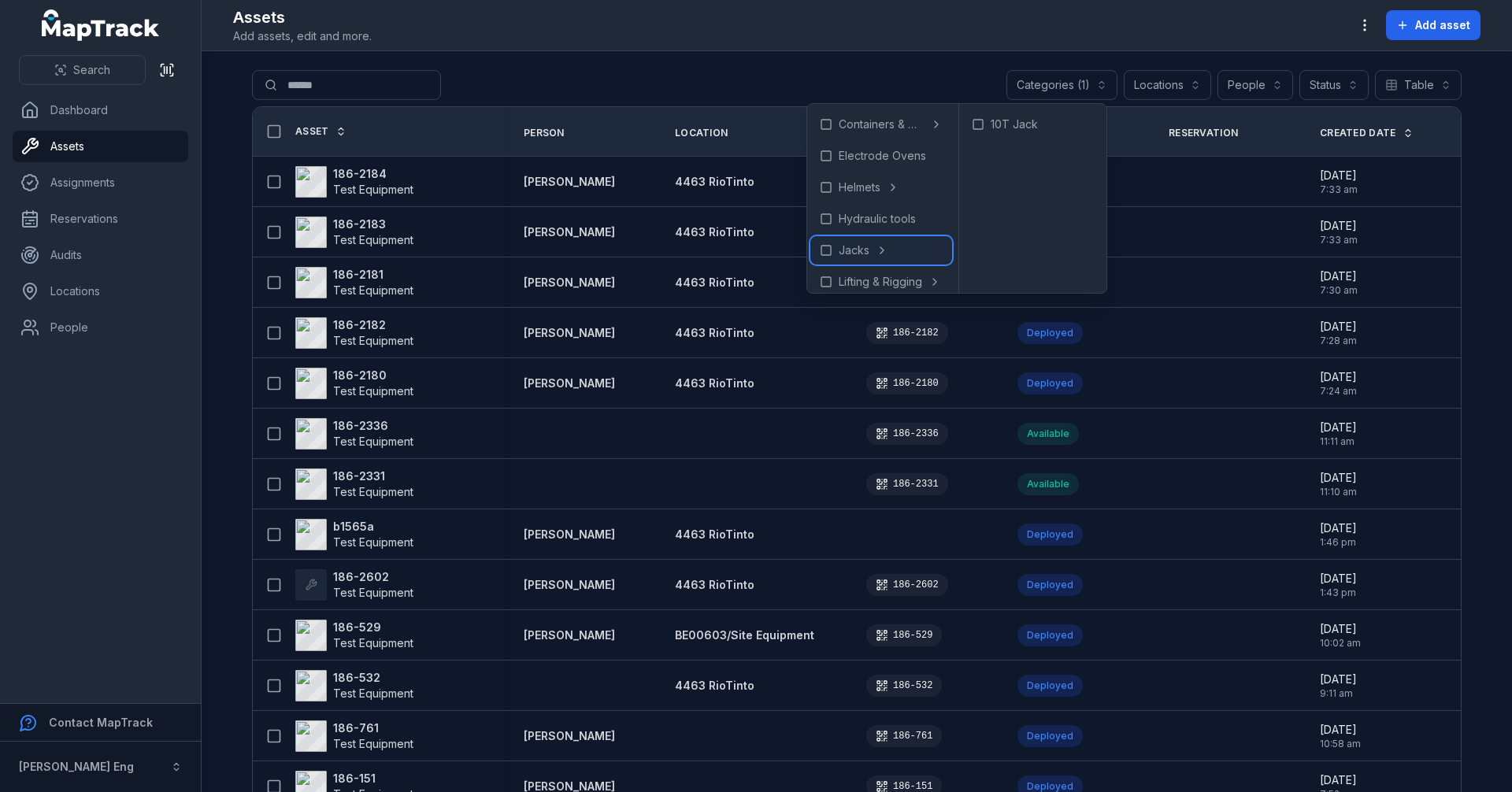
click at [874, 248] on div "Jacks" at bounding box center [881, 251] width 142 height 28
click at [848, 253] on span "Jacks" at bounding box center [837, 250] width 31 height 16
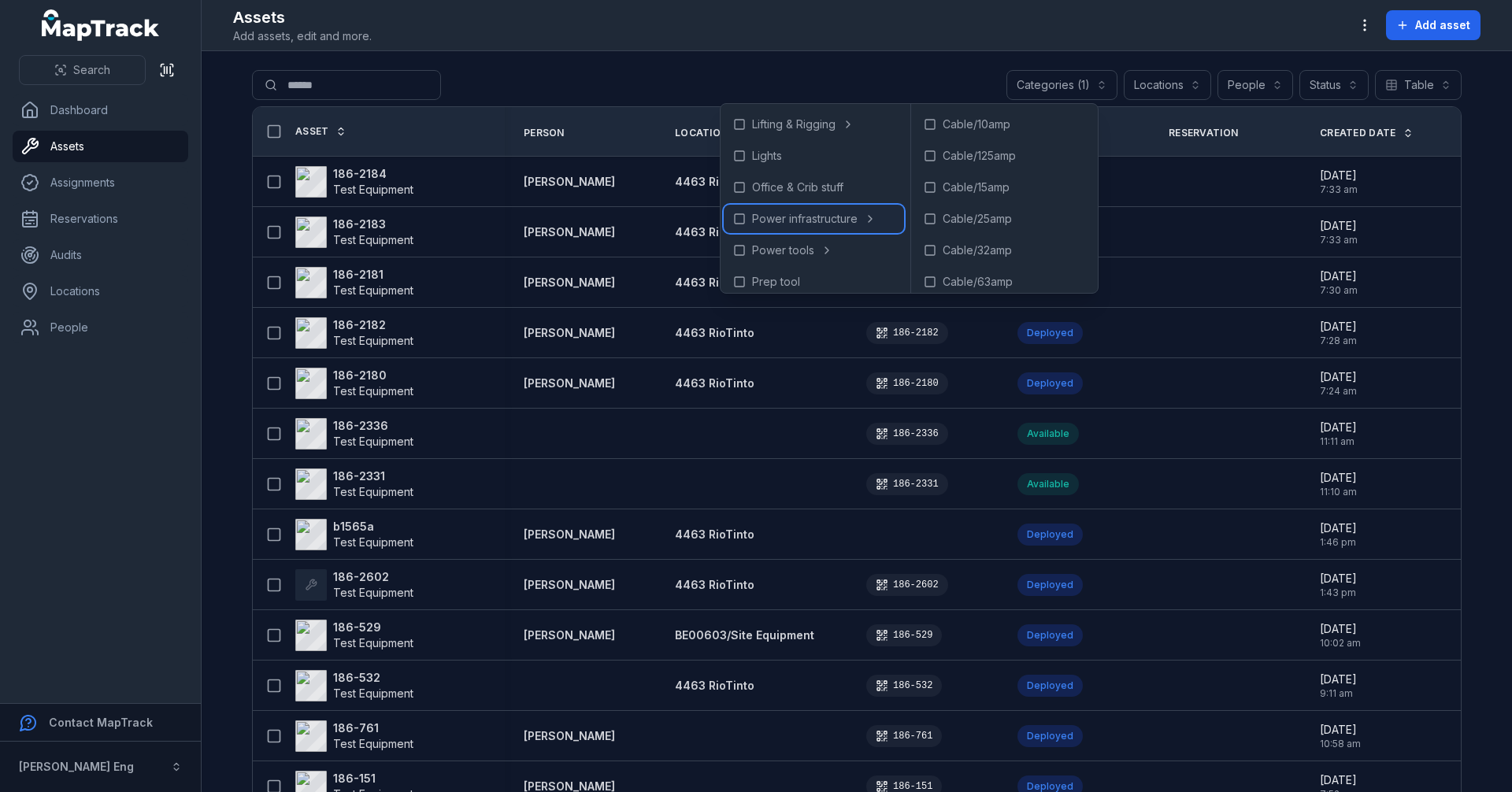
click at [822, 216] on span "Power infrastructure" at bounding box center [805, 218] width 106 height 16
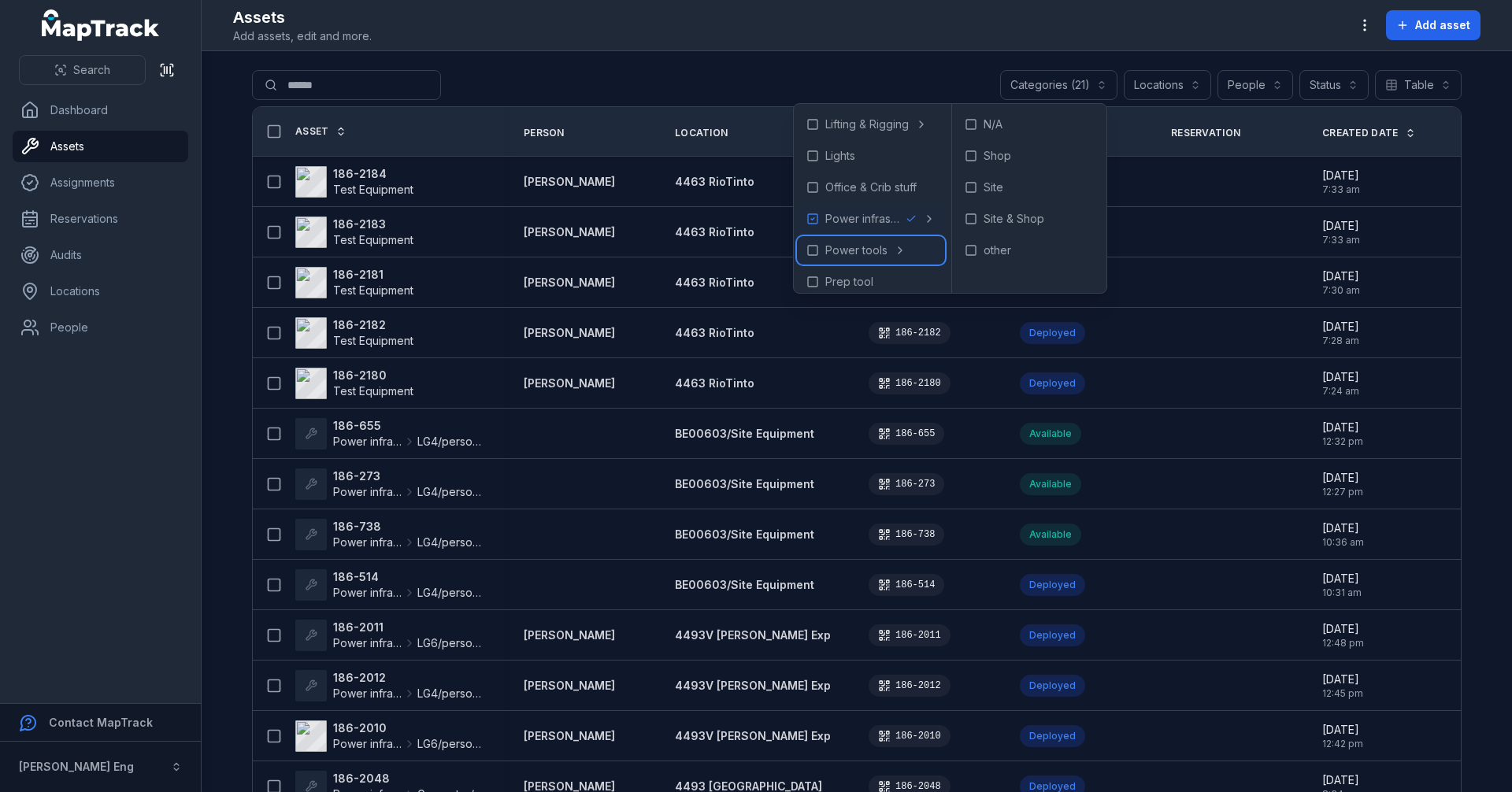
click at [866, 250] on span "Power tools" at bounding box center [856, 250] width 62 height 16
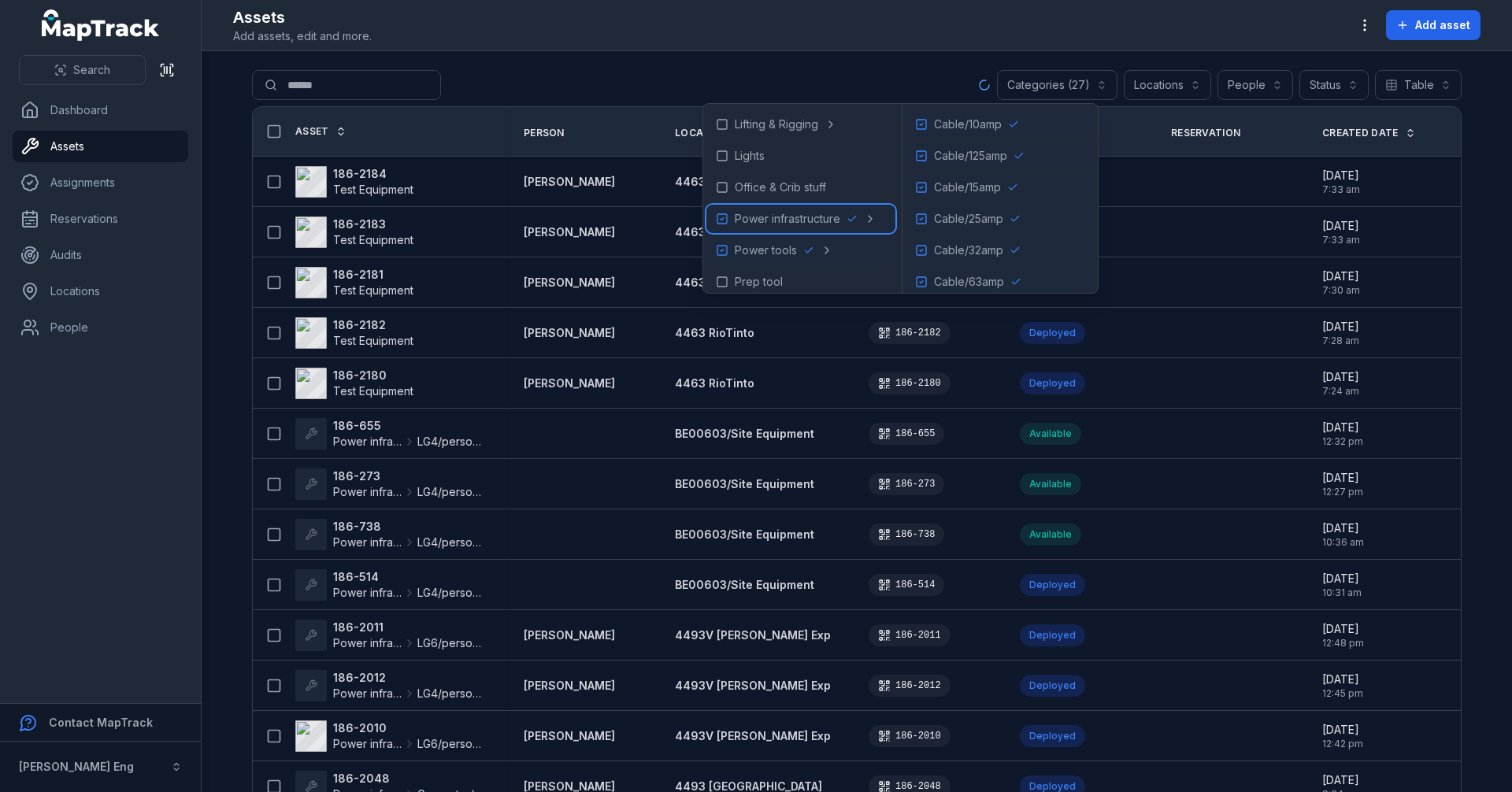
click at [838, 219] on span "Power infrastructure" at bounding box center [788, 218] width 106 height 16
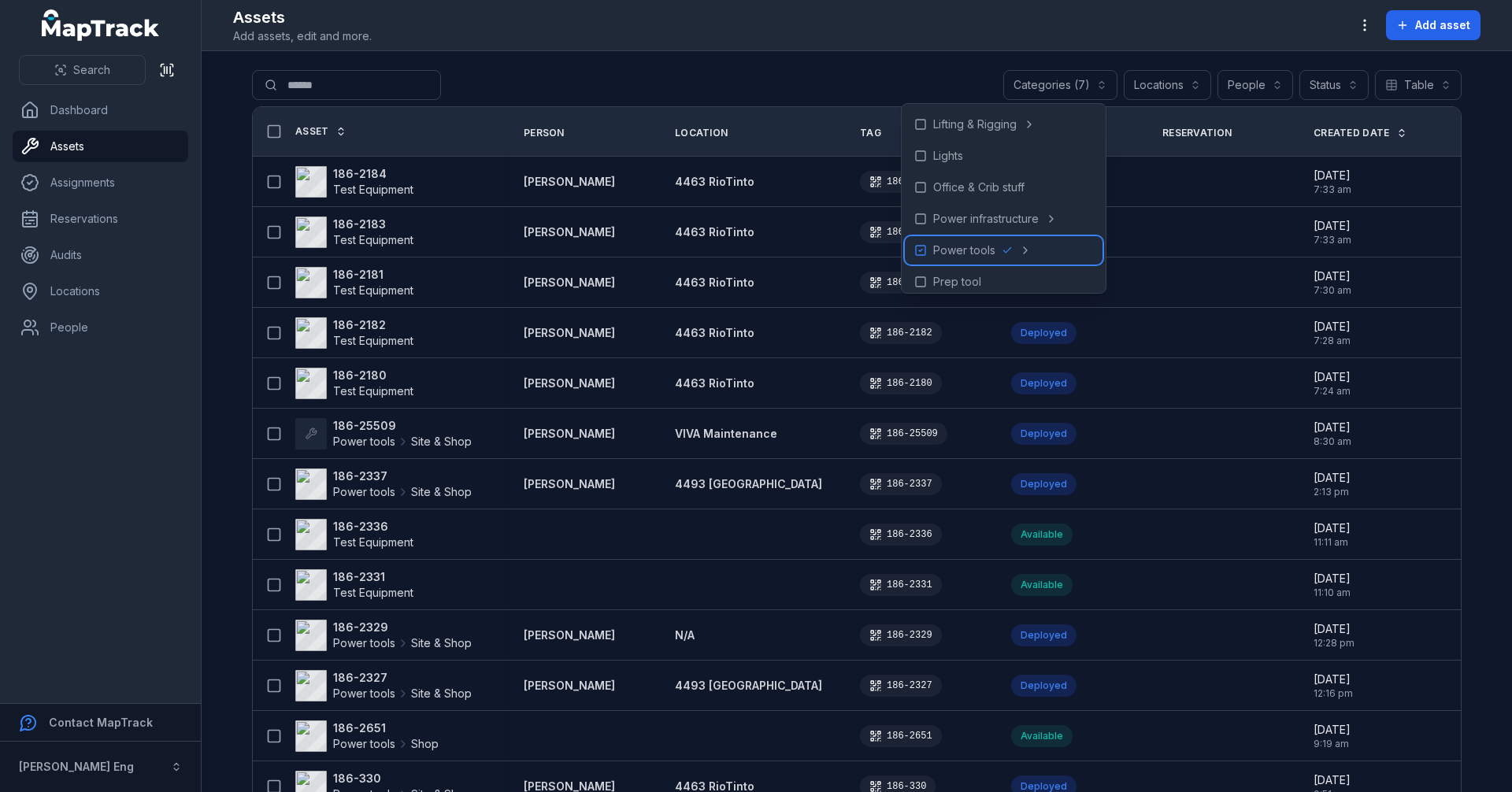
click at [956, 251] on span "Power tools" at bounding box center [964, 250] width 62 height 16
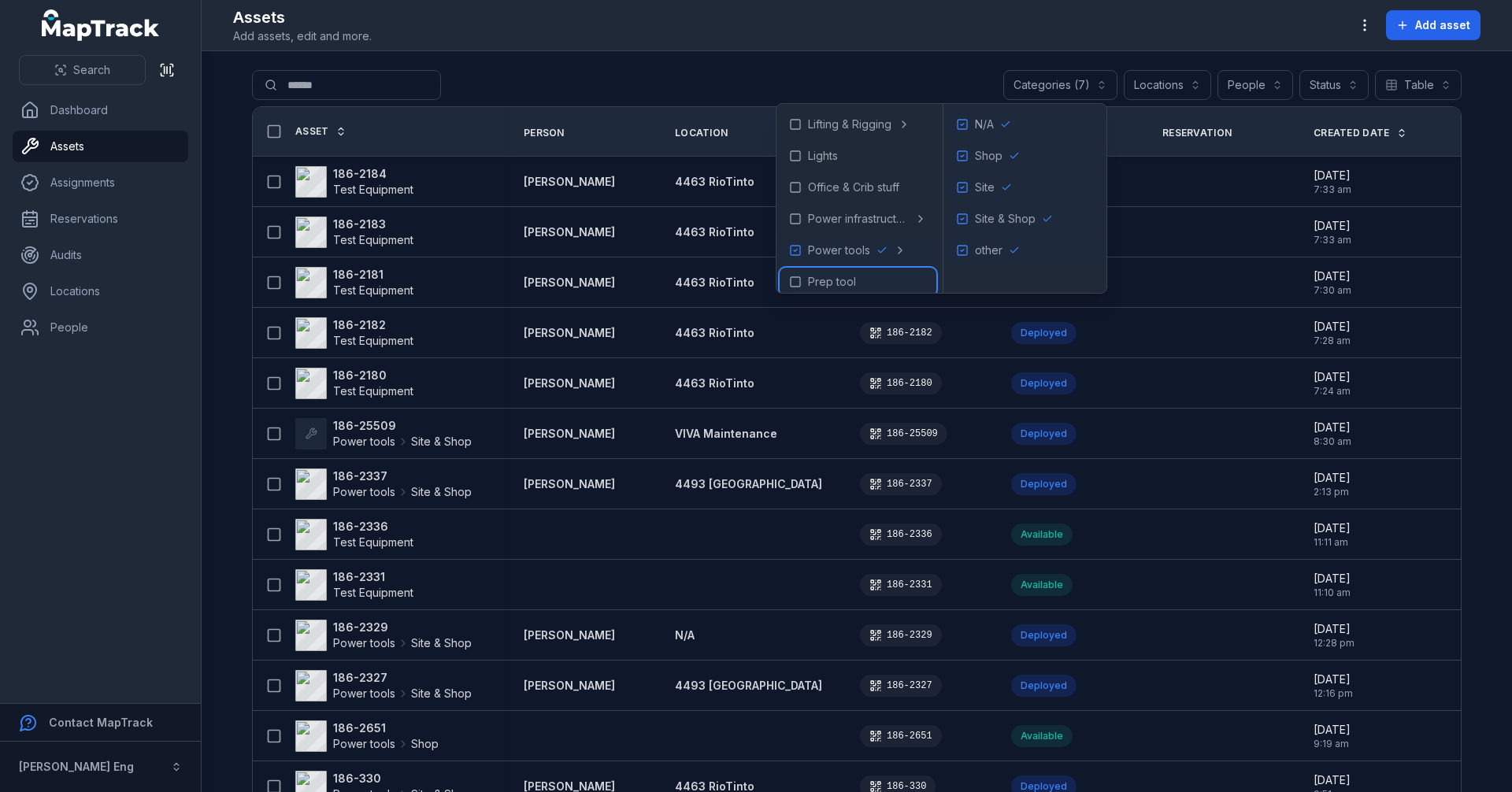
click at [816, 279] on span "Prep tool" at bounding box center [832, 281] width 48 height 16
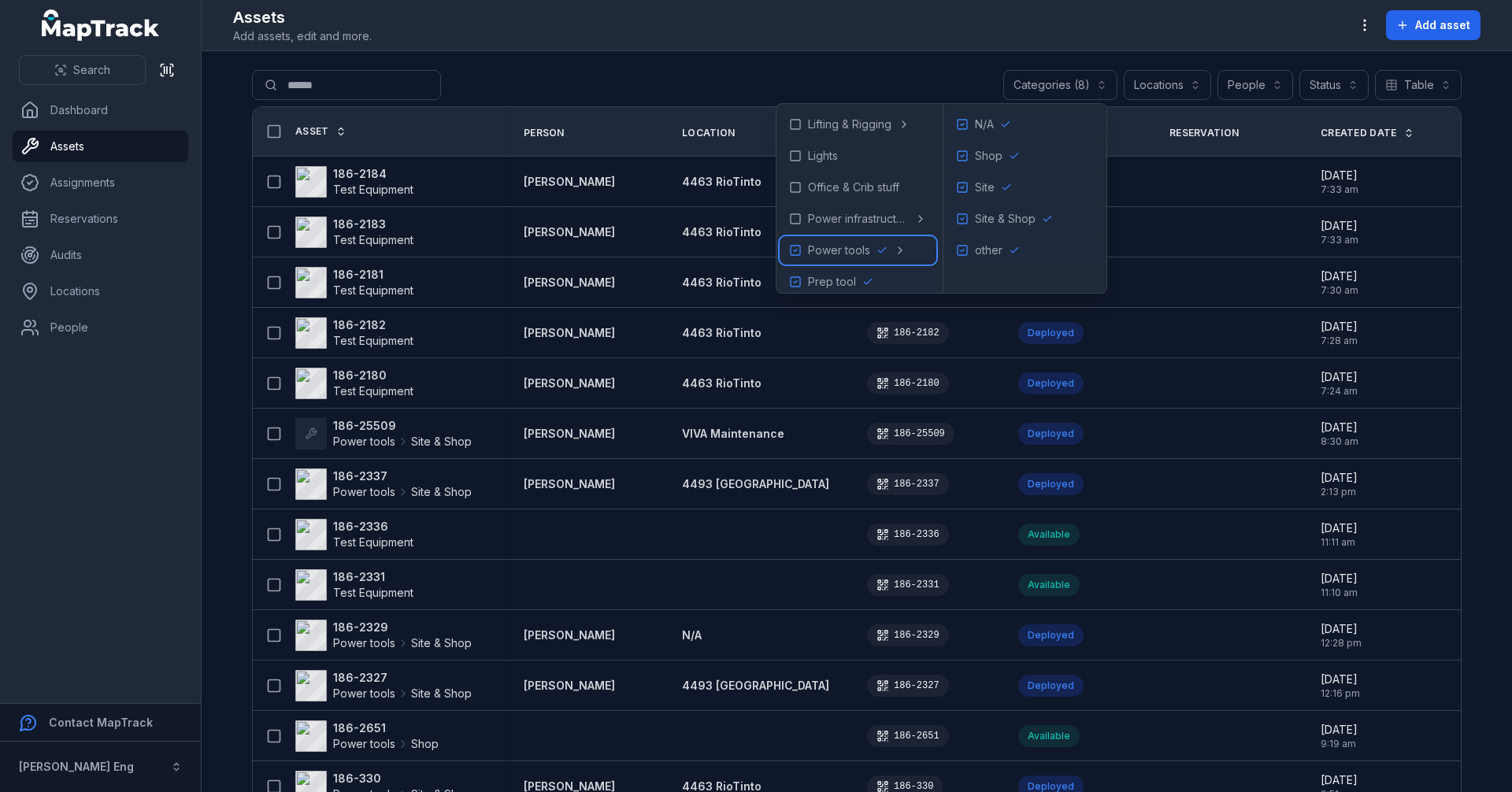
click at [816, 248] on span "Power tools" at bounding box center [838, 250] width 62 height 16
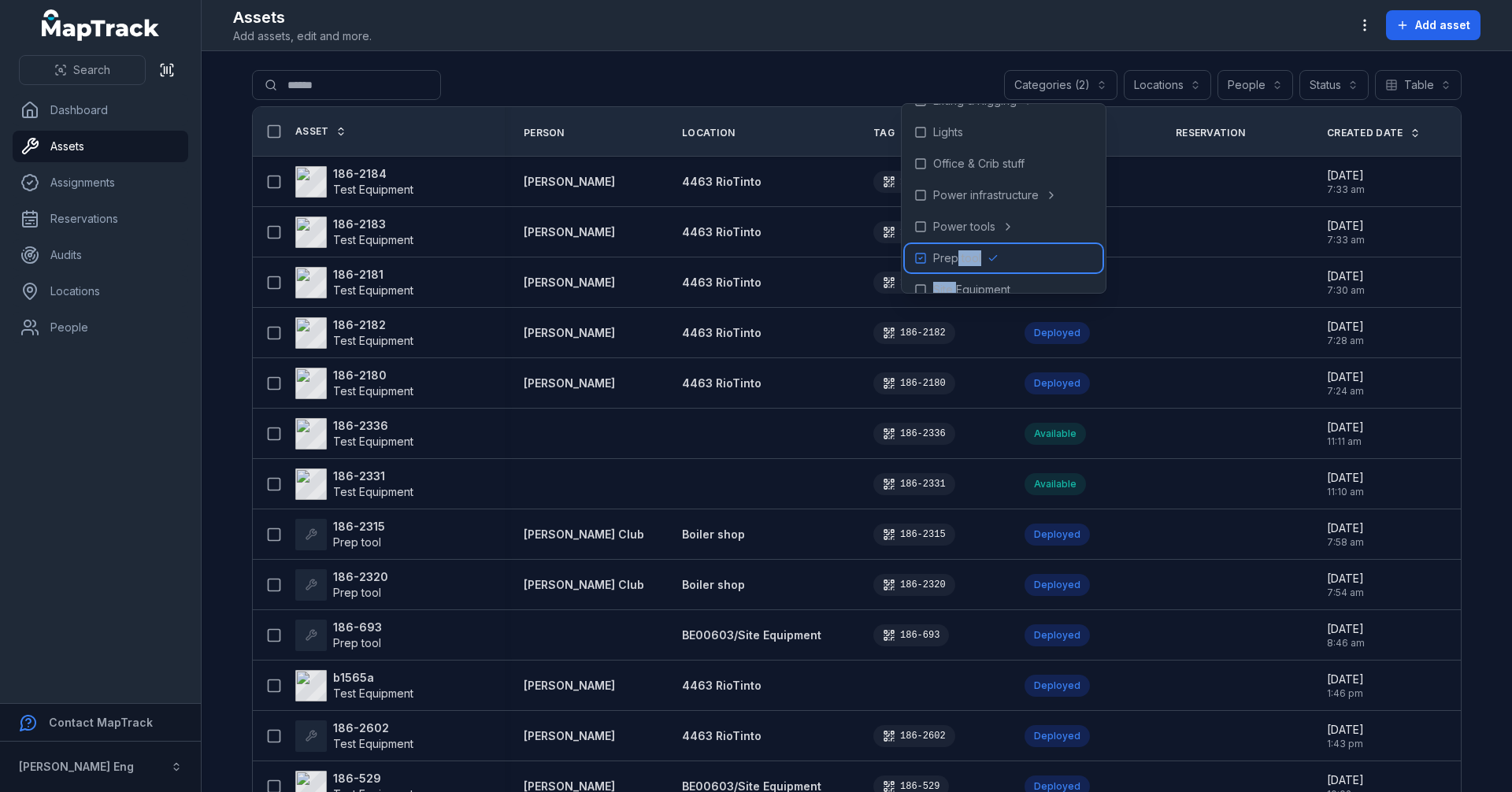
click at [959, 281] on div "Containers & Tank Erecting Electrode Ovens Helmets Hydraulic tools Jacks Liftin…" at bounding box center [1004, 199] width 204 height 189
click at [991, 275] on div "Site Equipment" at bounding box center [1004, 285] width 198 height 28
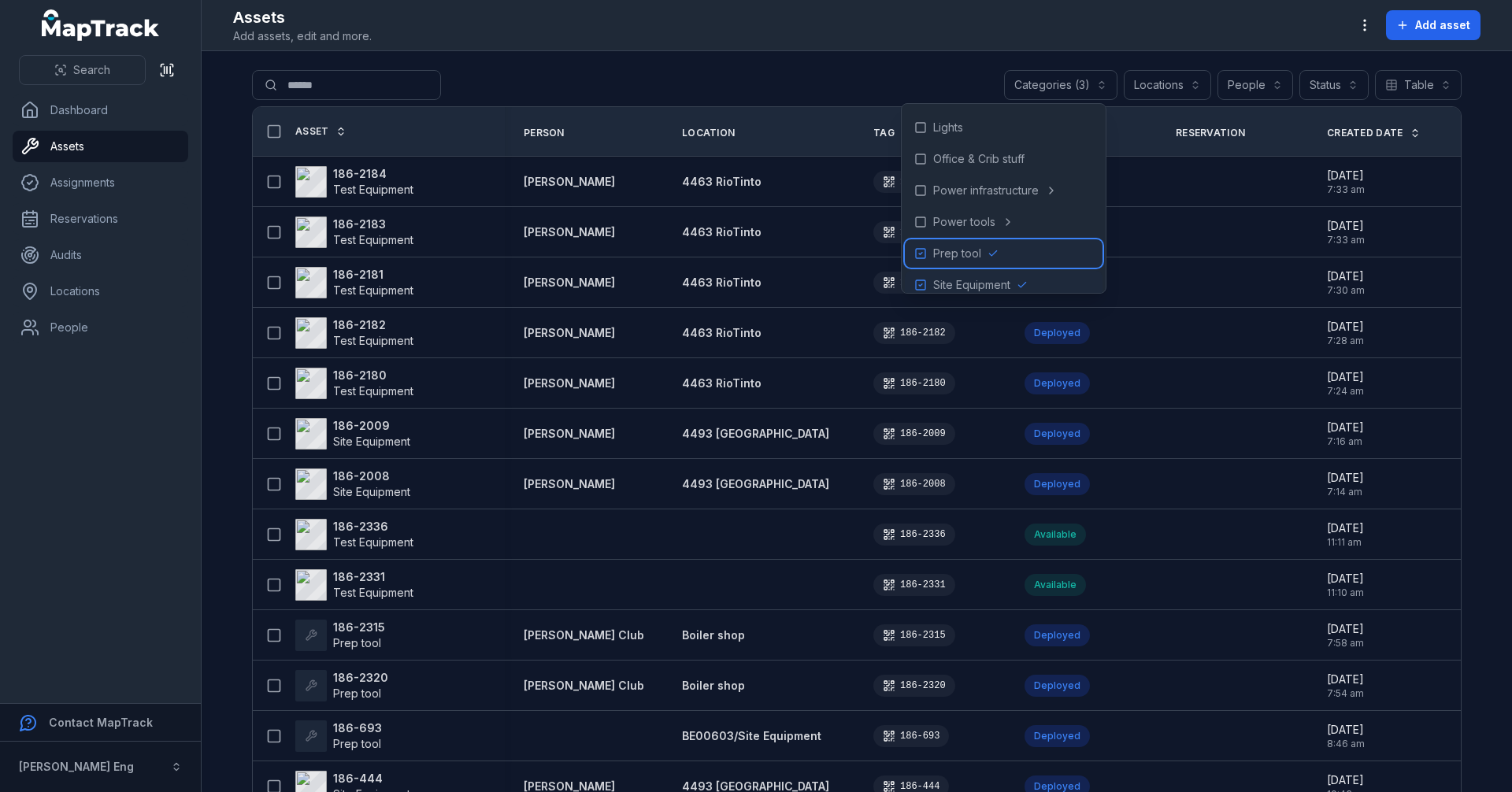
click at [938, 257] on span "Prep tool" at bounding box center [958, 253] width 48 height 16
click at [938, 276] on div "Site Equipment" at bounding box center [1004, 285] width 198 height 28
click at [938, 277] on span "Site Equipment" at bounding box center [972, 285] width 77 height 16
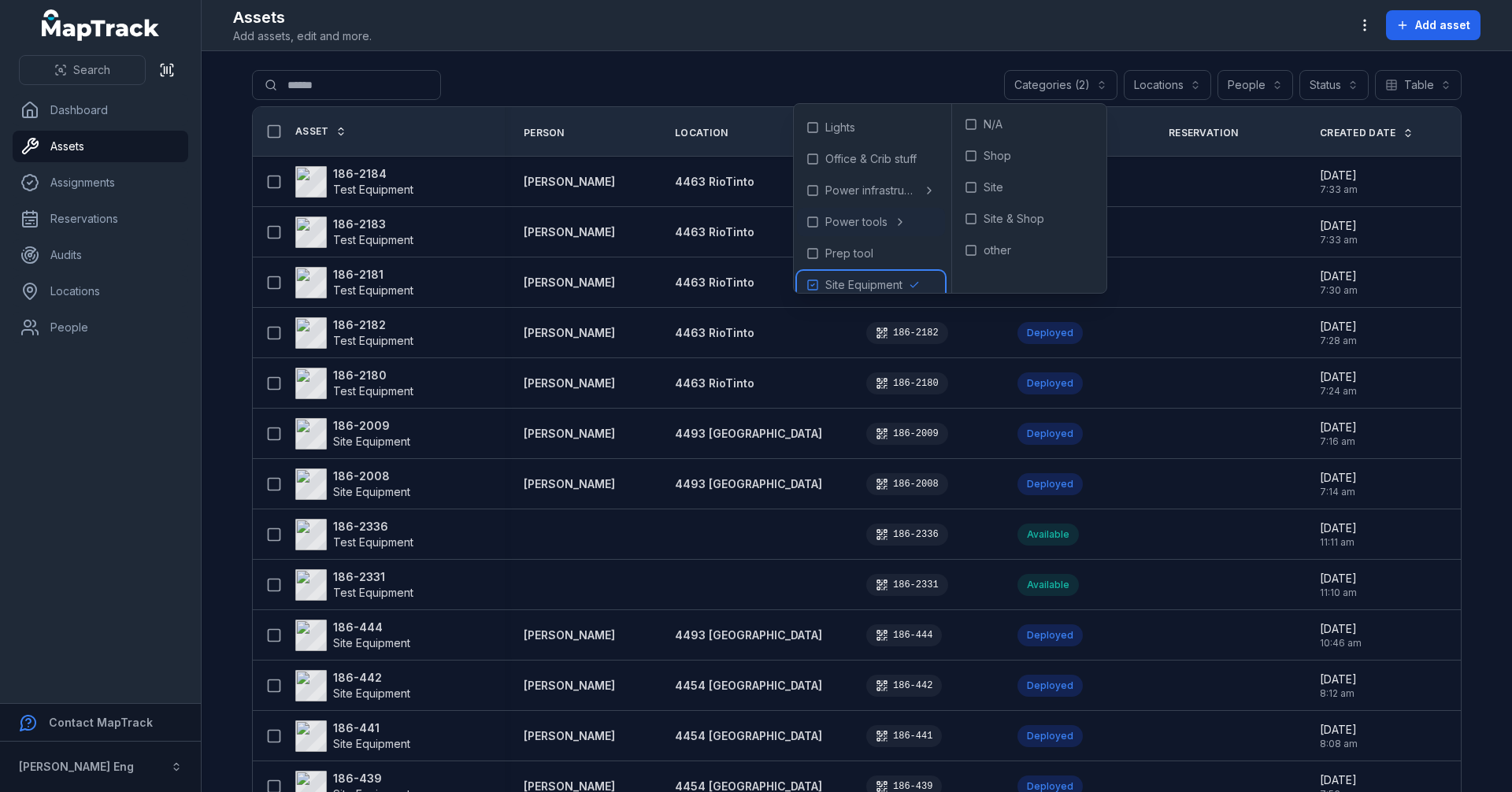
scroll to position [387, 0]
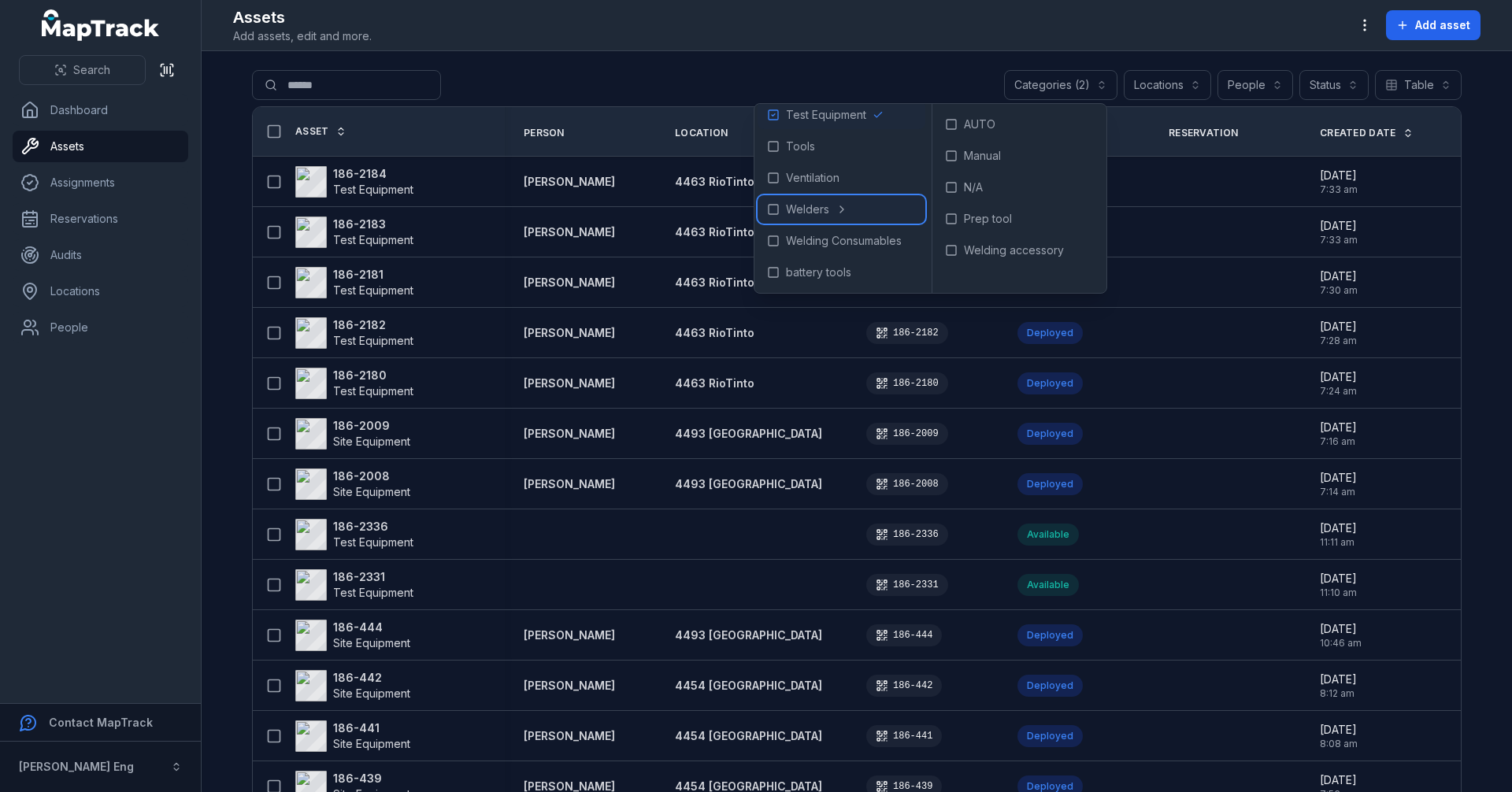
click at [821, 212] on span "Welders" at bounding box center [808, 209] width 43 height 16
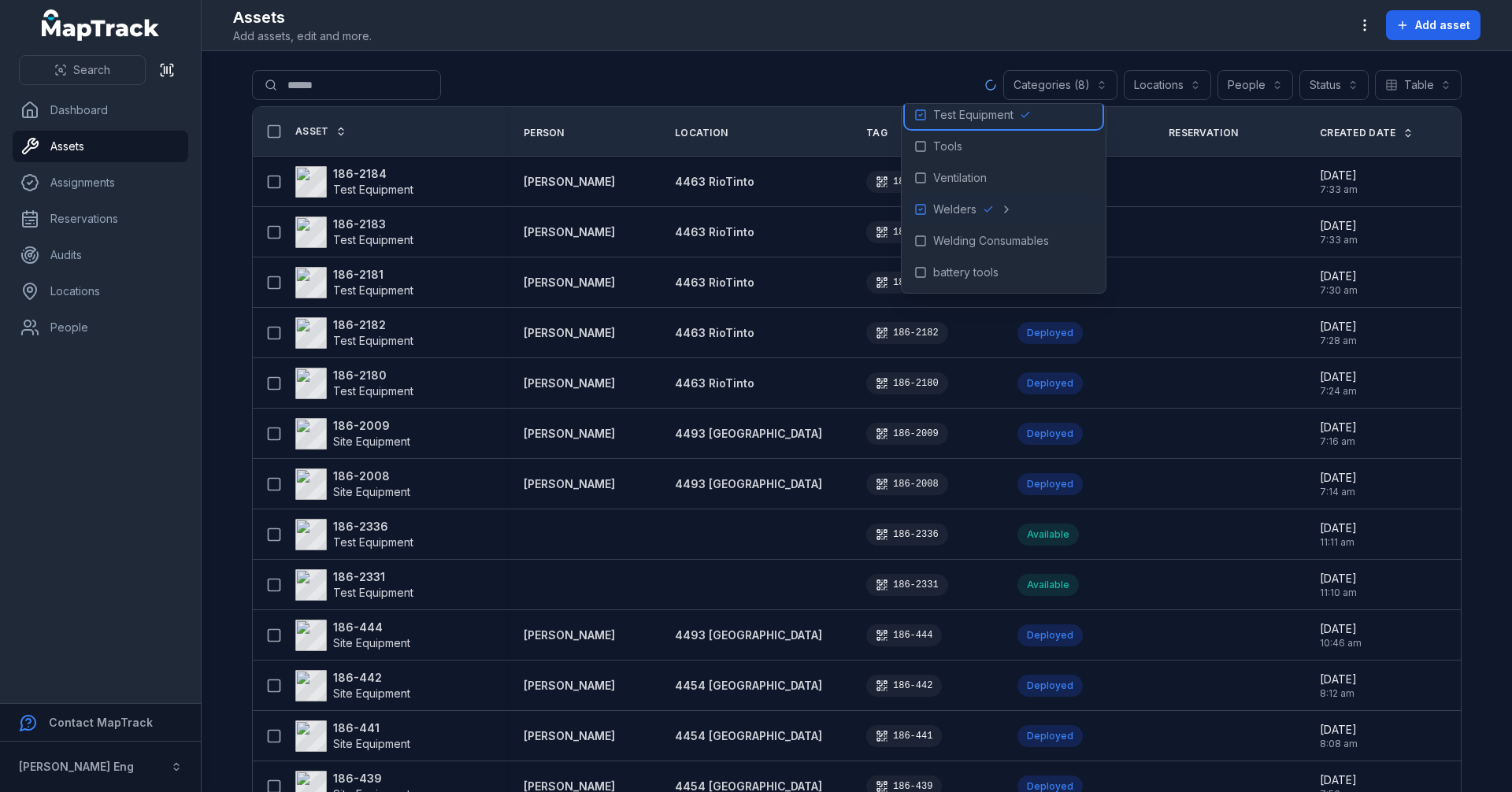
click at [934, 112] on span "Test Equipment" at bounding box center [973, 114] width 80 height 16
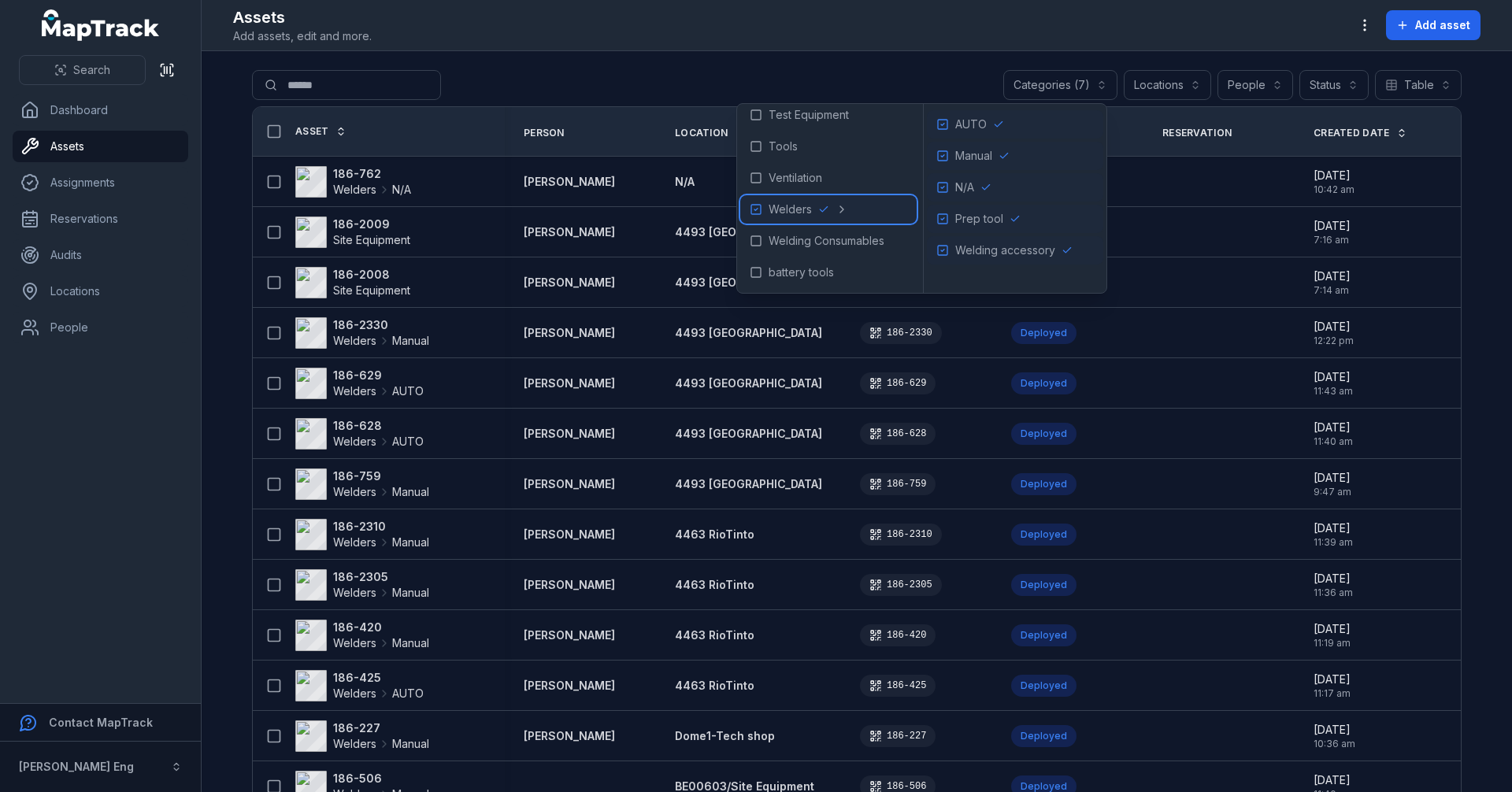
click at [782, 208] on span "Welders" at bounding box center [790, 209] width 43 height 16
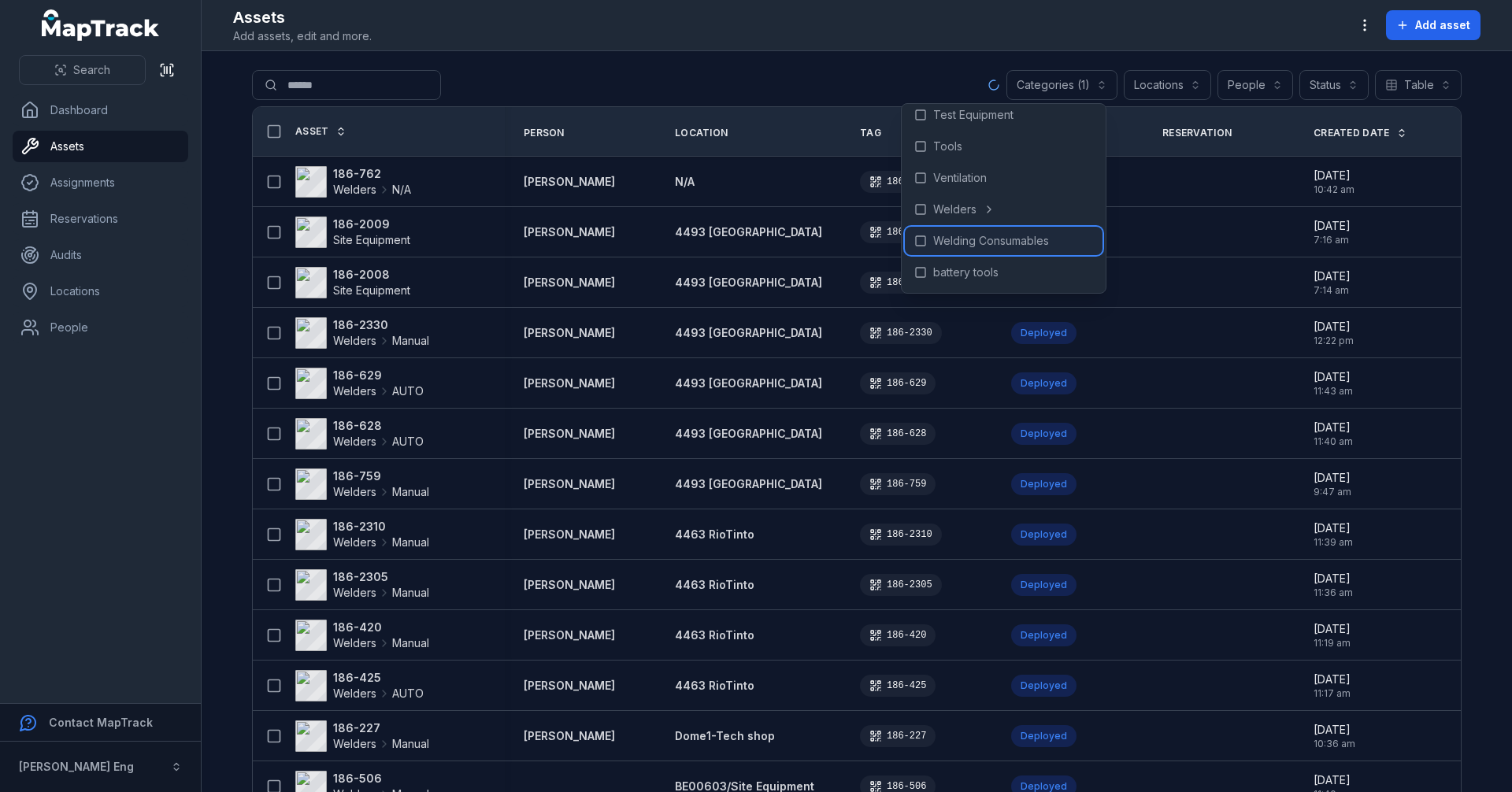
click at [951, 242] on span "Welding Consumables" at bounding box center [991, 241] width 116 height 16
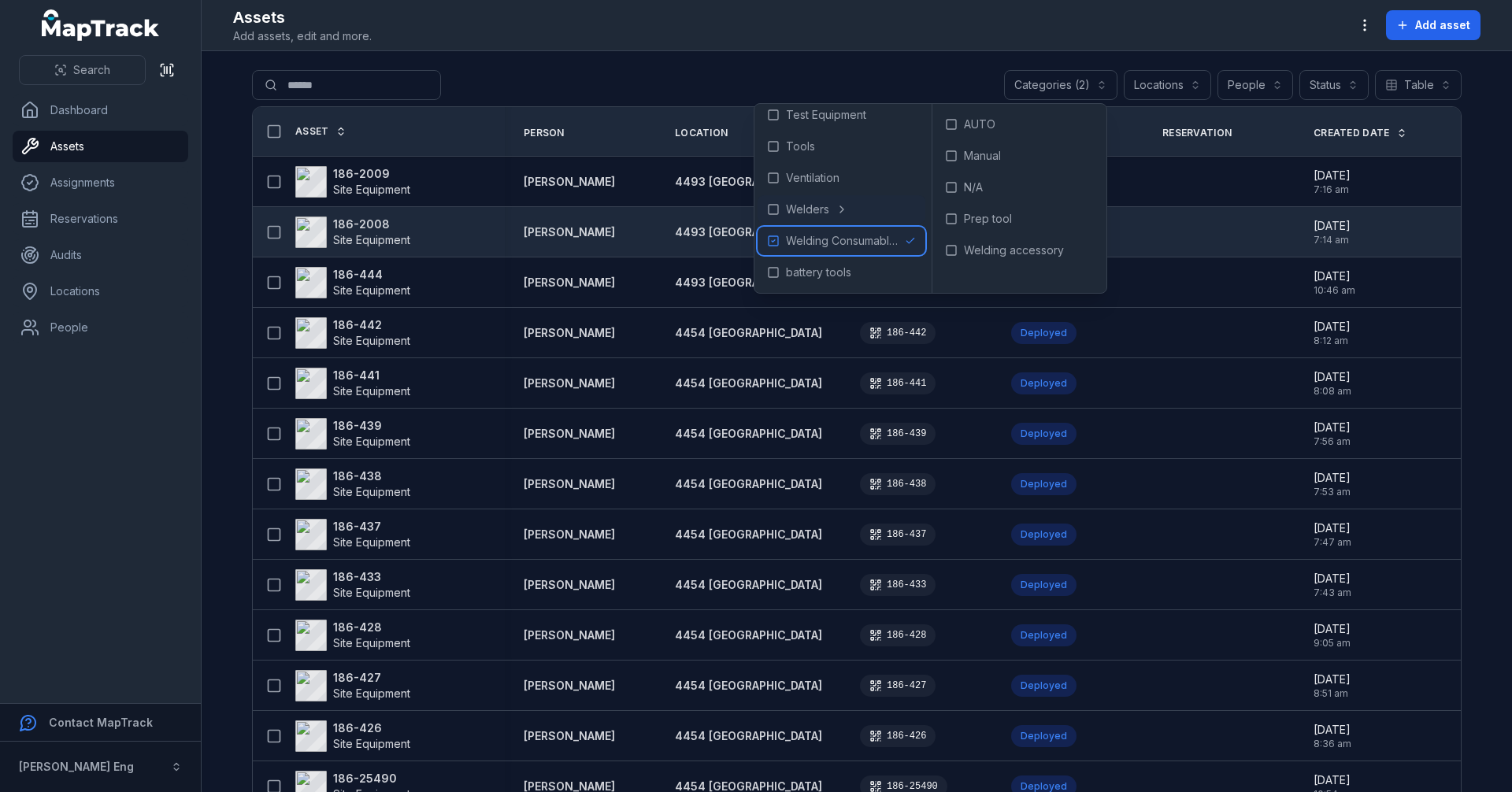
drag, startPoint x: 771, startPoint y: 242, endPoint x: 779, endPoint y: 247, distance: 9.4
click at [770, 242] on icon at bounding box center [773, 241] width 12 height 12
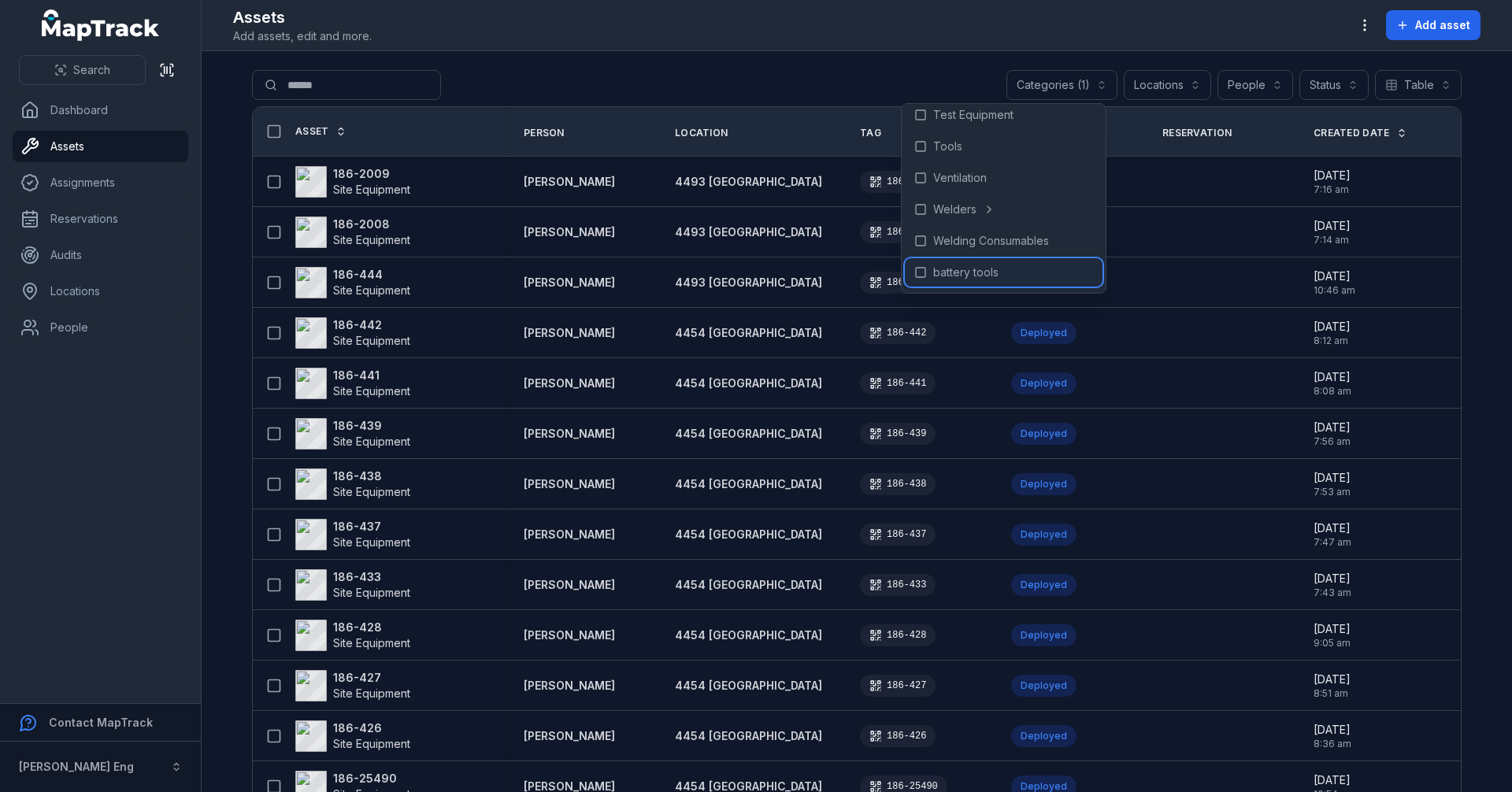
click at [956, 271] on span "battery tools" at bounding box center [966, 272] width 65 height 16
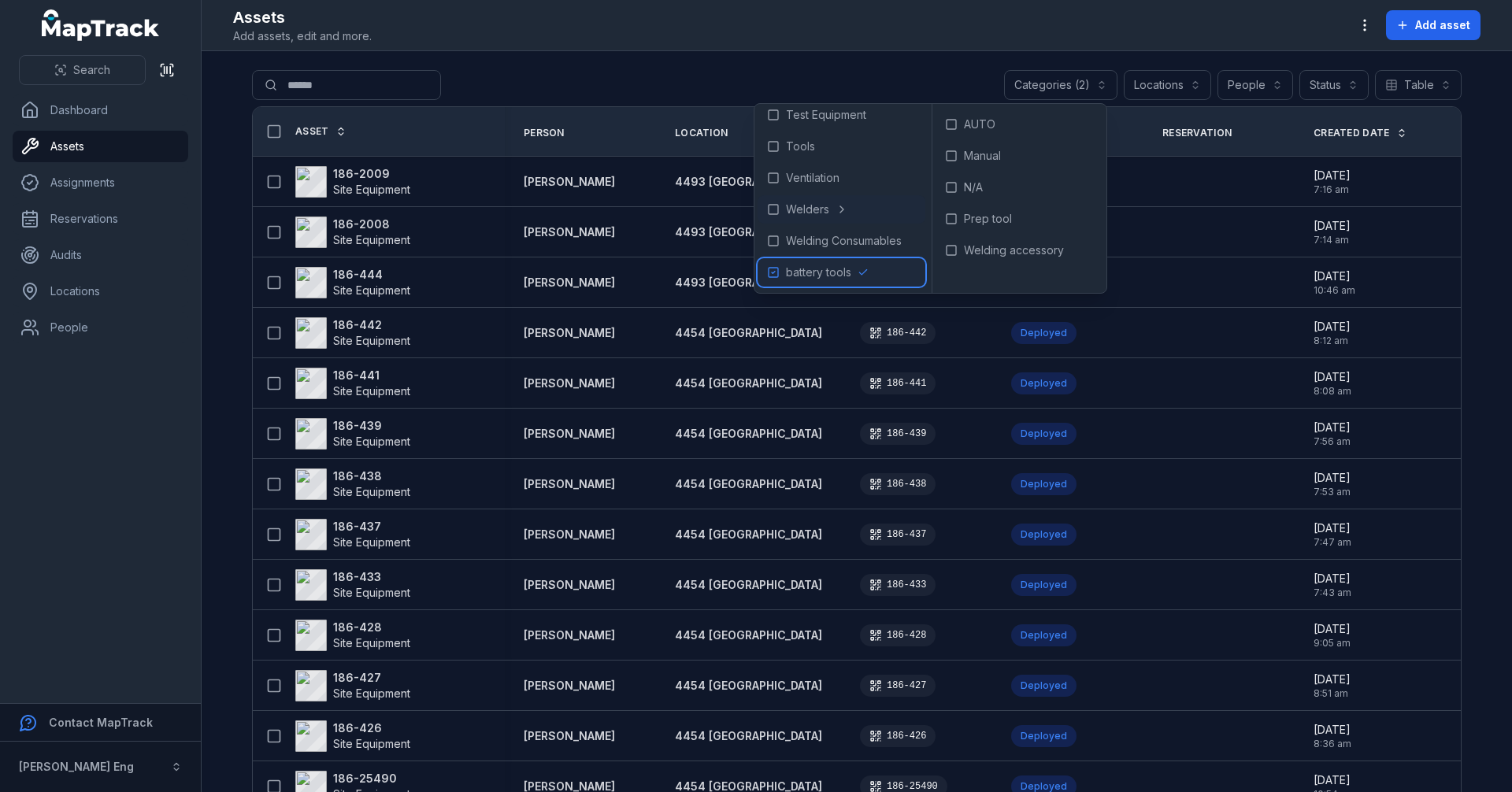
click at [802, 273] on span "battery tools" at bounding box center [818, 272] width 65 height 16
click at [865, 219] on div "Hydraulic tools" at bounding box center [832, 218] width 169 height 28
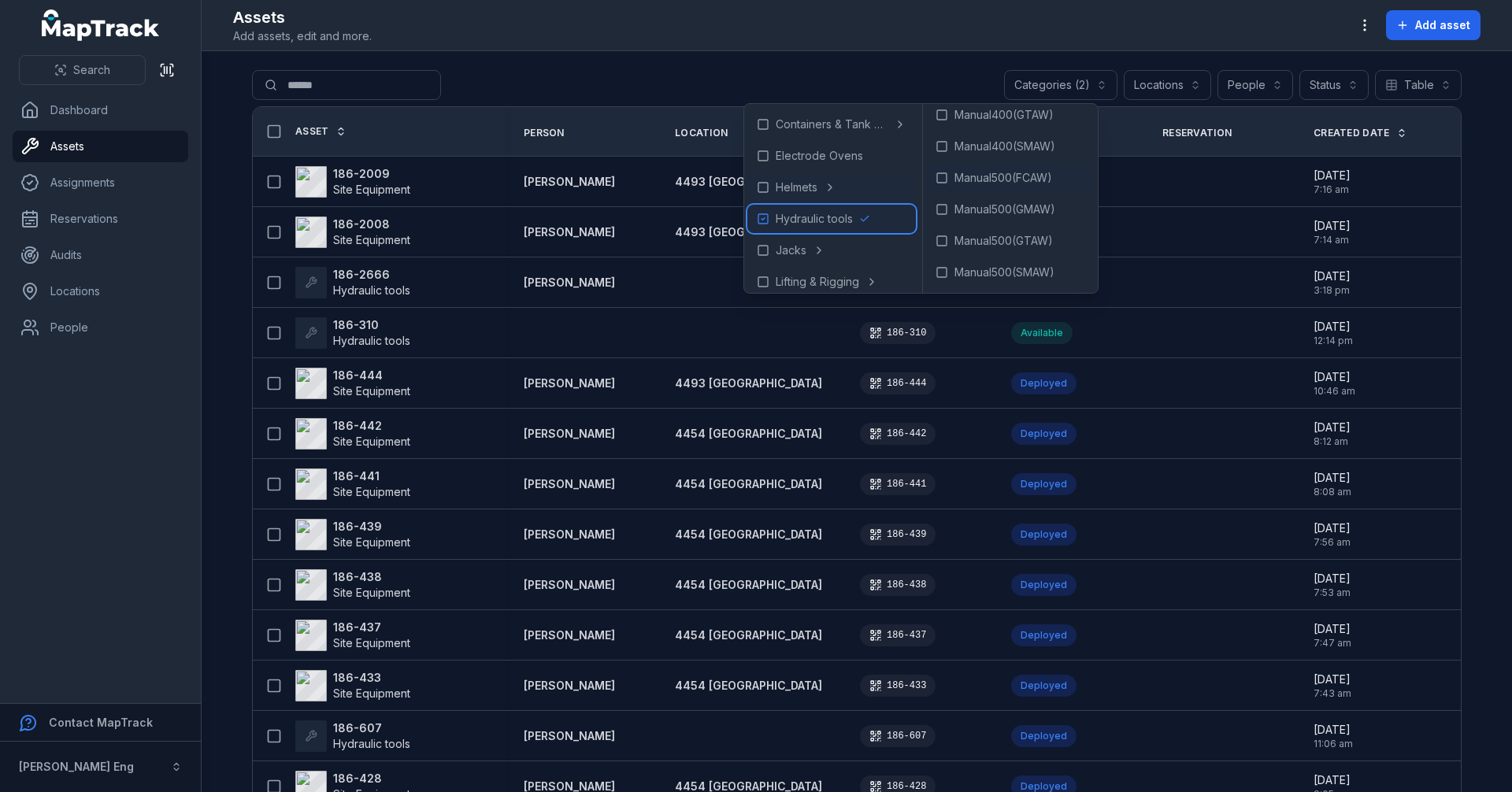
scroll to position [237, 0]
